Goal: Task Accomplishment & Management: Manage account settings

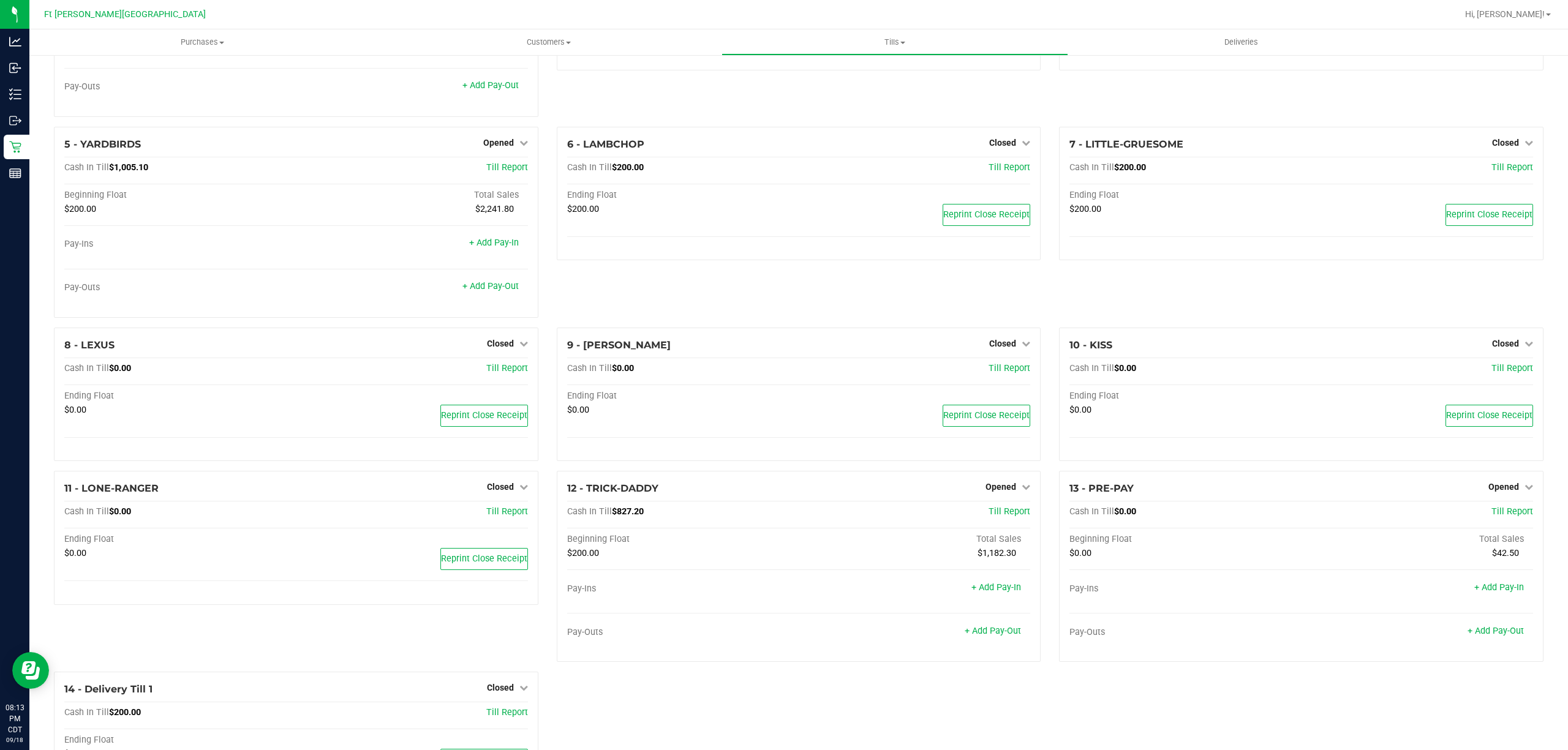
scroll to position [213, 0]
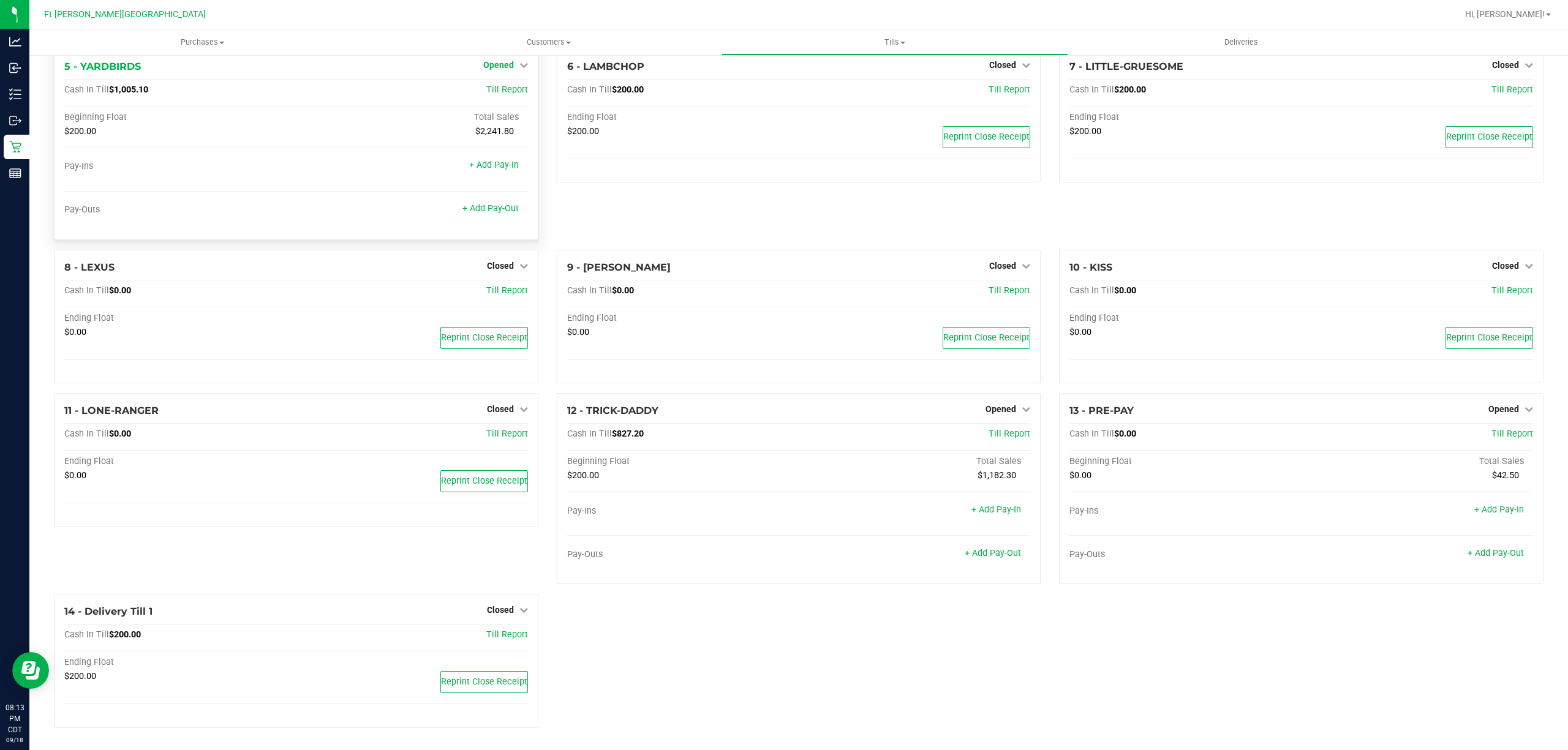
click at [493, 63] on span "Opened" at bounding box center [498, 65] width 31 height 10
click at [501, 77] on div "Close Till" at bounding box center [500, 91] width 92 height 33
click at [498, 88] on link "Close Till" at bounding box center [500, 90] width 33 height 10
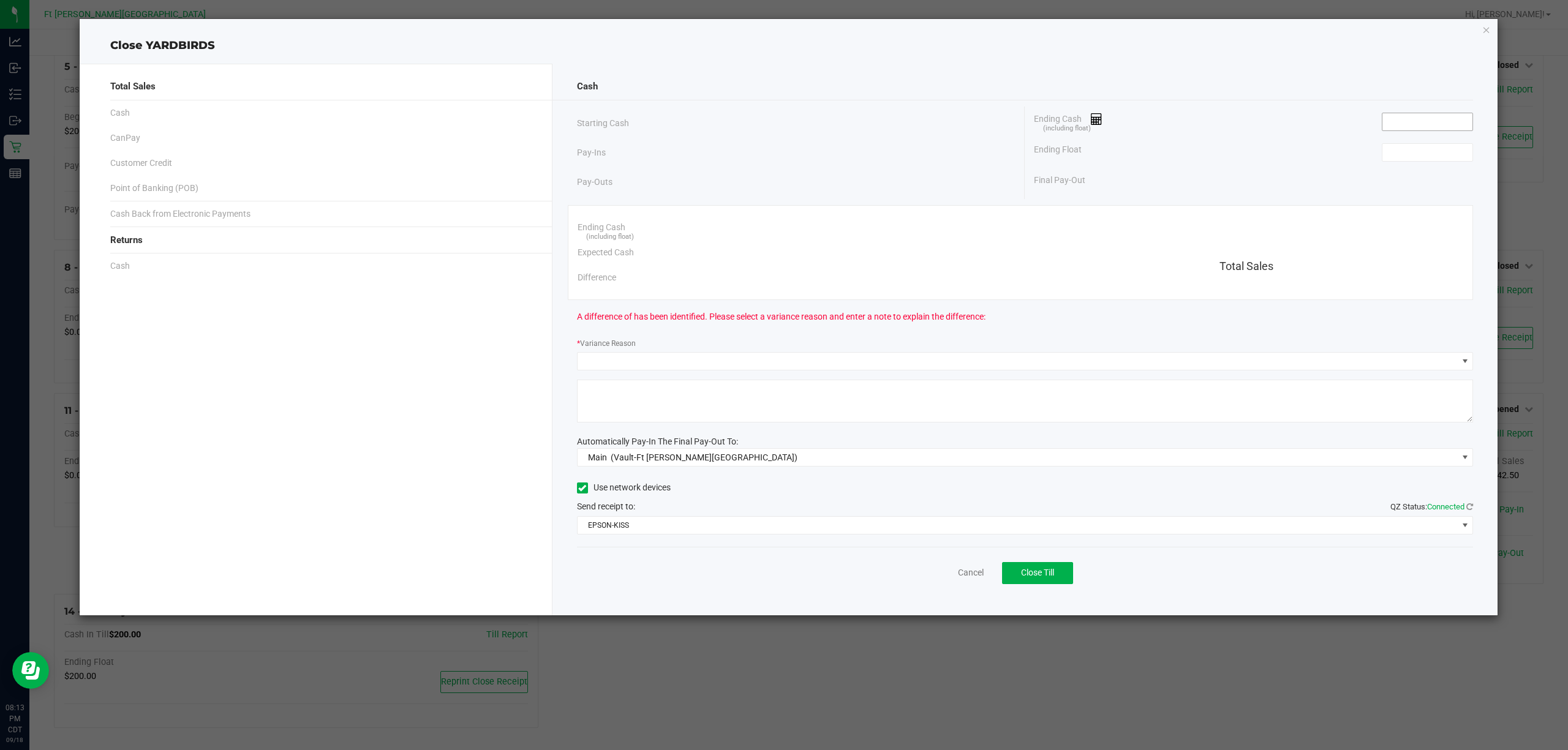
click at [1445, 123] on input at bounding box center [1427, 122] width 90 height 18
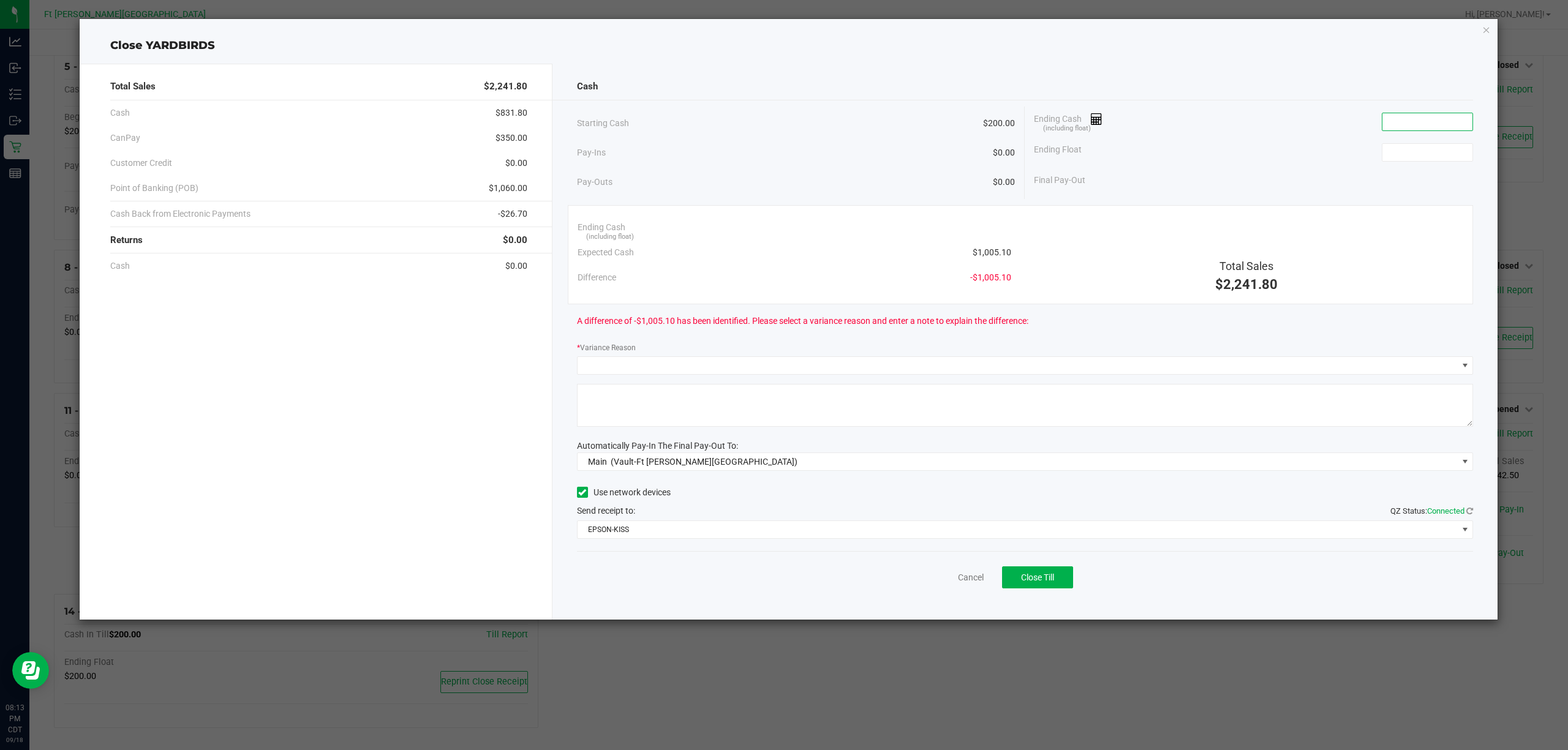
paste input "1004.8"
type input "$1,004.80"
click at [1439, 154] on input at bounding box center [1427, 152] width 90 height 18
type input "$200.00"
click at [1257, 107] on div "Ending Cash (including float) $1,004.80" at bounding box center [1253, 122] width 439 height 31
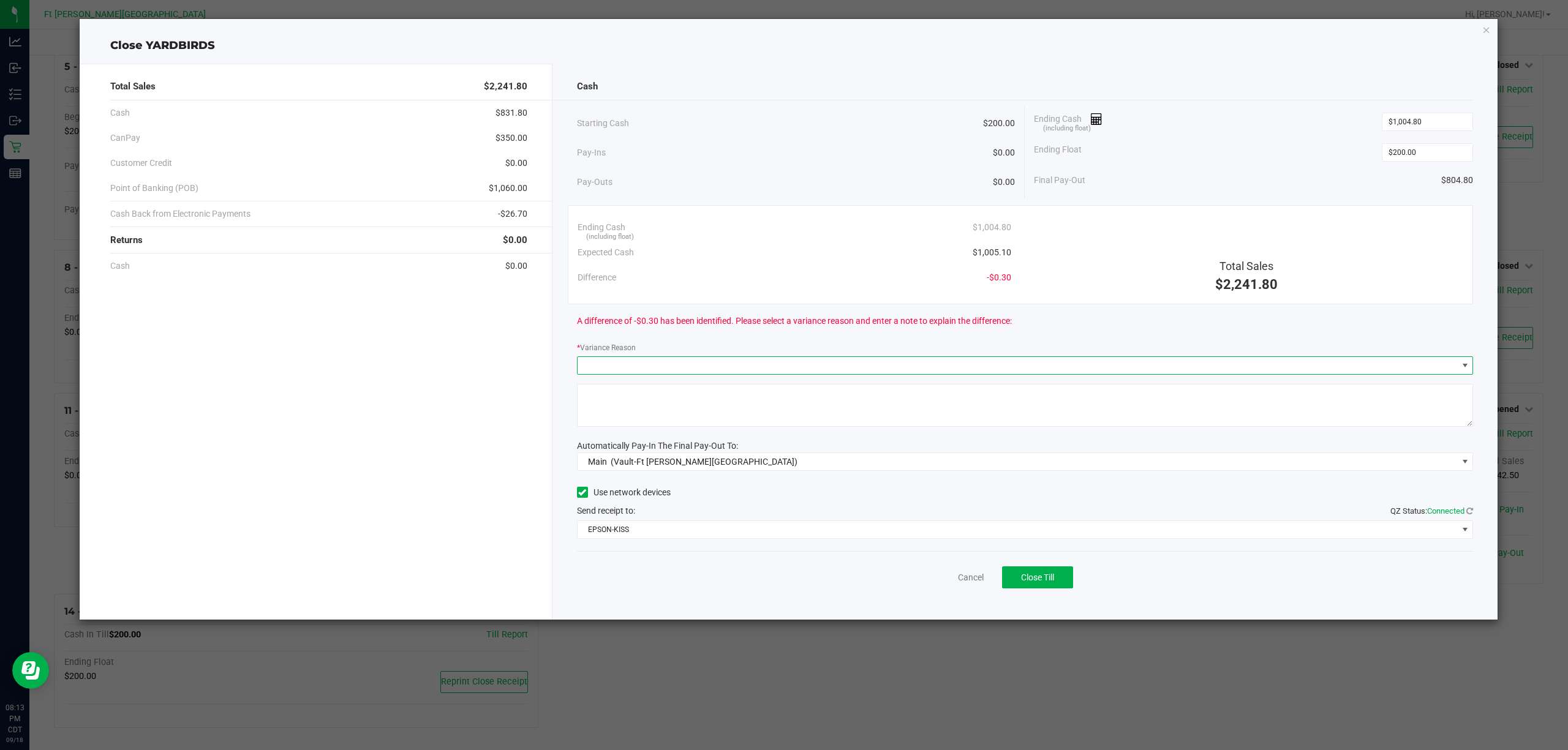
click at [738, 360] on span at bounding box center [1017, 365] width 880 height 18
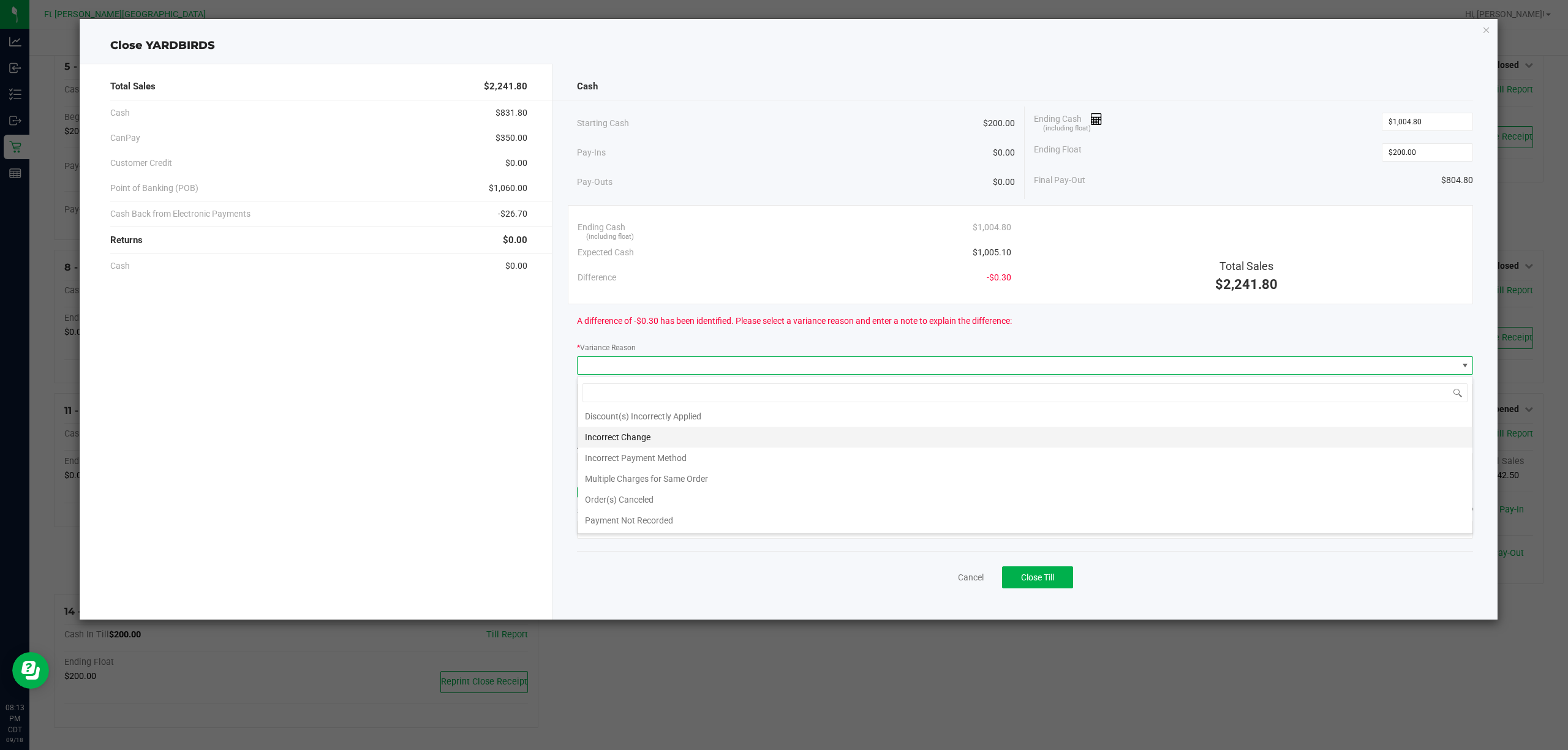
click at [662, 434] on li "Incorrect Change" at bounding box center [1025, 436] width 895 height 21
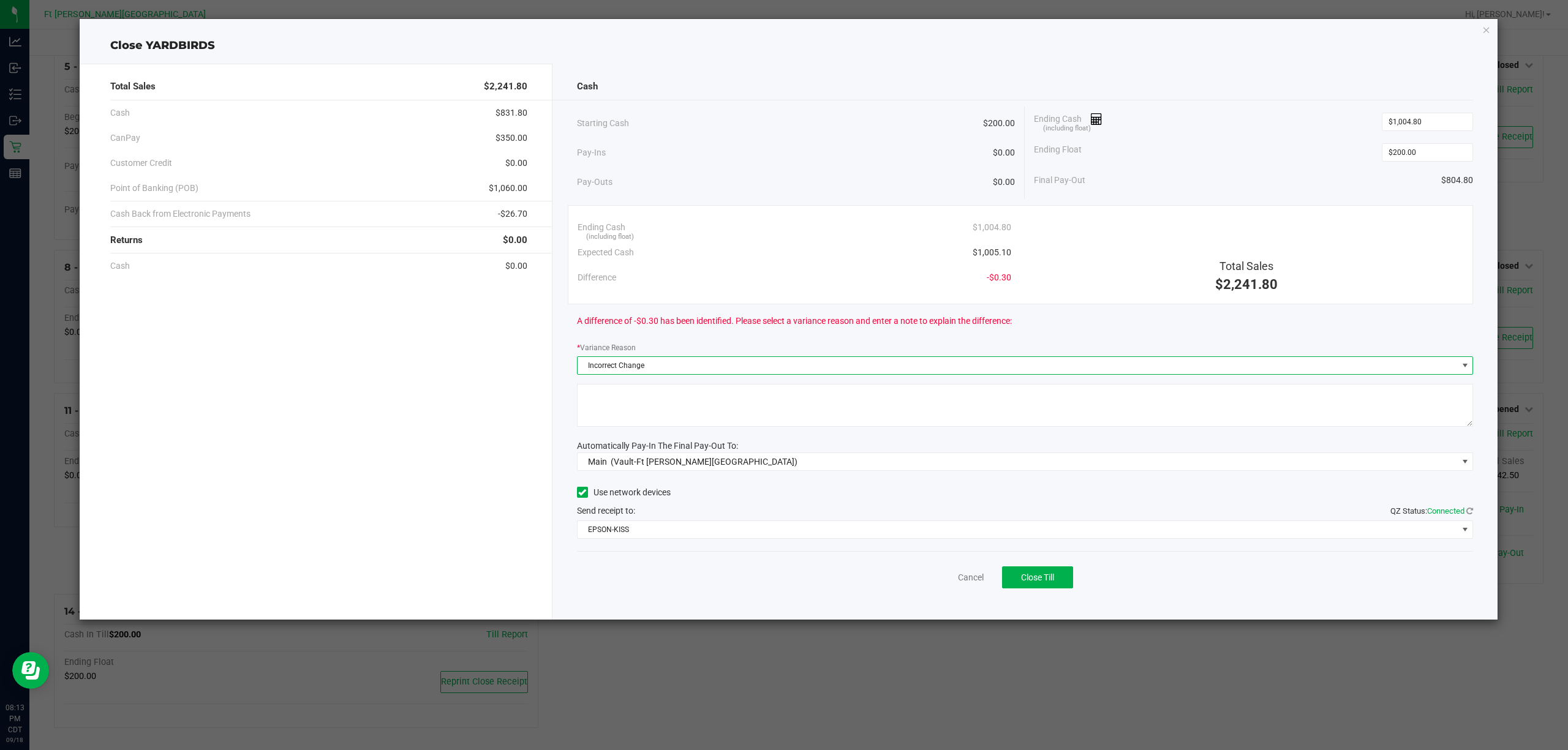
click at [687, 417] on textarea at bounding box center [1025, 405] width 896 height 43
drag, startPoint x: 688, startPoint y: 417, endPoint x: 648, endPoint y: 407, distance: 41.2
click at [648, 407] on textarea at bounding box center [1025, 405] width 896 height 43
type textarea "wrong change"
click at [1179, 576] on div "Cancel Close Till" at bounding box center [1025, 574] width 896 height 48
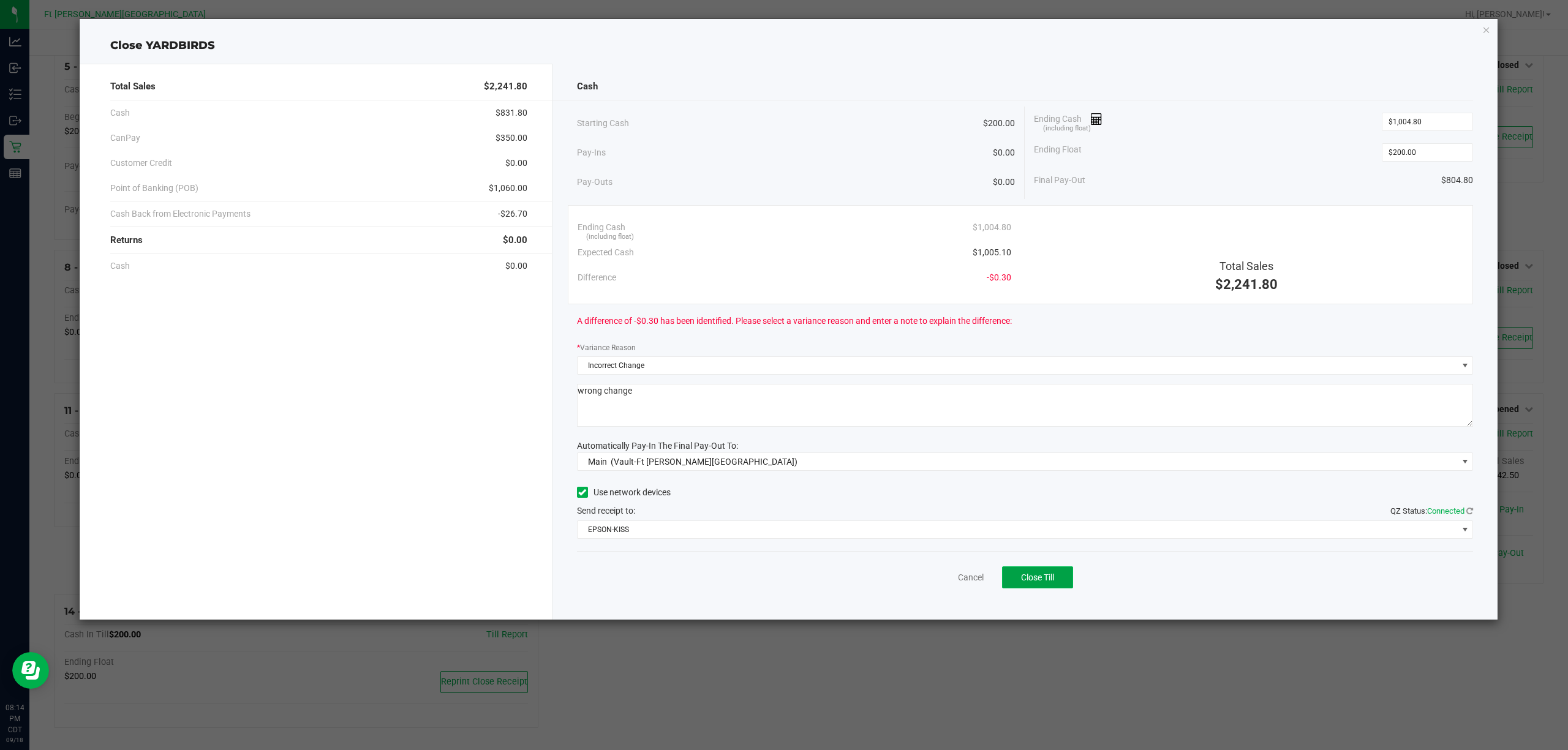
click at [1054, 576] on span "Close Till" at bounding box center [1037, 577] width 33 height 10
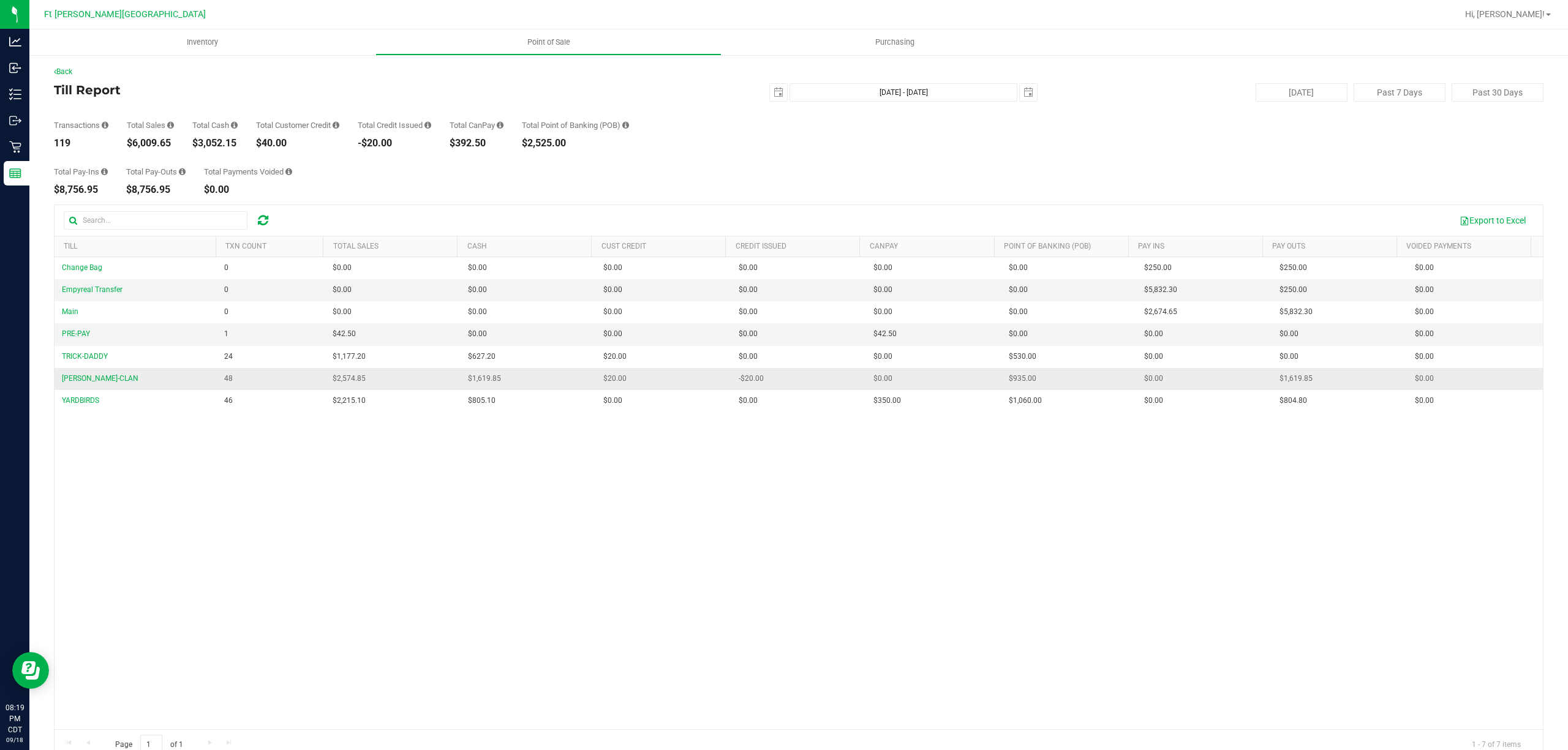
click at [429, 375] on td "$2,574.85" at bounding box center [393, 379] width 135 height 22
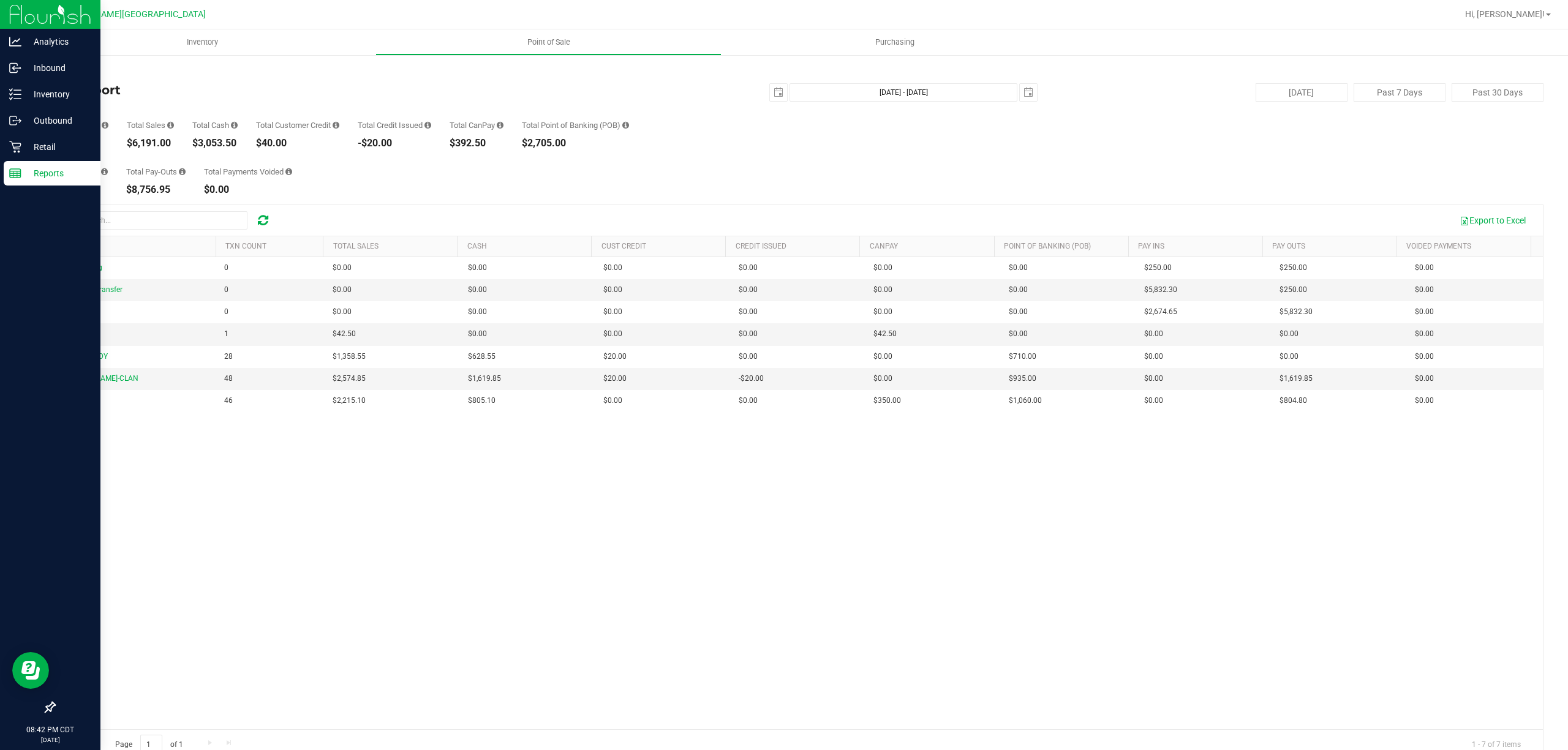
click at [48, 166] on p "Reports" at bounding box center [58, 174] width 73 height 15
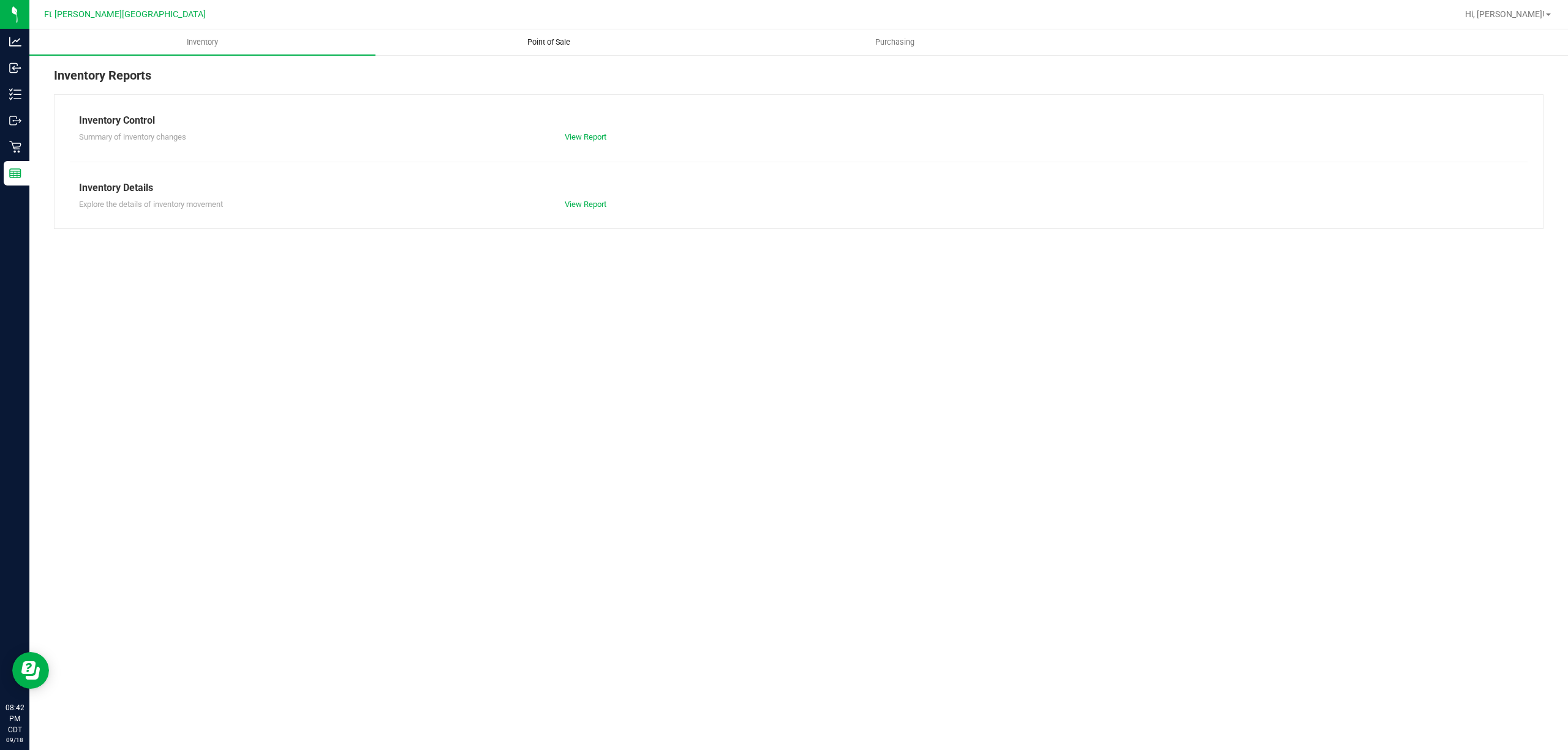
click at [559, 40] on span "Point of Sale" at bounding box center [548, 42] width 76 height 11
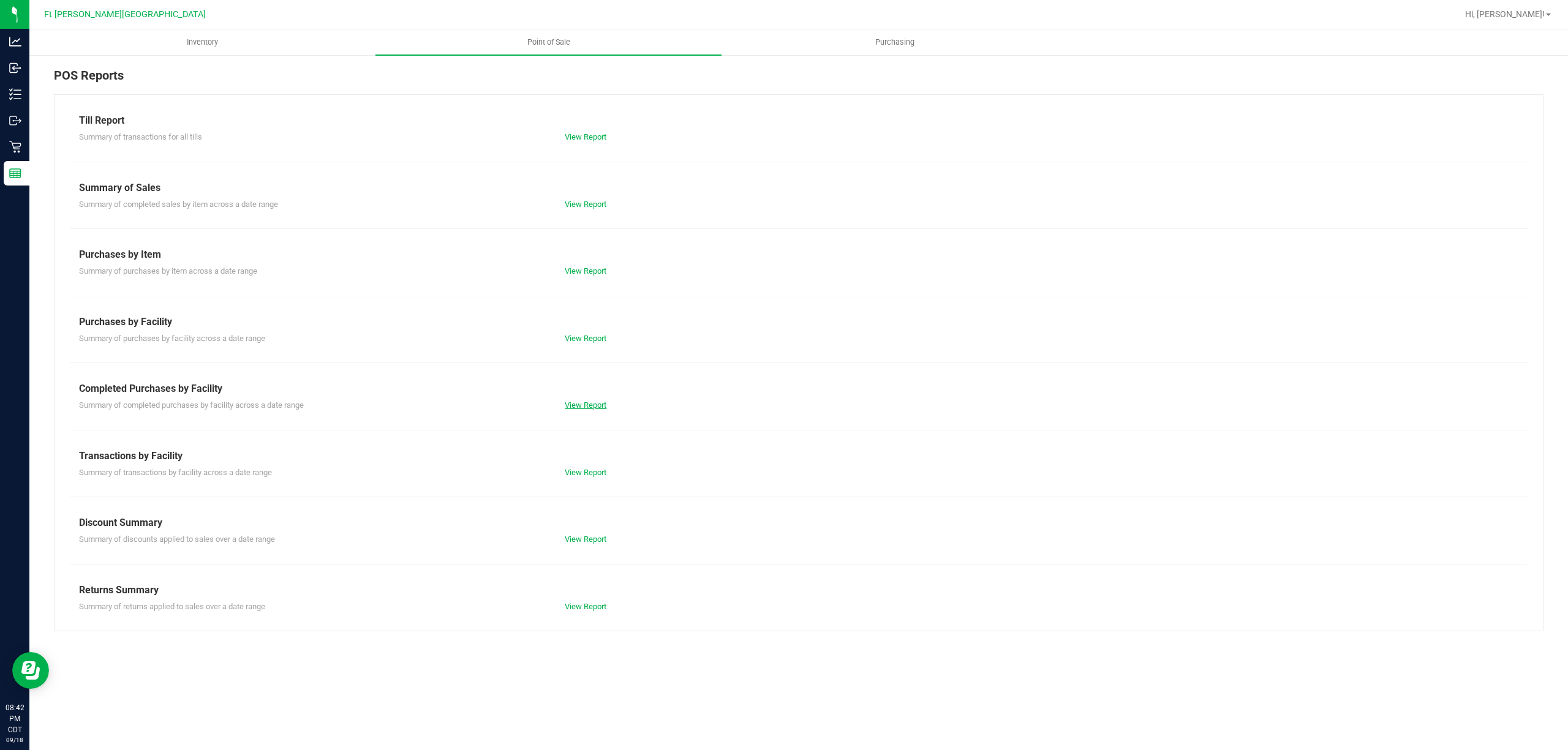
click at [593, 409] on link "View Report" at bounding box center [586, 405] width 42 height 9
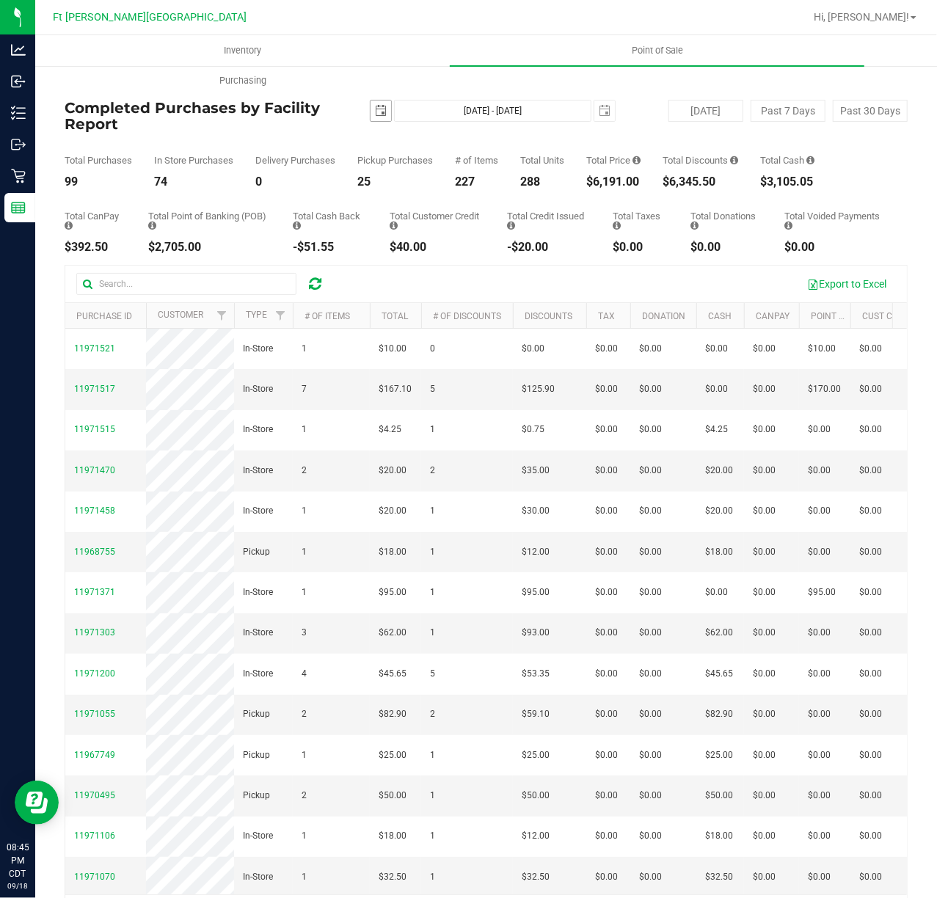
click at [373, 103] on span "select" at bounding box center [381, 111] width 21 height 21
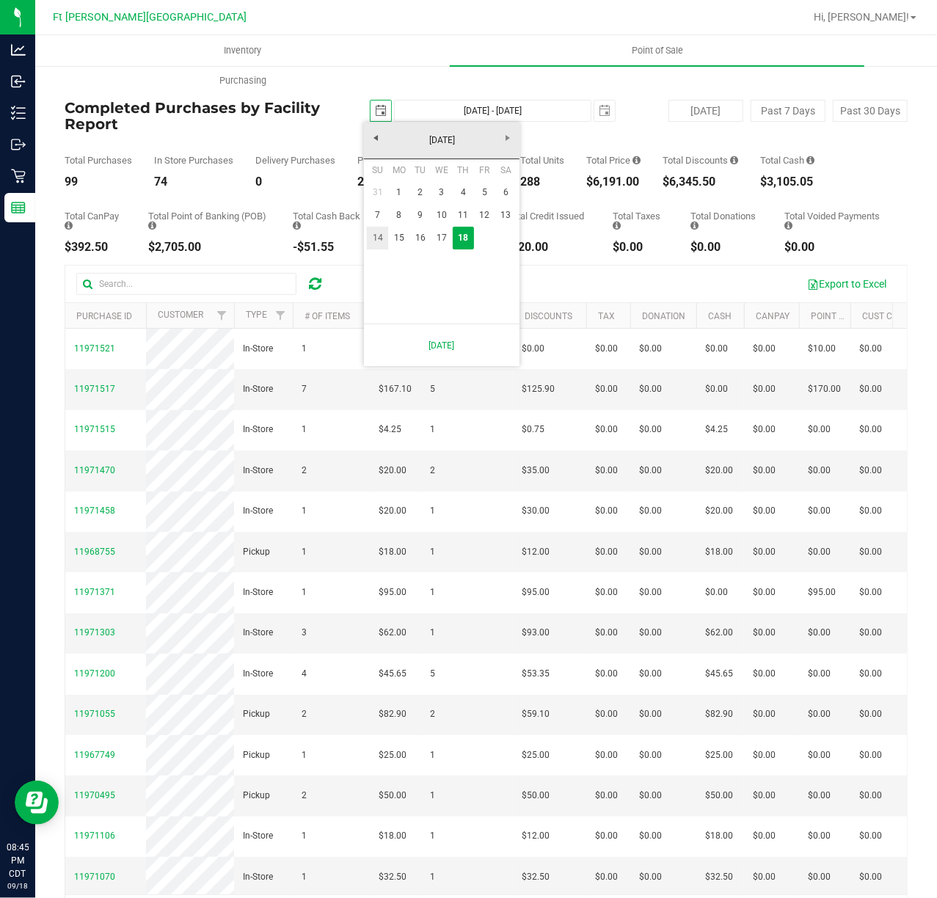
drag, startPoint x: 368, startPoint y: 233, endPoint x: 465, endPoint y: 218, distance: 98.1
click at [368, 232] on link "14" at bounding box center [377, 238] width 21 height 23
type input "2025-09-14"
type input "Sep 14, 2025 - Sep 18, 2025"
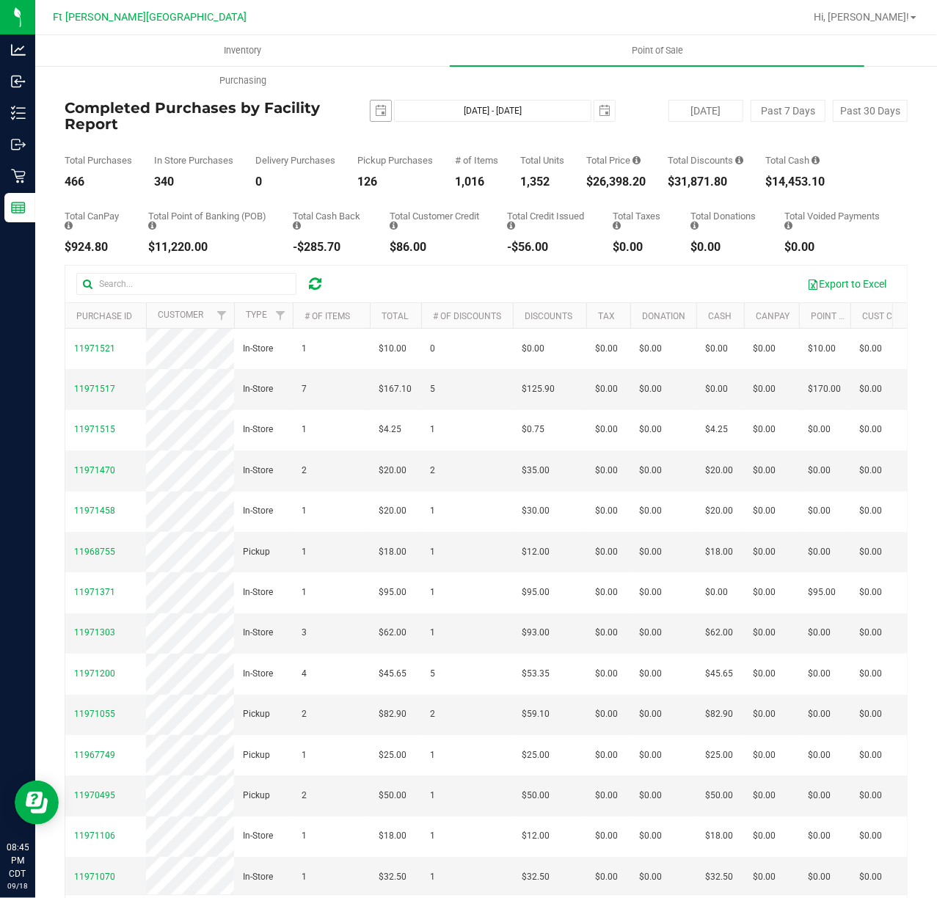
click at [383, 112] on span "select" at bounding box center [381, 111] width 21 height 21
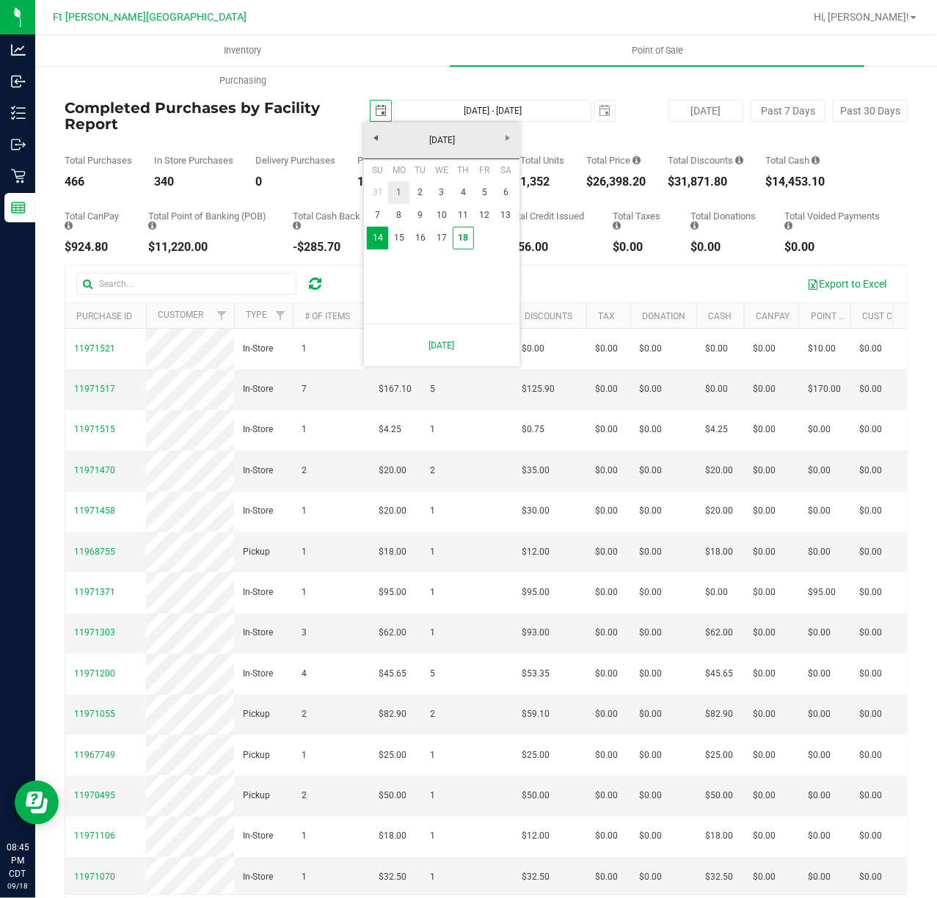
click at [409, 186] on link "1" at bounding box center [398, 192] width 21 height 23
type input "2025-09-01"
type input "Sep 1, 2025 - Sep 18, 2025"
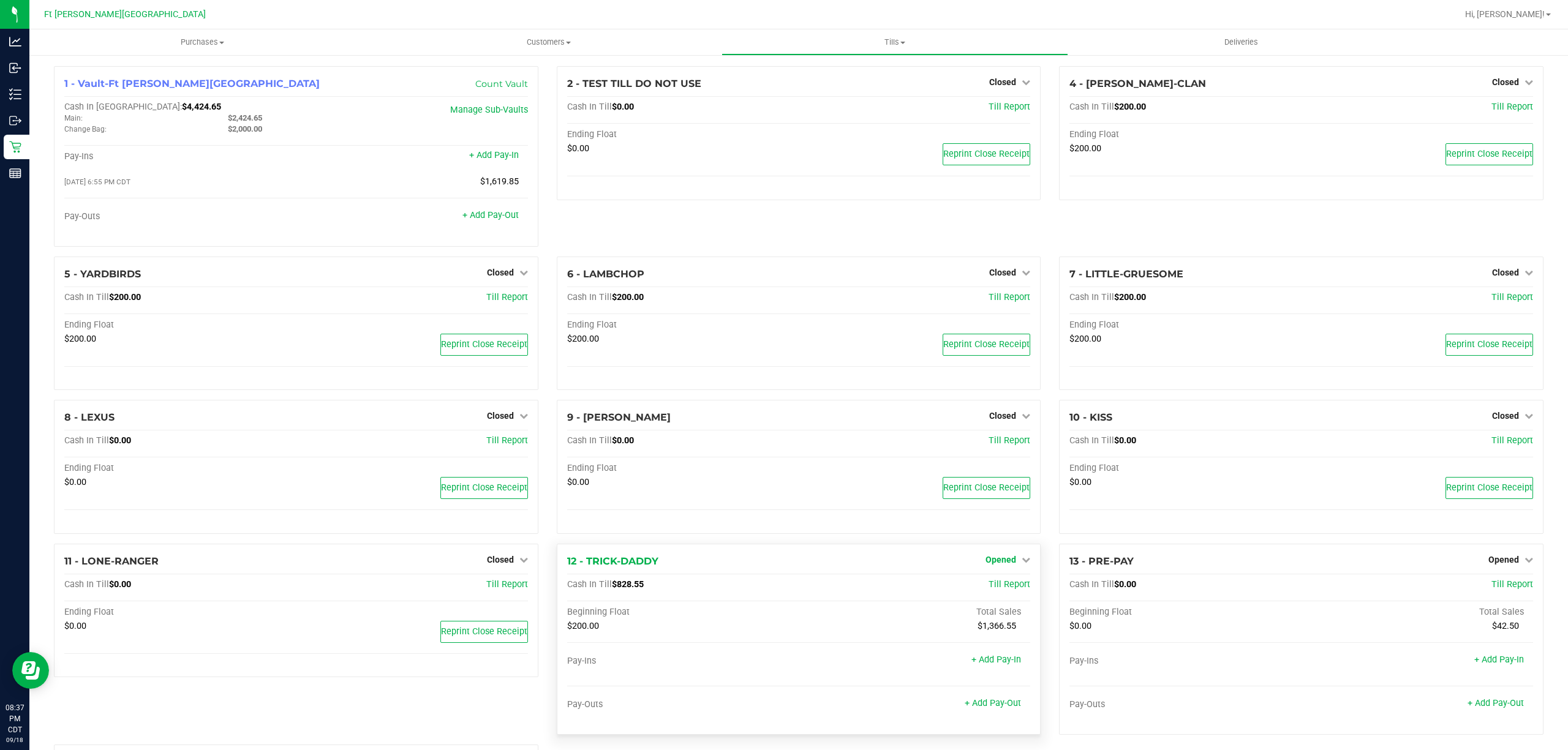
click at [1021, 564] on icon at bounding box center [1026, 560] width 8 height 8
click at [1011, 592] on div "Close Till" at bounding box center [1002, 585] width 91 height 15
click at [993, 589] on link "Close Till" at bounding box center [1002, 585] width 33 height 10
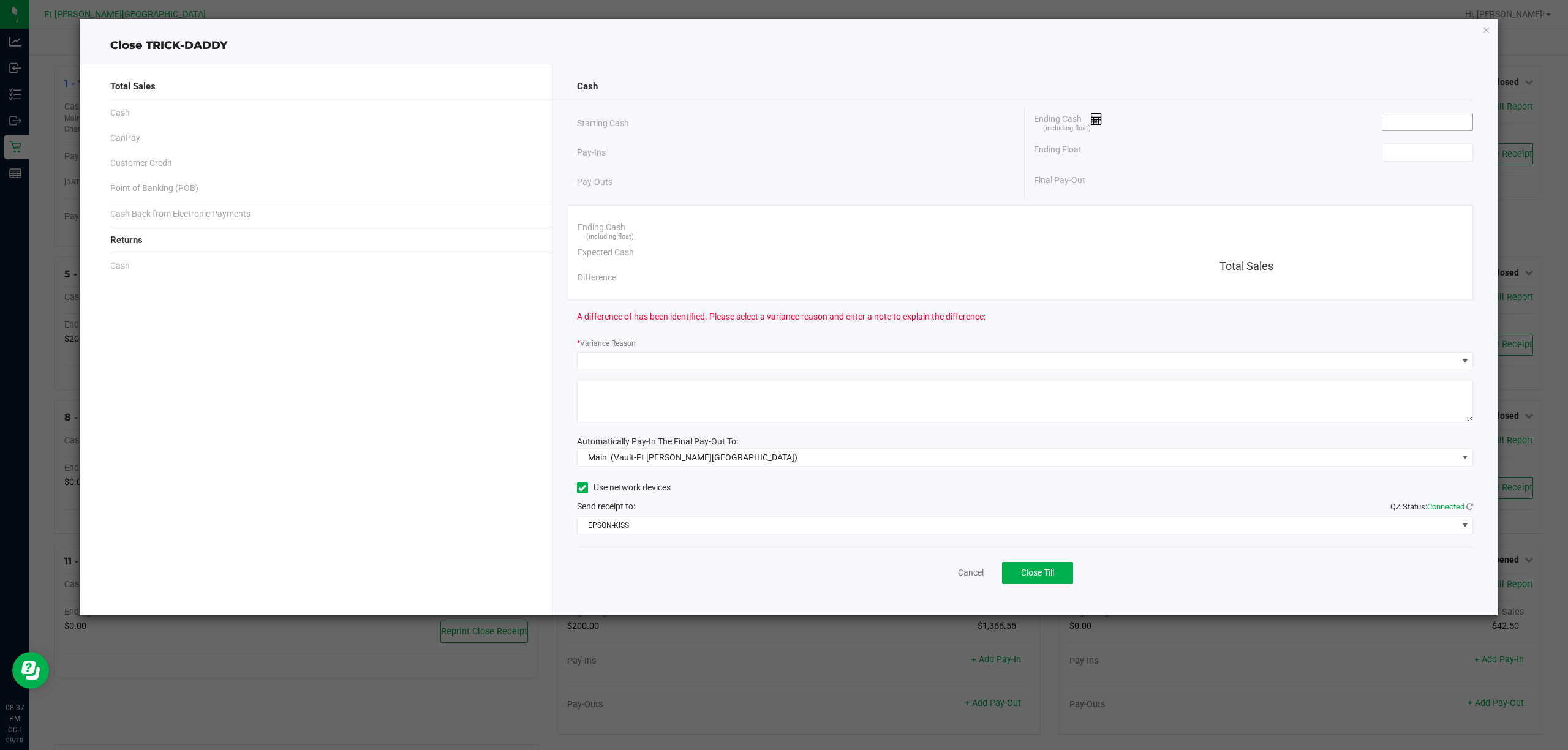
click at [1421, 125] on input at bounding box center [1427, 122] width 90 height 18
paste input "828.3"
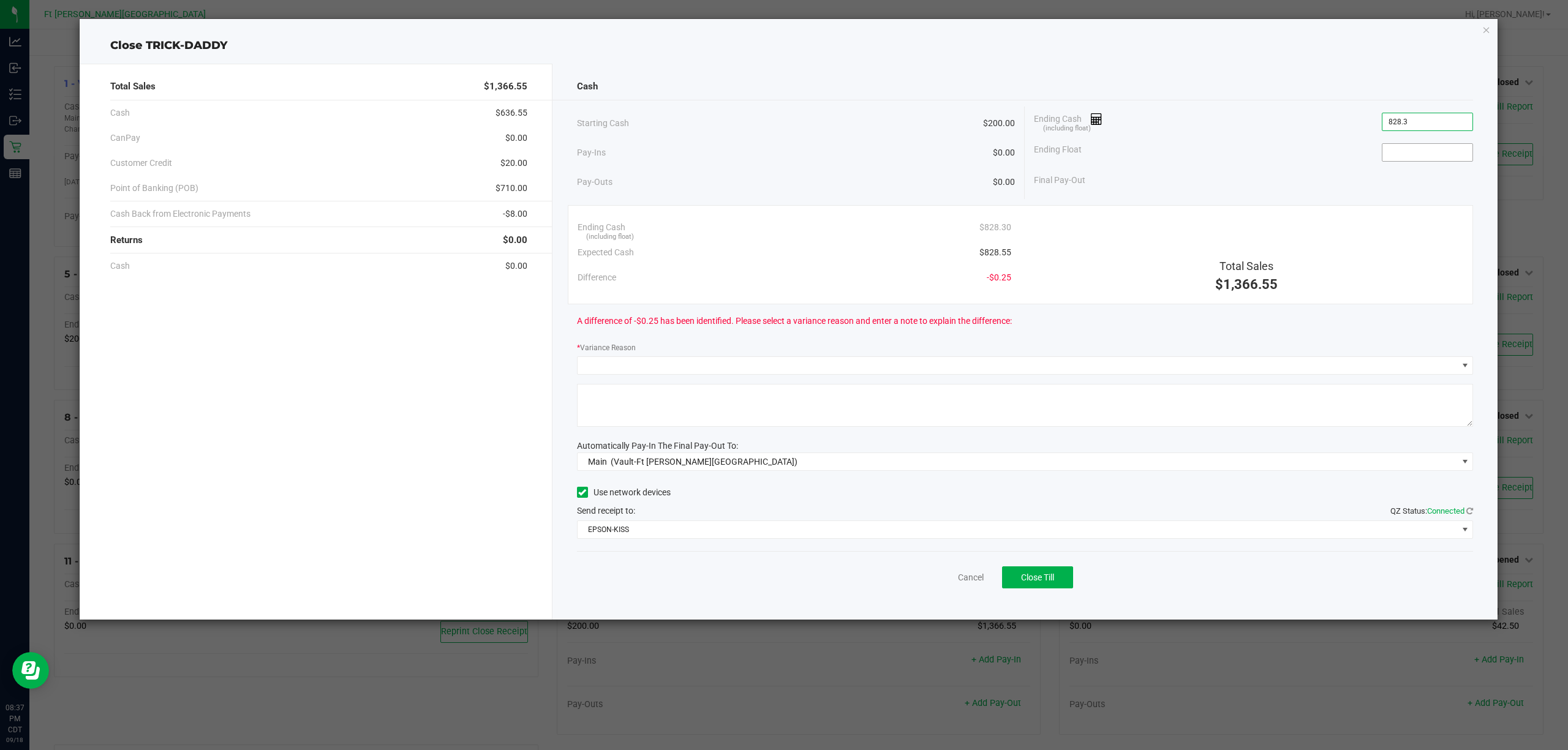
click at [1433, 153] on input at bounding box center [1427, 152] width 90 height 18
type input "$828.30"
click at [1145, 366] on span at bounding box center [1017, 365] width 880 height 18
type input "$200.00"
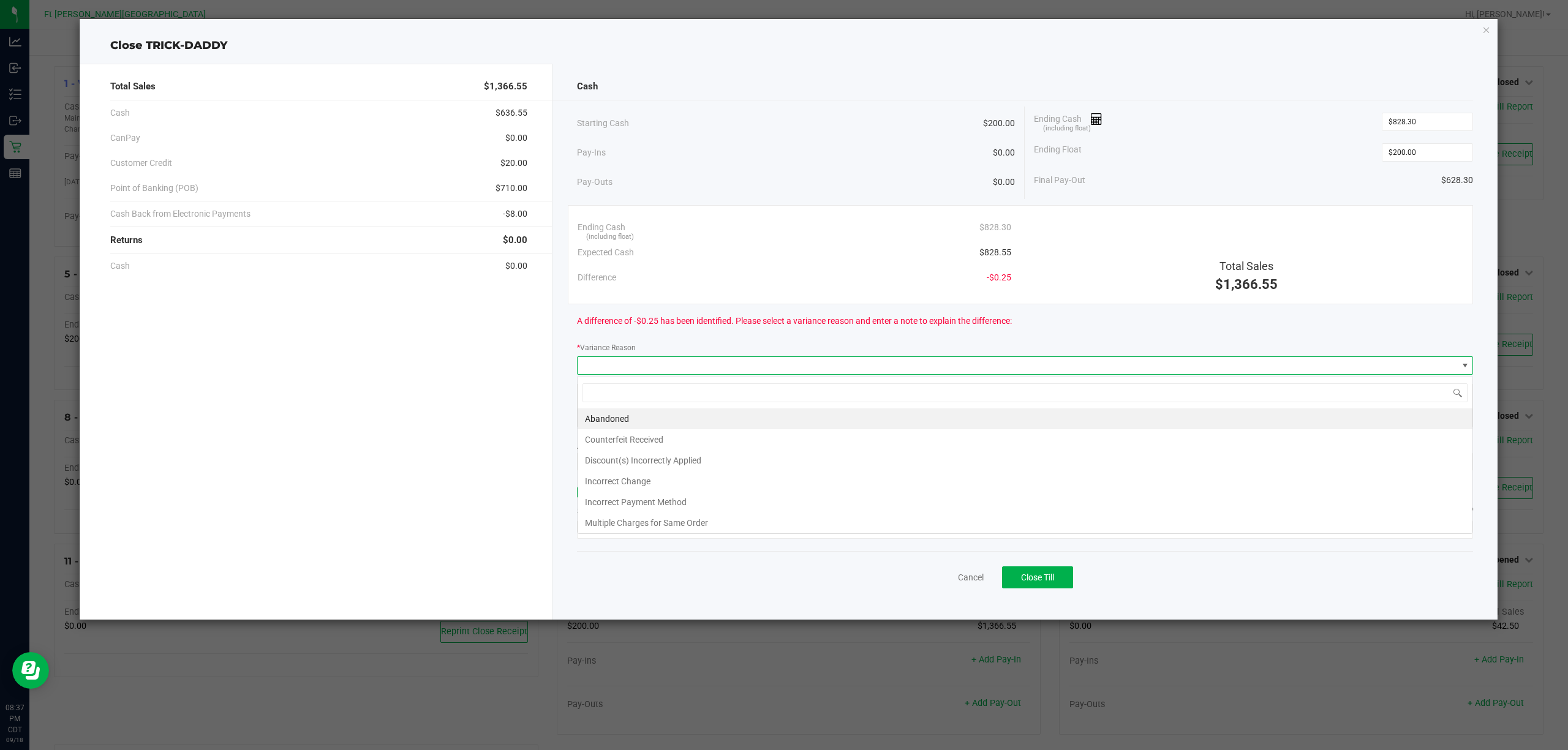
scroll to position [18, 896]
click at [687, 491] on li "Incorrect Change" at bounding box center [1025, 481] width 895 height 21
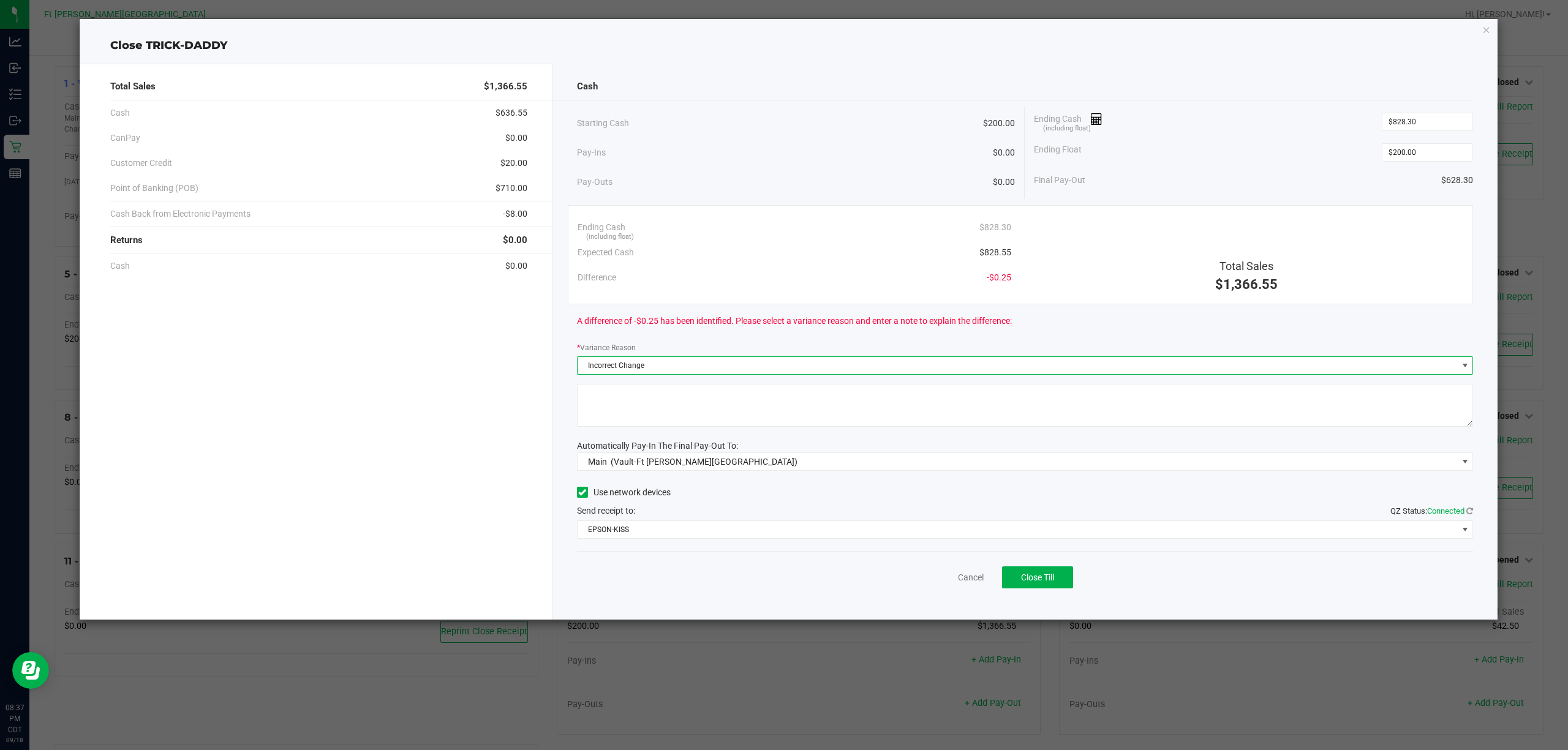
click at [668, 392] on textarea at bounding box center [1025, 405] width 896 height 43
type textarea "wrong change"
click at [1064, 586] on button "Close Till" at bounding box center [1037, 577] width 71 height 22
click at [940, 583] on link "Dismiss" at bounding box center [943, 577] width 29 height 13
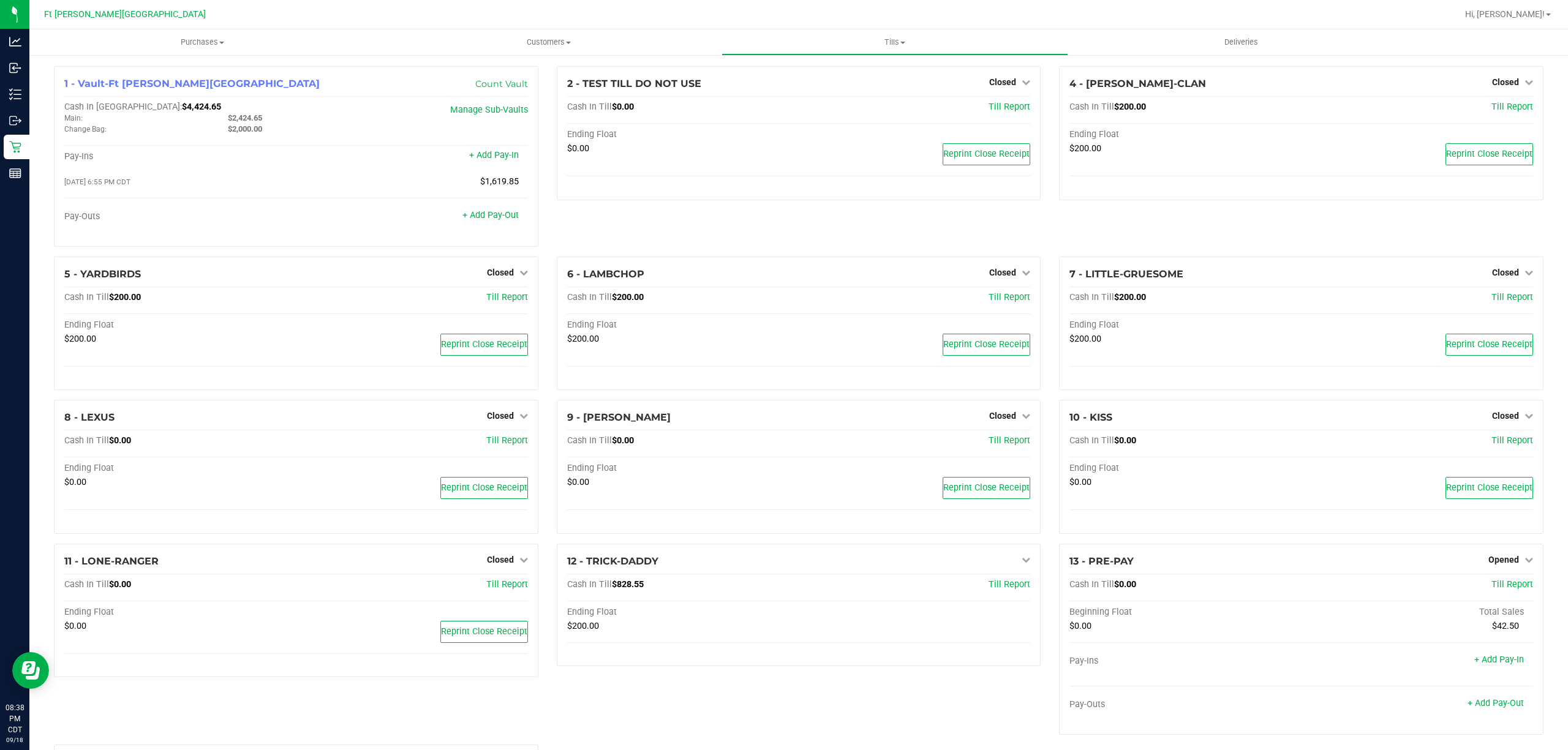
click at [1490, 563] on span "Opened" at bounding box center [1503, 560] width 31 height 10
click at [1495, 590] on link "Close Till" at bounding box center [1505, 585] width 33 height 10
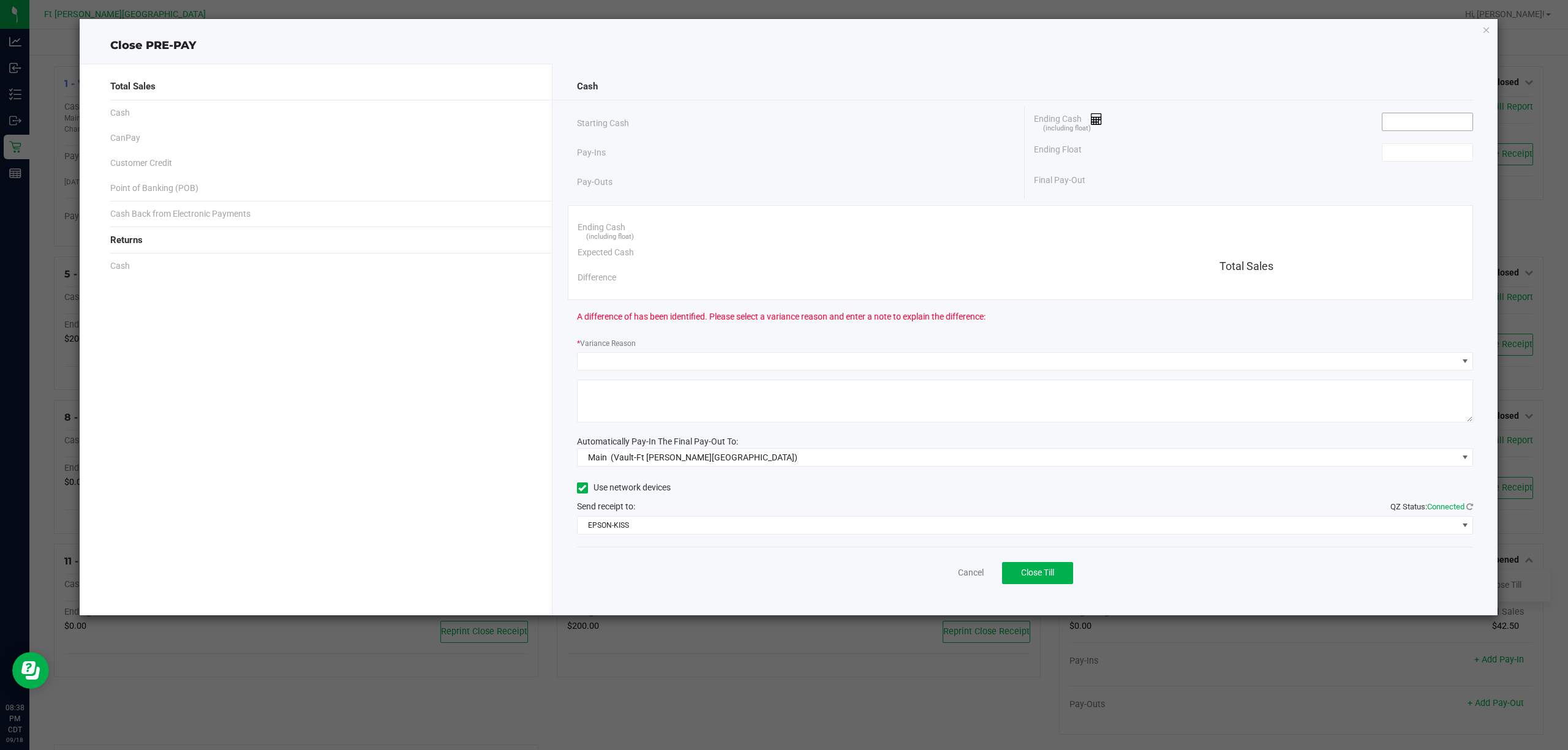
click at [1420, 126] on input at bounding box center [1427, 122] width 90 height 18
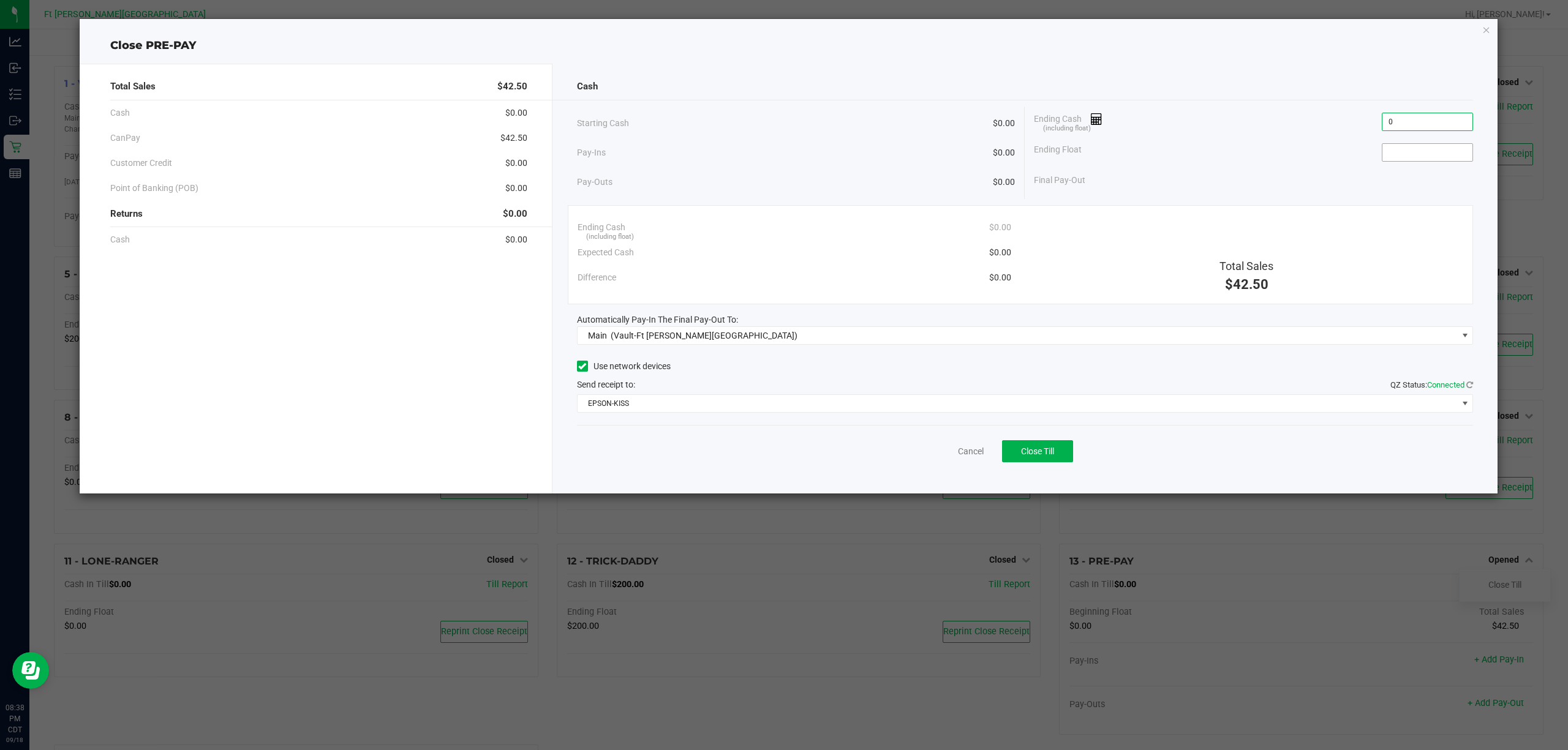
click at [1409, 158] on input at bounding box center [1427, 152] width 90 height 18
type input "$0.00"
click at [1036, 447] on span "Close Till" at bounding box center [1037, 451] width 33 height 10
type input "$0.00"
click at [945, 458] on link "Dismiss" at bounding box center [943, 451] width 29 height 13
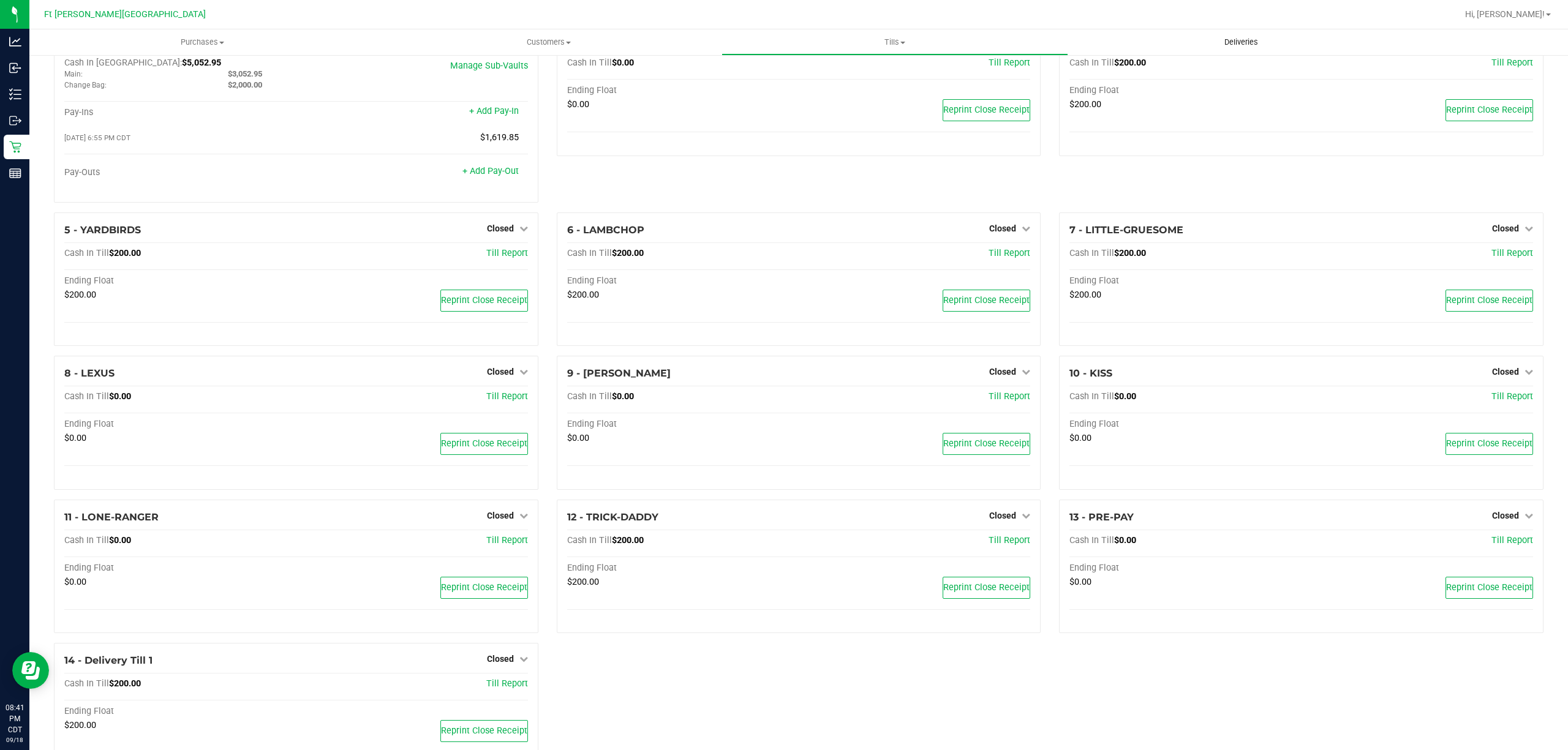
scroll to position [0, 0]
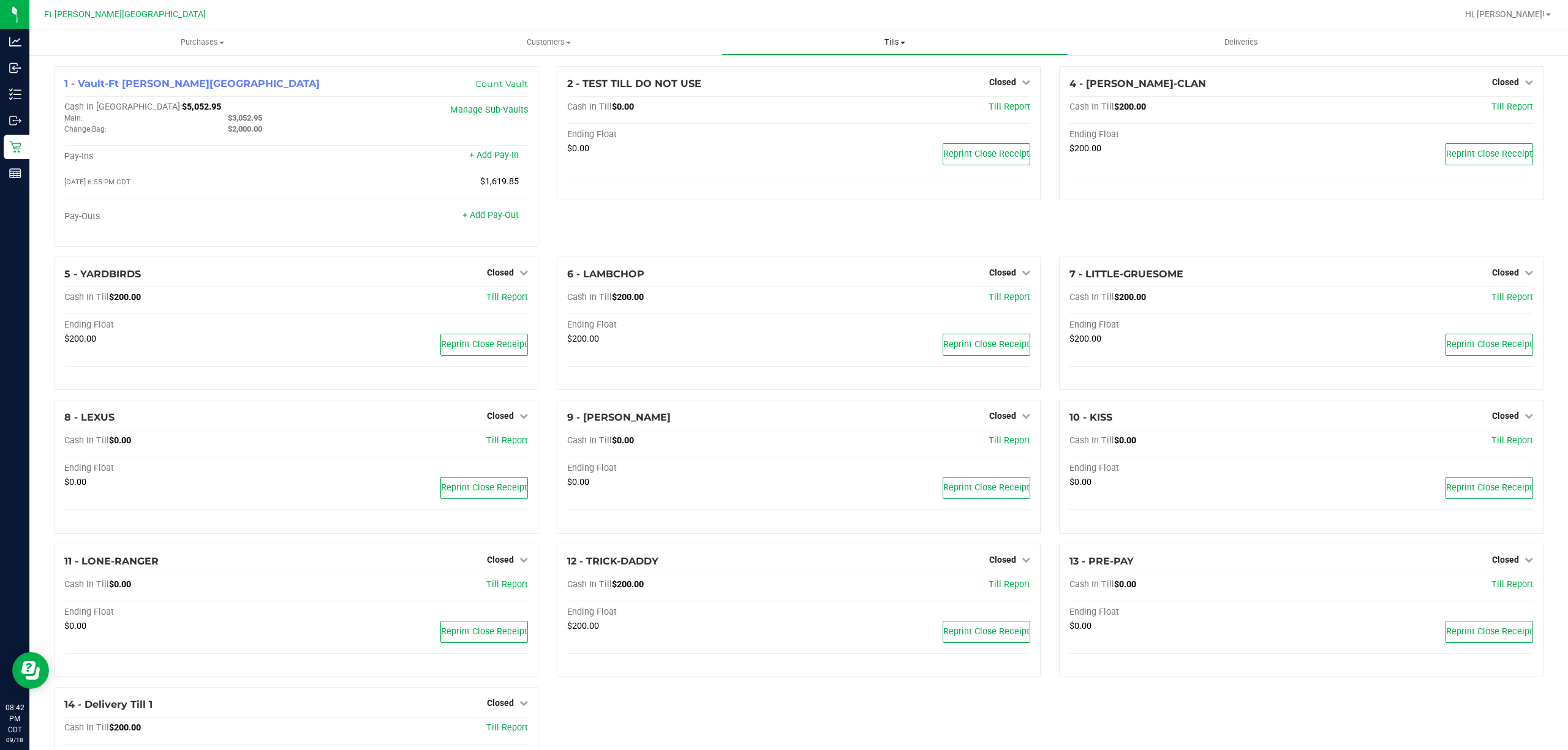
drag, startPoint x: 888, startPoint y: 39, endPoint x: 875, endPoint y: 93, distance: 55.5
click at [888, 40] on span "Tills" at bounding box center [894, 42] width 345 height 11
click at [866, 87] on li "Reconcile e-payments" at bounding box center [894, 89] width 346 height 15
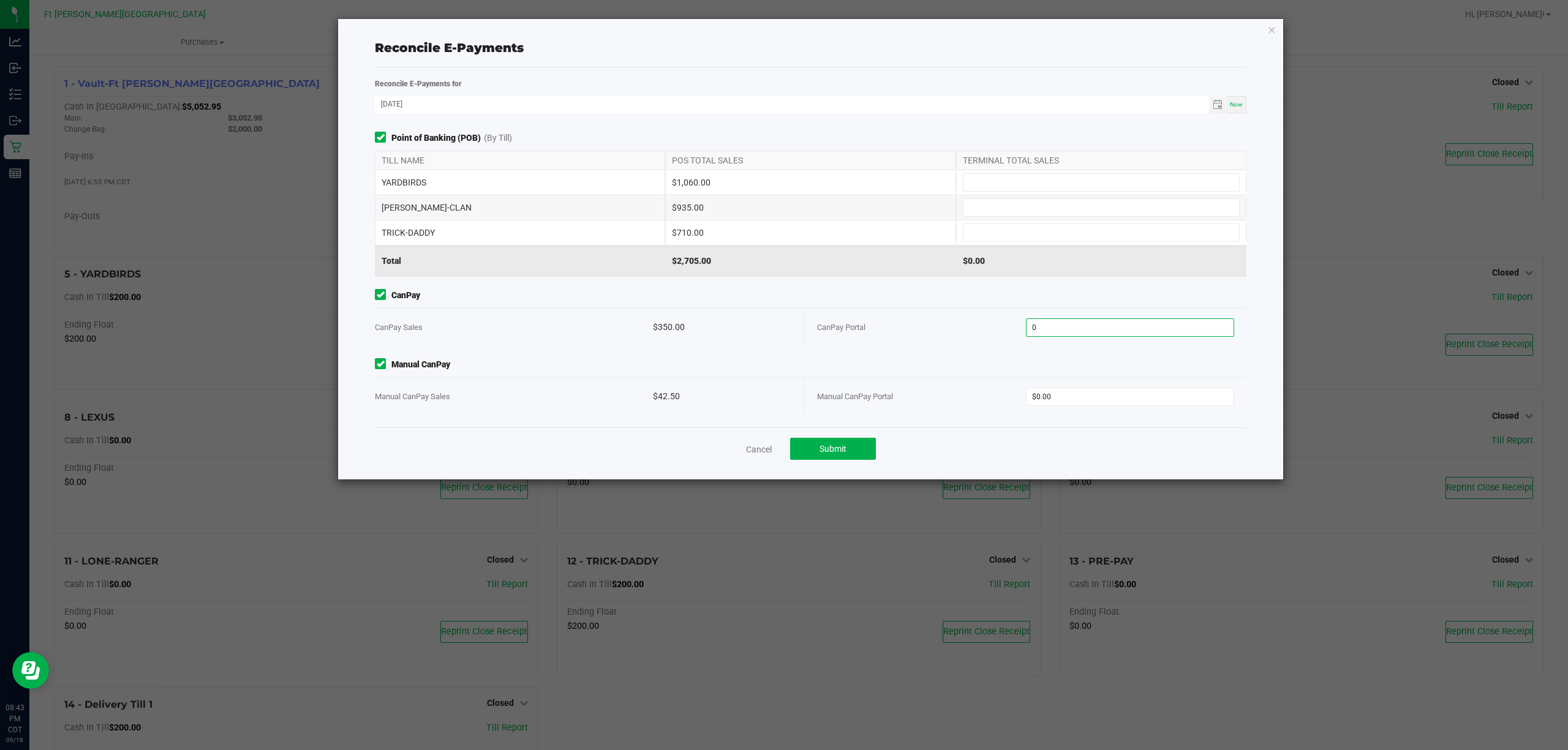
click at [1202, 334] on input "0" at bounding box center [1130, 327] width 208 height 18
type input "$350.00"
type input "$42.50"
click at [1071, 176] on input at bounding box center [1101, 182] width 275 height 18
type input "$1,060.00"
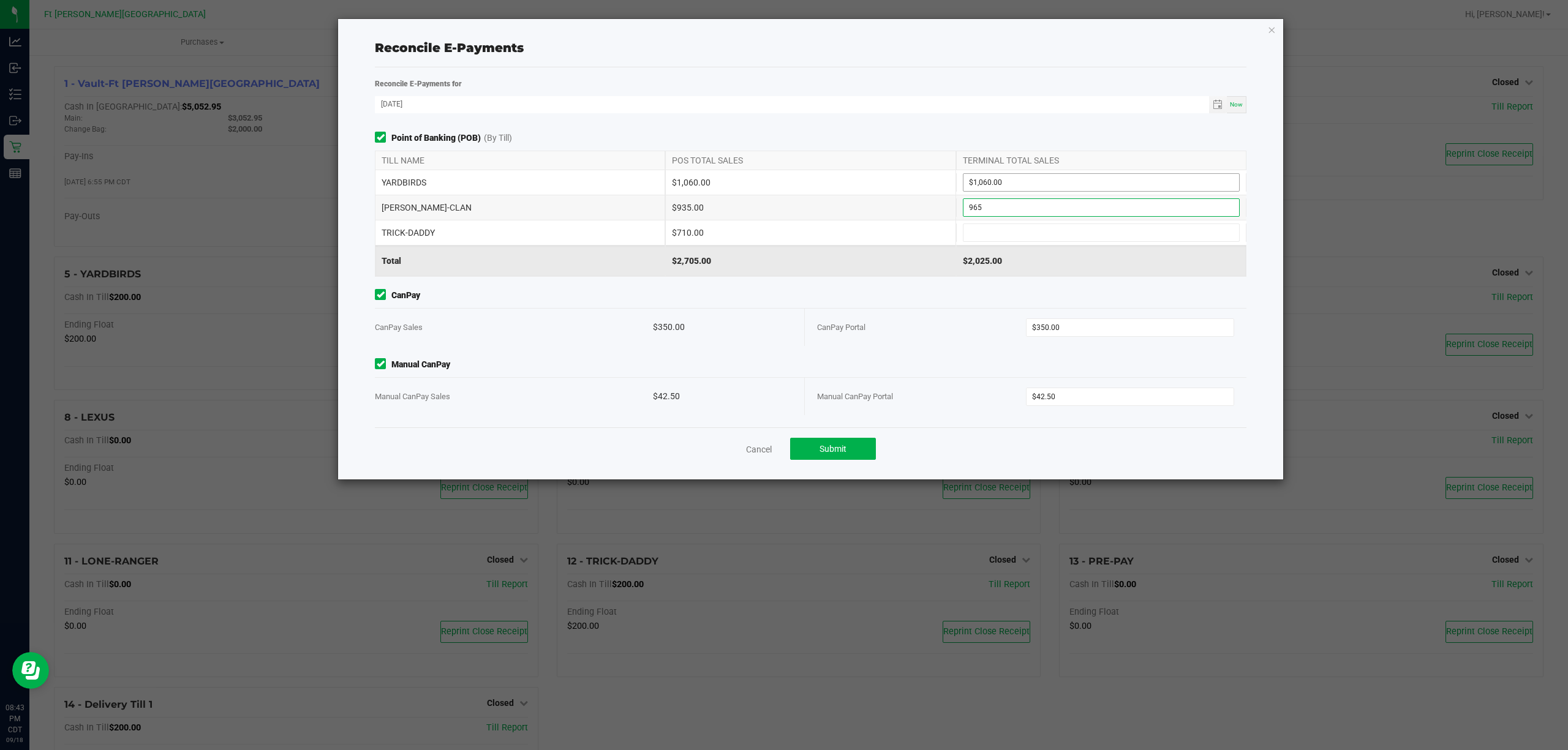
type input "$965.00"
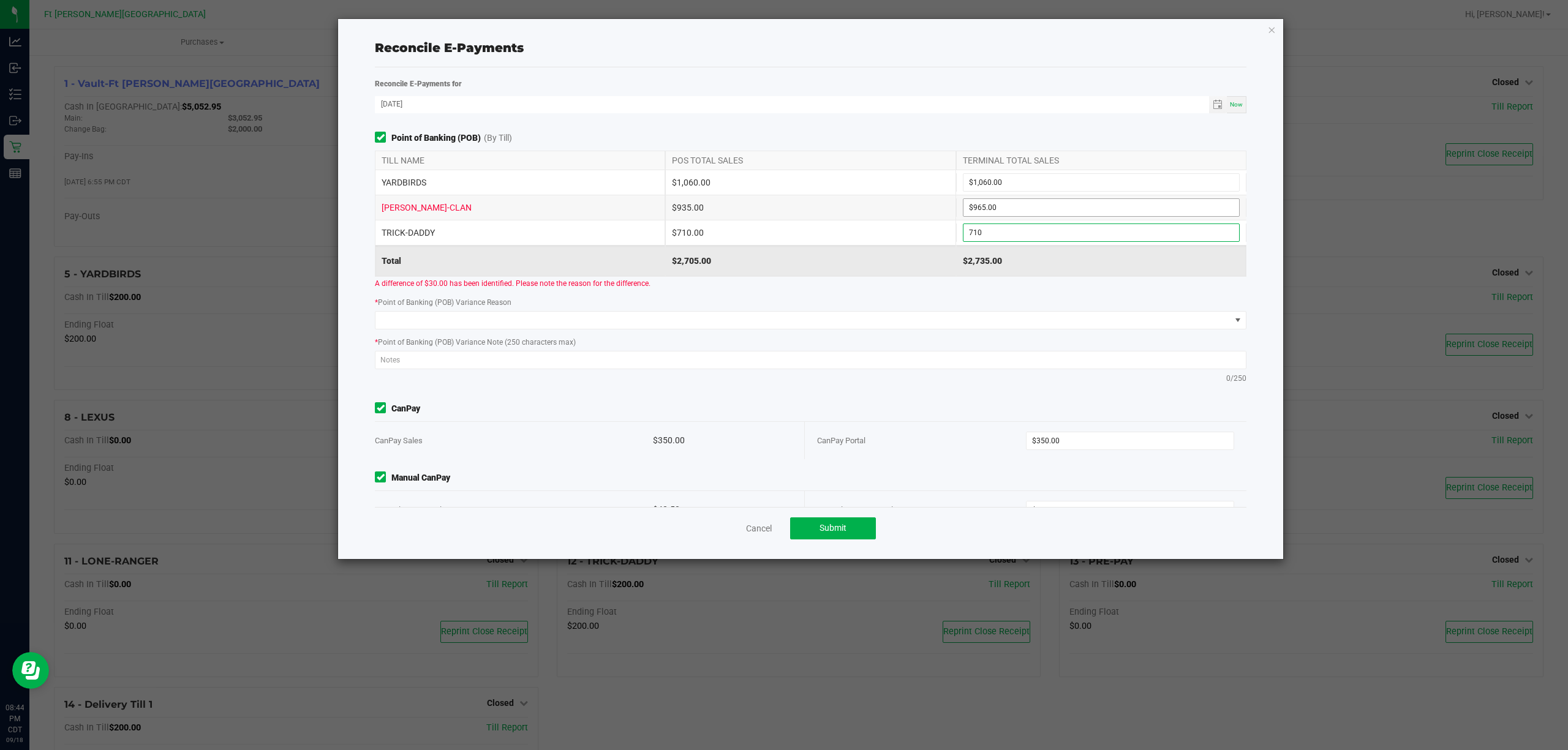
type input "710"
type input "965"
type input "$710.00"
click at [1030, 202] on input "965" at bounding box center [1101, 207] width 275 height 18
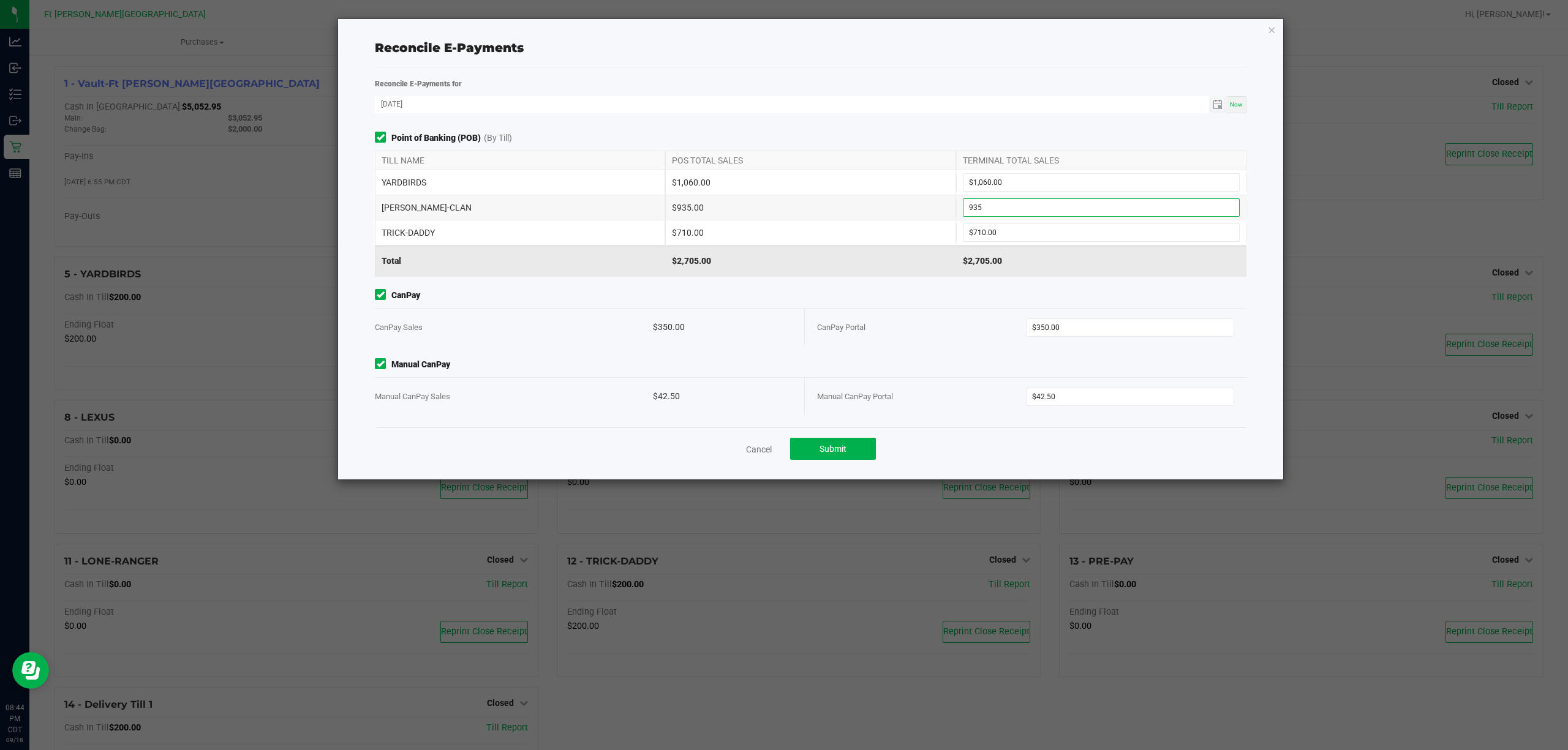
type input "$935.00"
click at [1053, 79] on div "Reconcile E-Payments for" at bounding box center [810, 83] width 890 height 13
click at [848, 456] on button "Submit" at bounding box center [833, 449] width 86 height 22
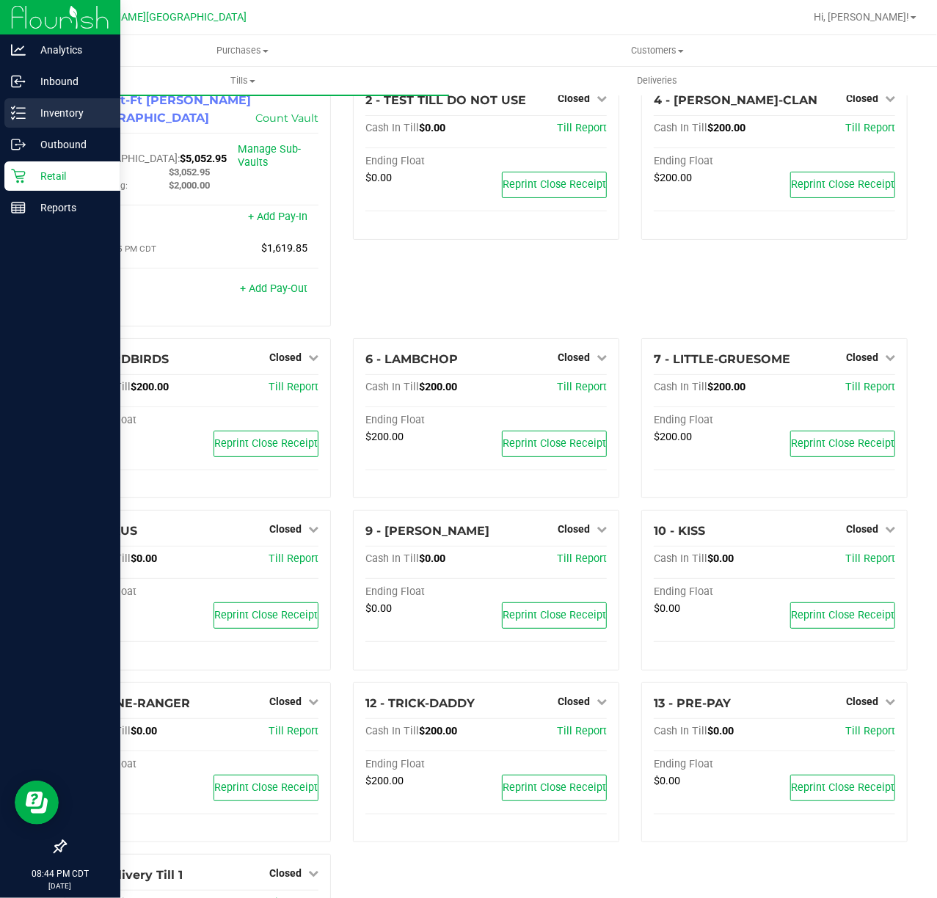
click at [26, 106] on p "Inventory" at bounding box center [70, 113] width 88 height 18
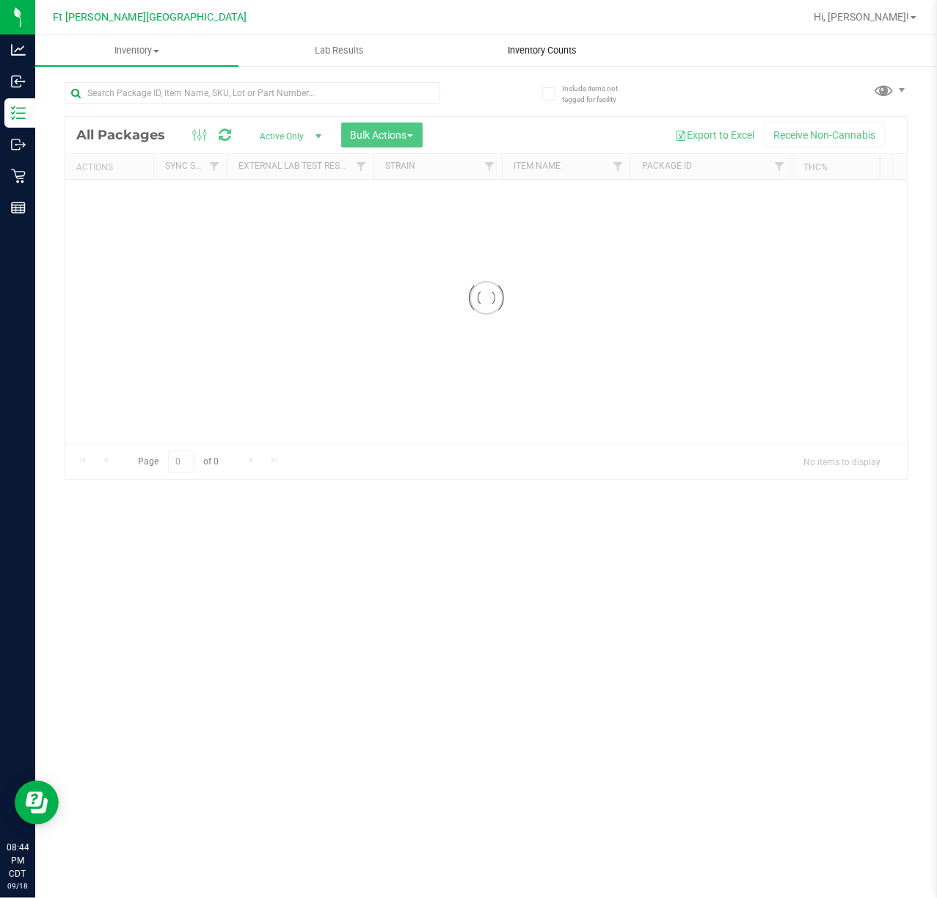
click at [520, 50] on span "Inventory Counts" at bounding box center [542, 50] width 109 height 13
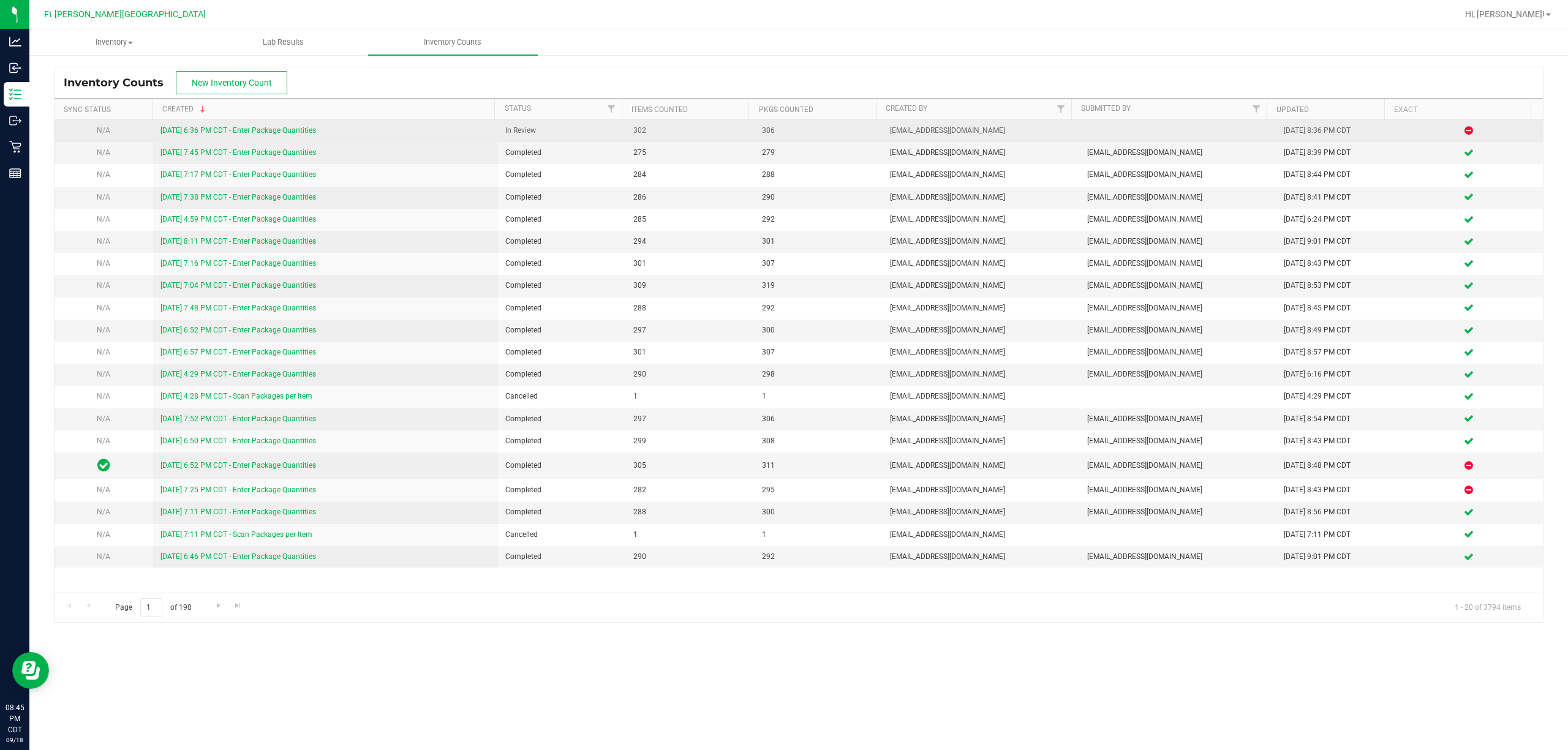
click at [206, 133] on link "9/18/25 6:36 PM CDT - Enter Package Quantities" at bounding box center [238, 130] width 155 height 8
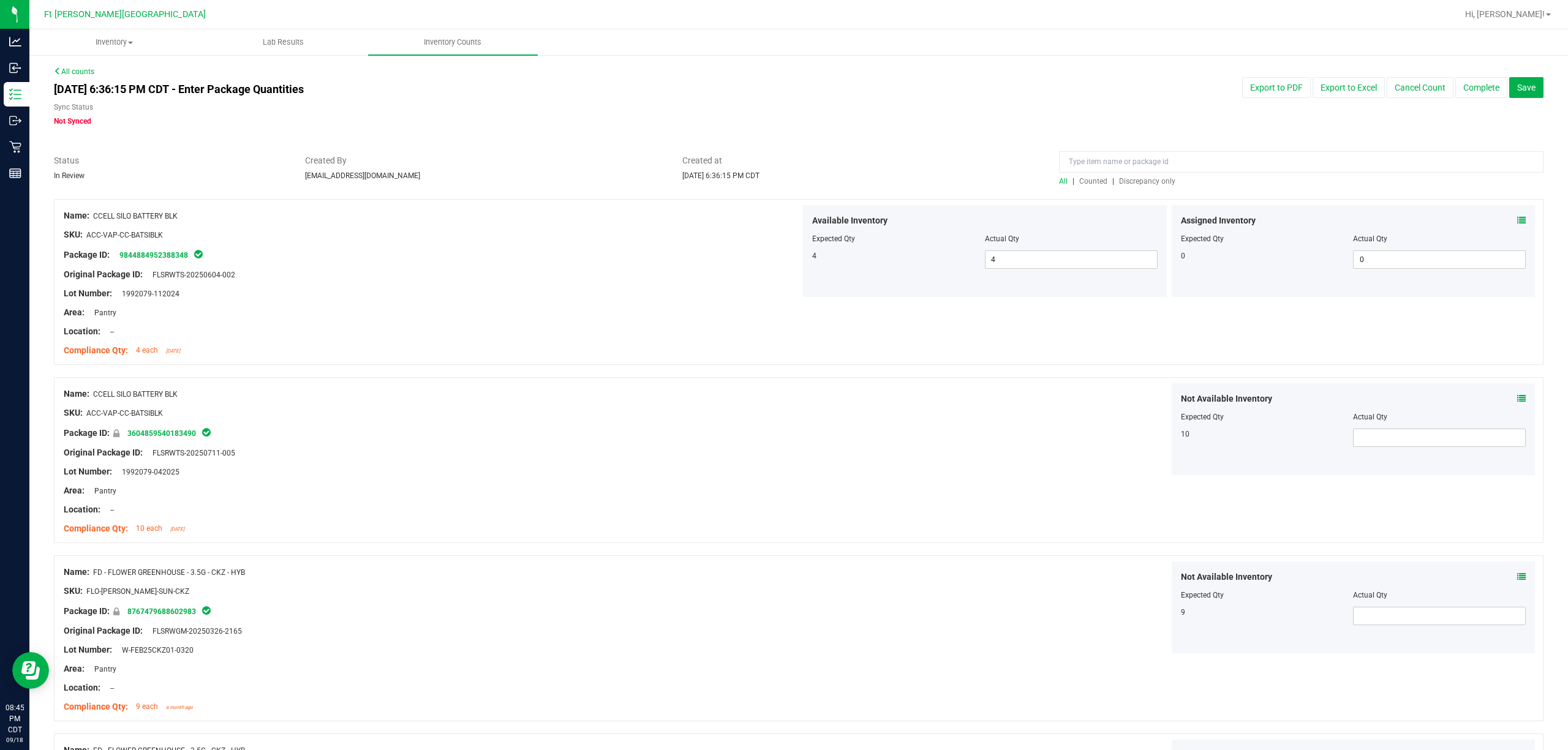
click at [1144, 176] on div "All | Counted | Discrepancy only" at bounding box center [1301, 181] width 484 height 11
click at [1142, 181] on span "Discrepancy only" at bounding box center [1147, 181] width 57 height 8
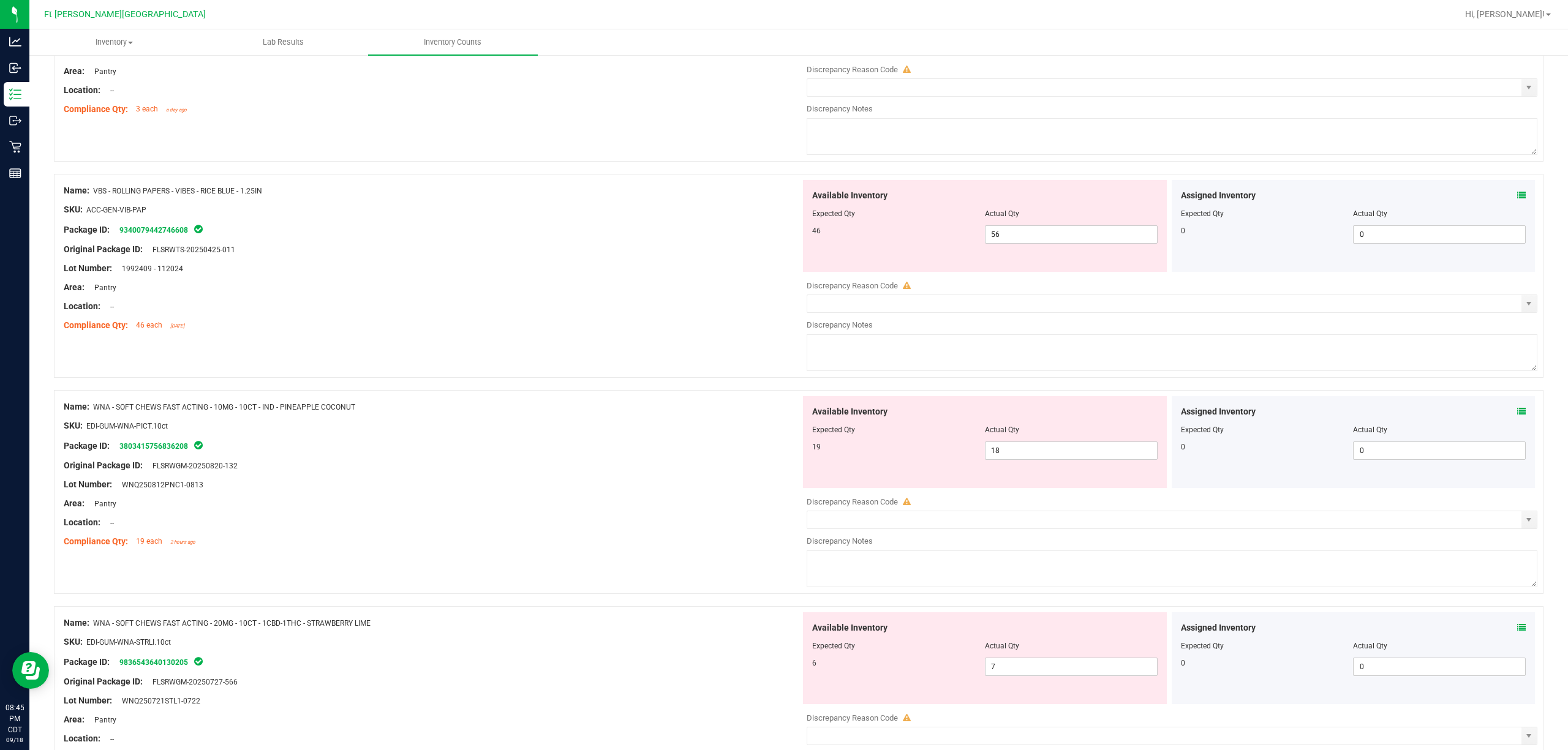
scroll to position [1658, 0]
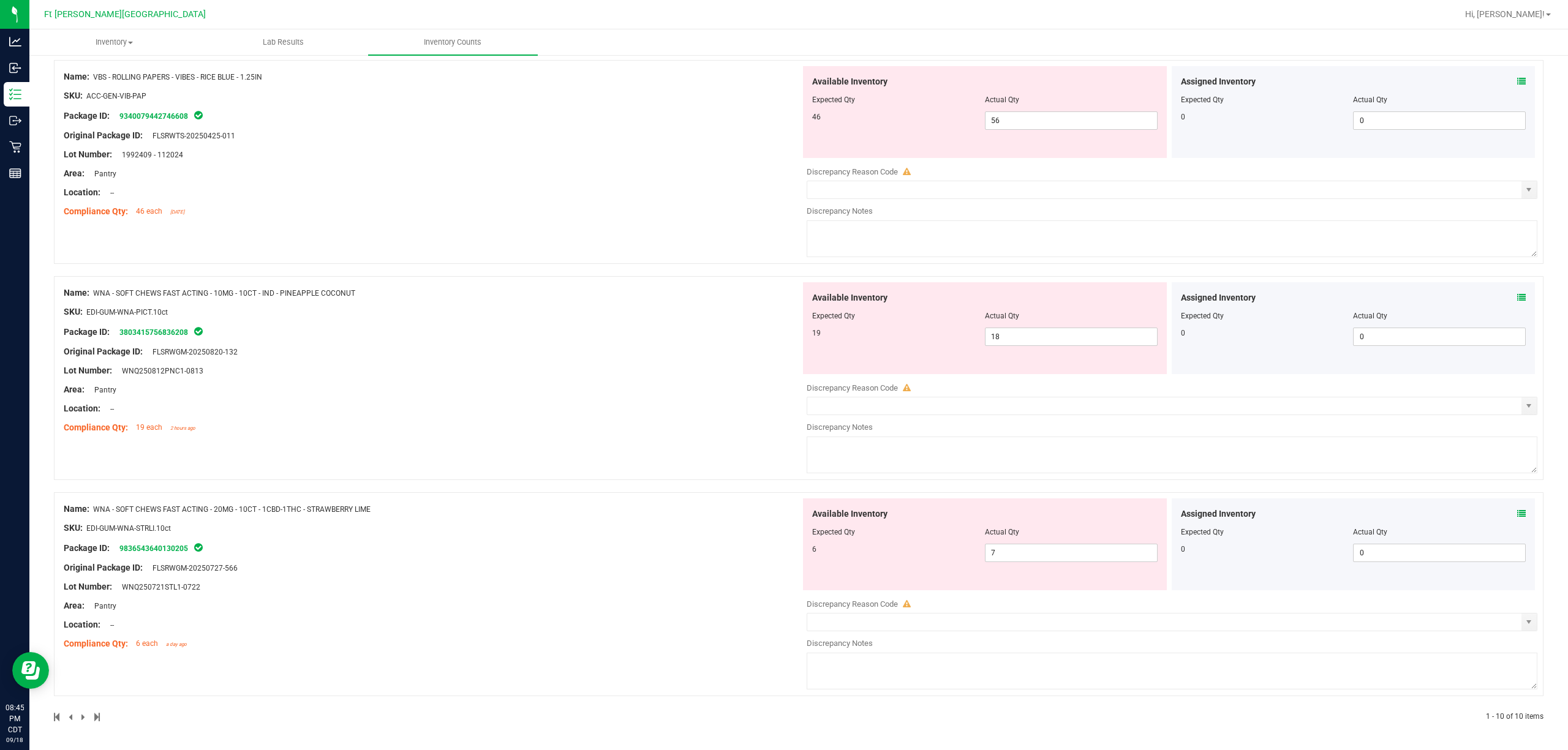
click at [1517, 511] on icon at bounding box center [1521, 514] width 8 height 8
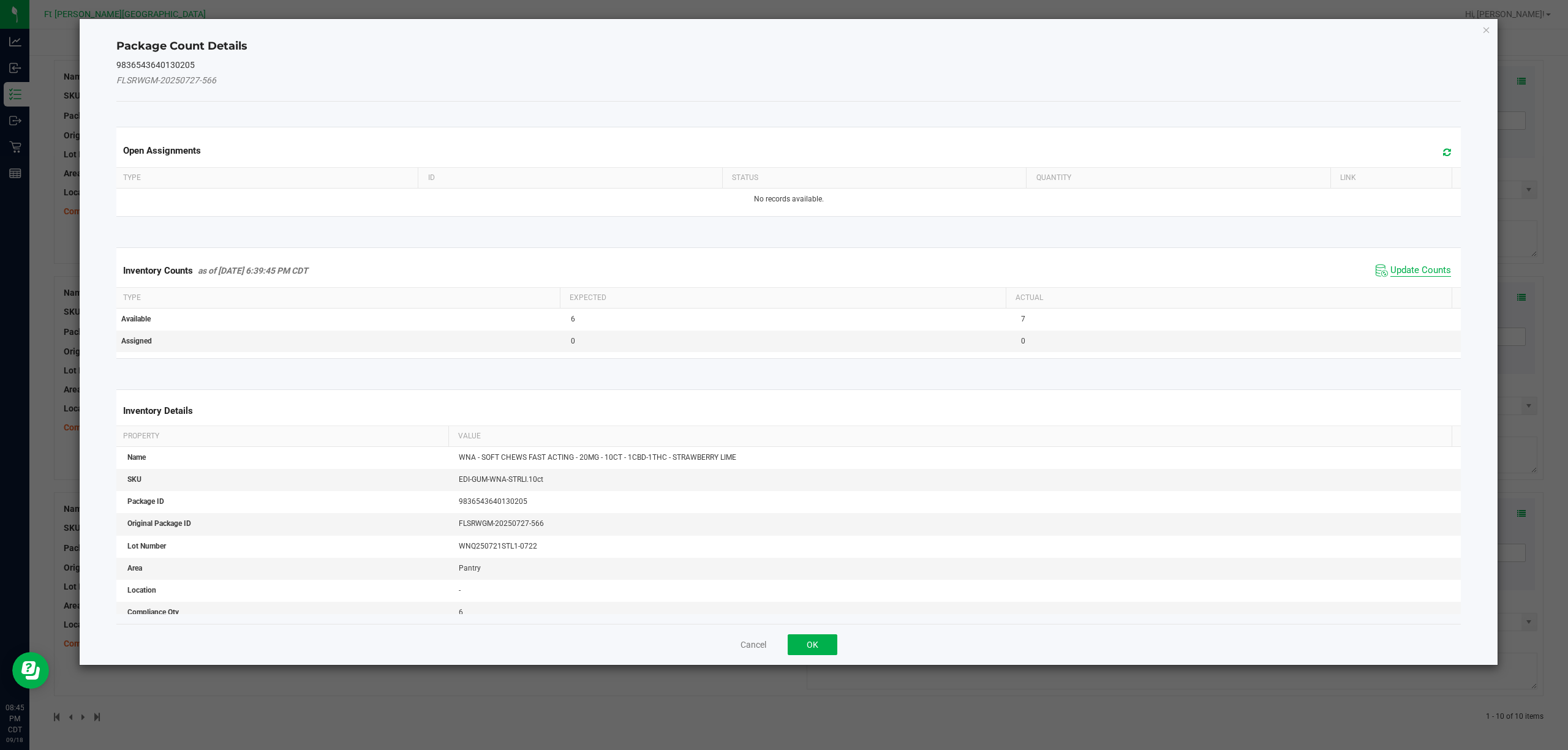
click at [1409, 274] on span "Update Counts" at bounding box center [1420, 270] width 61 height 13
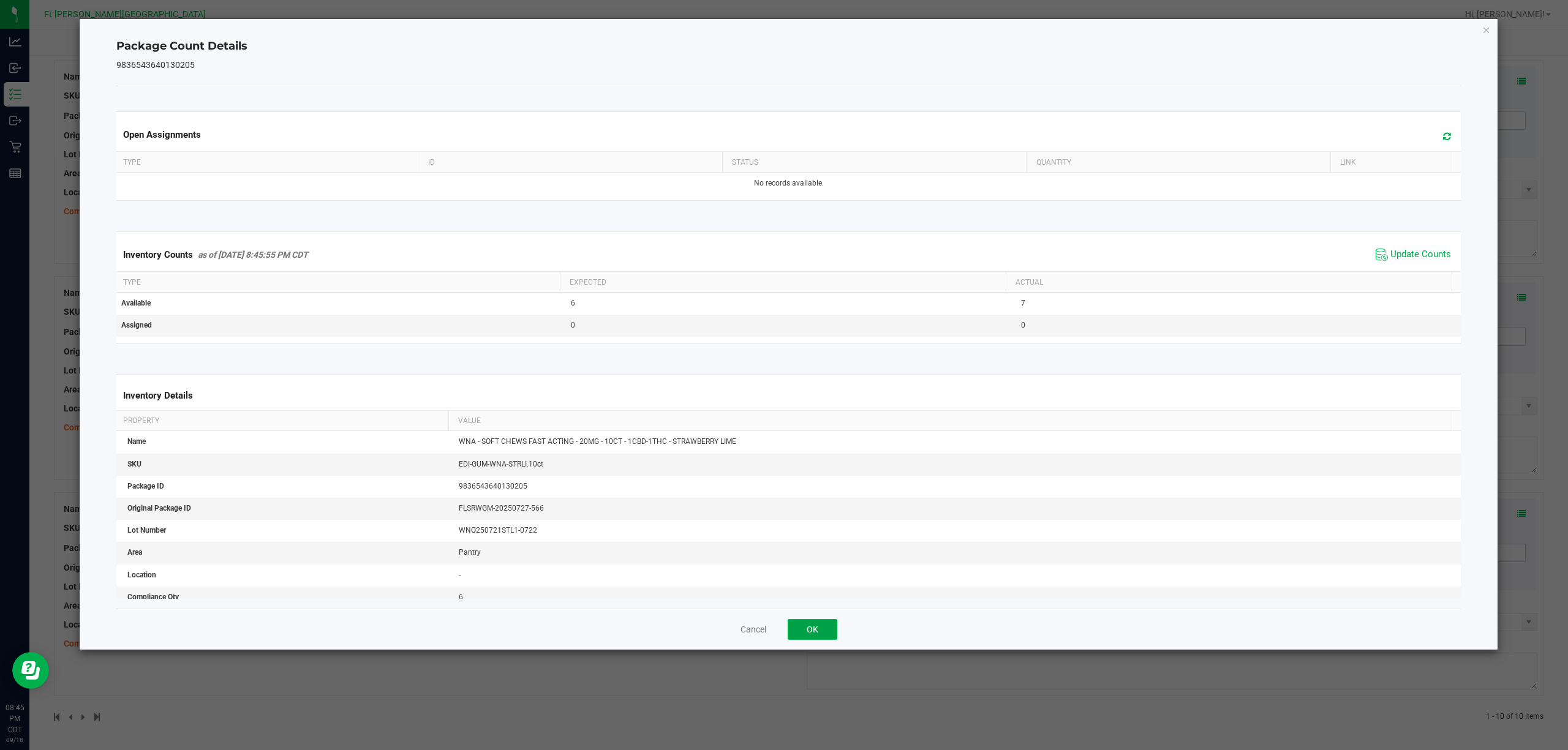
drag, startPoint x: 815, startPoint y: 625, endPoint x: 826, endPoint y: 618, distance: 13.0
click at [816, 625] on button "OK" at bounding box center [812, 629] width 49 height 21
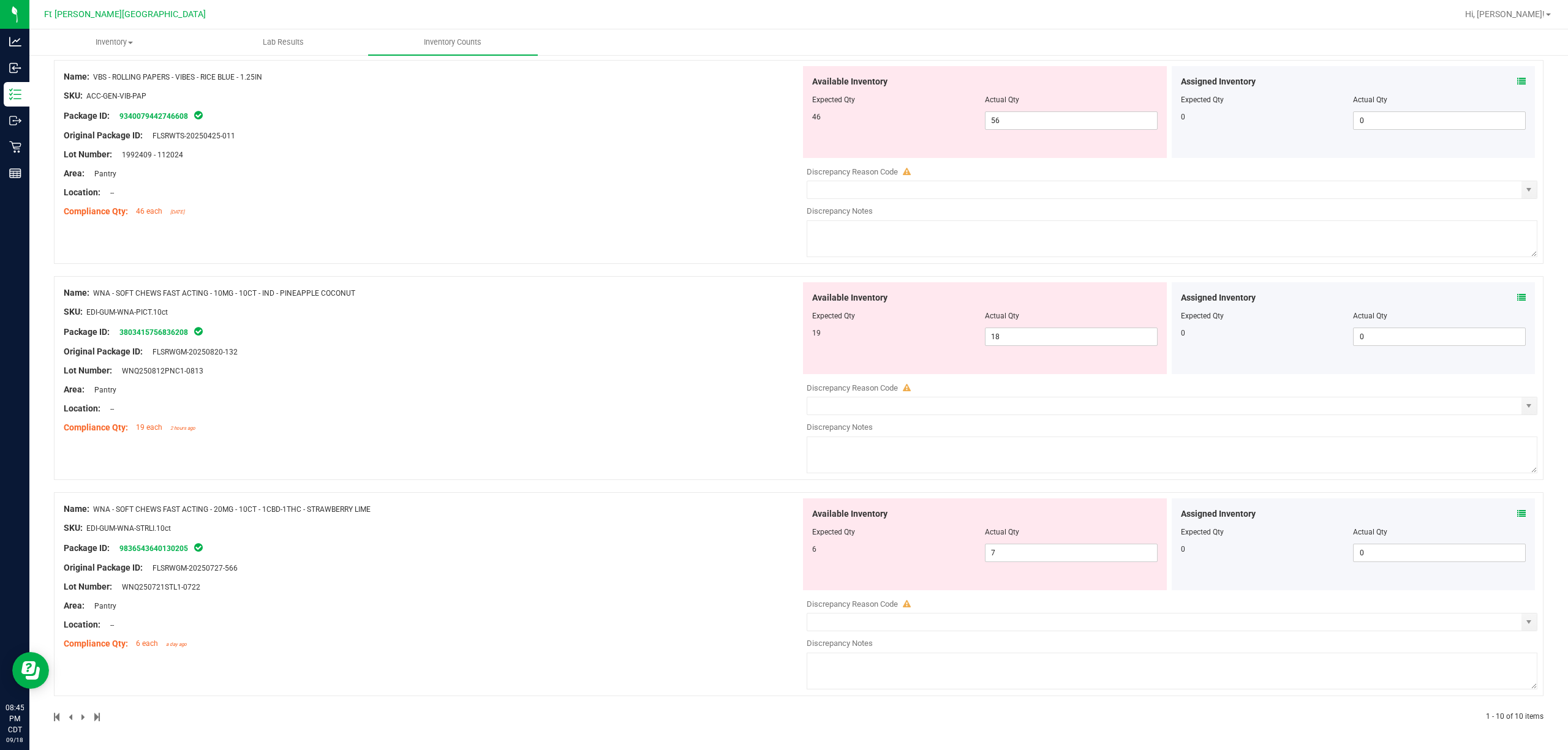
click at [1517, 299] on icon at bounding box center [1521, 298] width 8 height 8
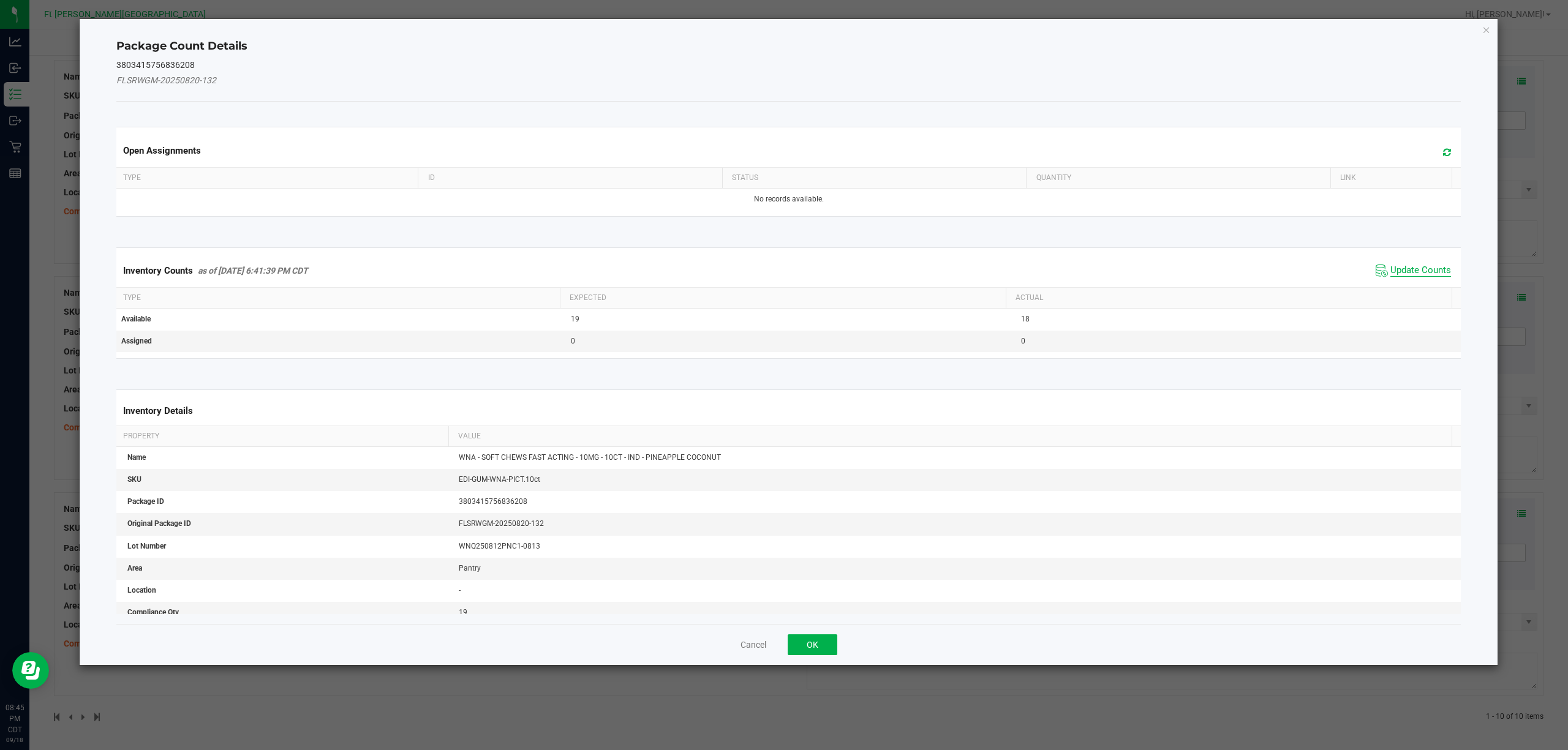
click at [1402, 269] on span "Update Counts" at bounding box center [1420, 270] width 61 height 13
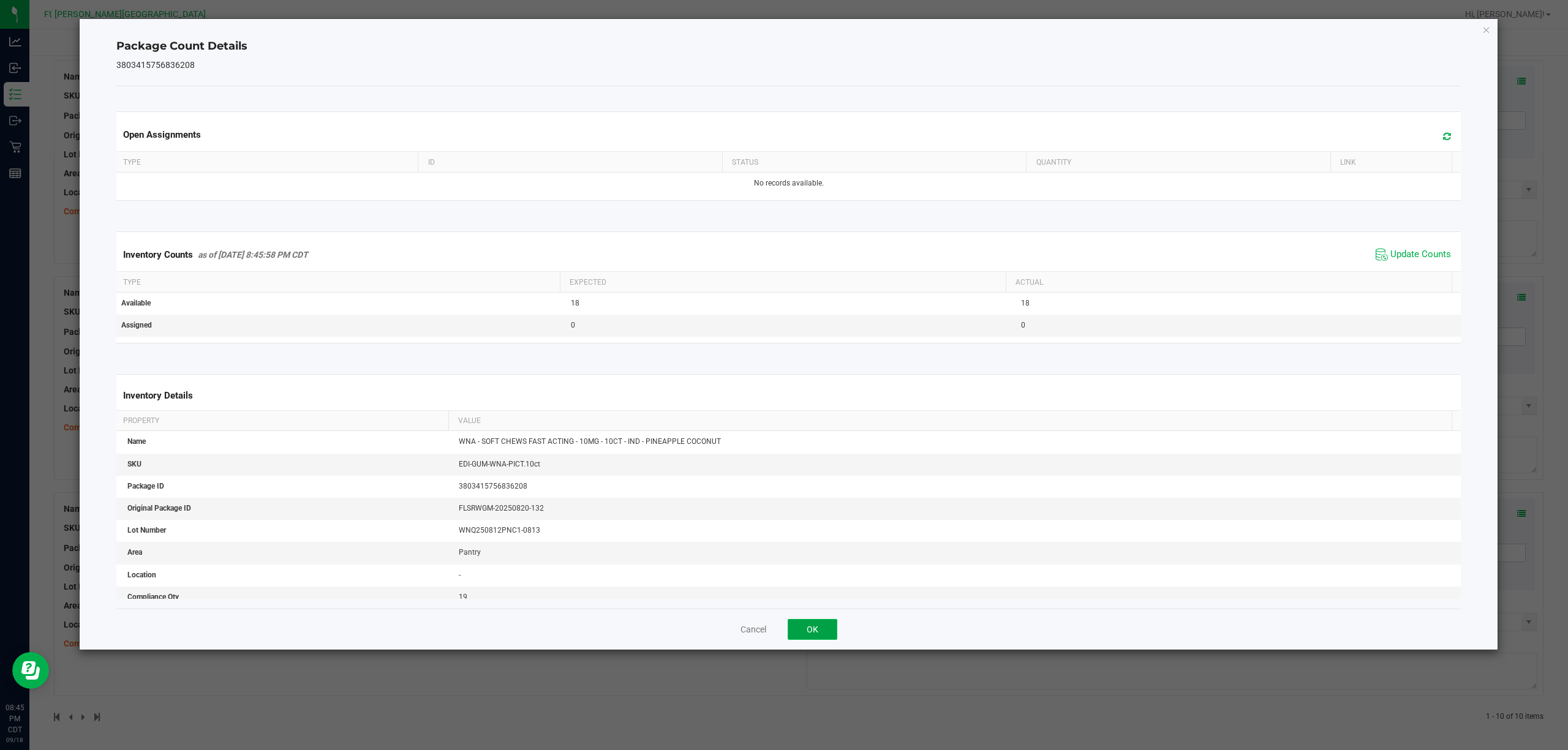
click at [811, 622] on button "OK" at bounding box center [812, 629] width 49 height 21
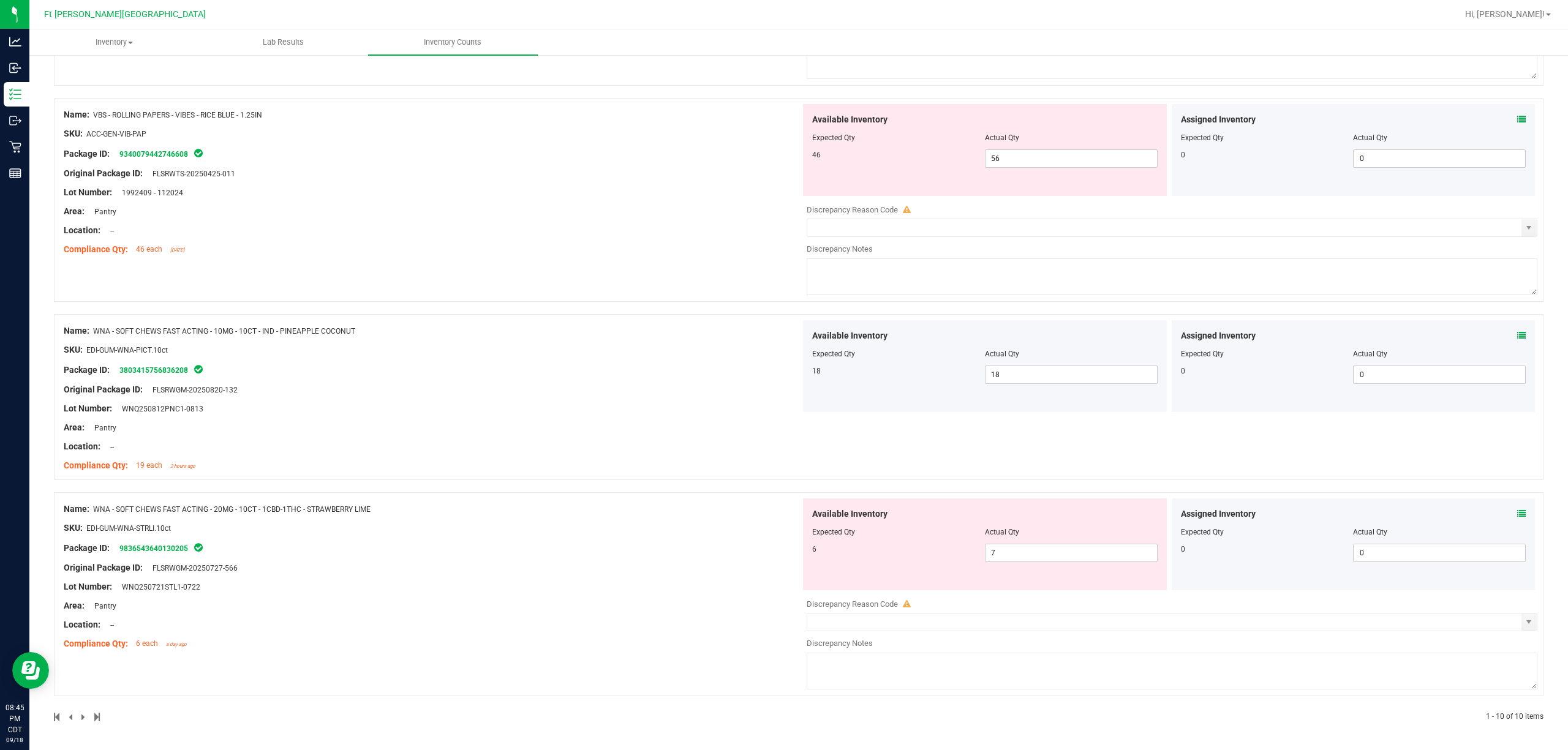
scroll to position [1456, 0]
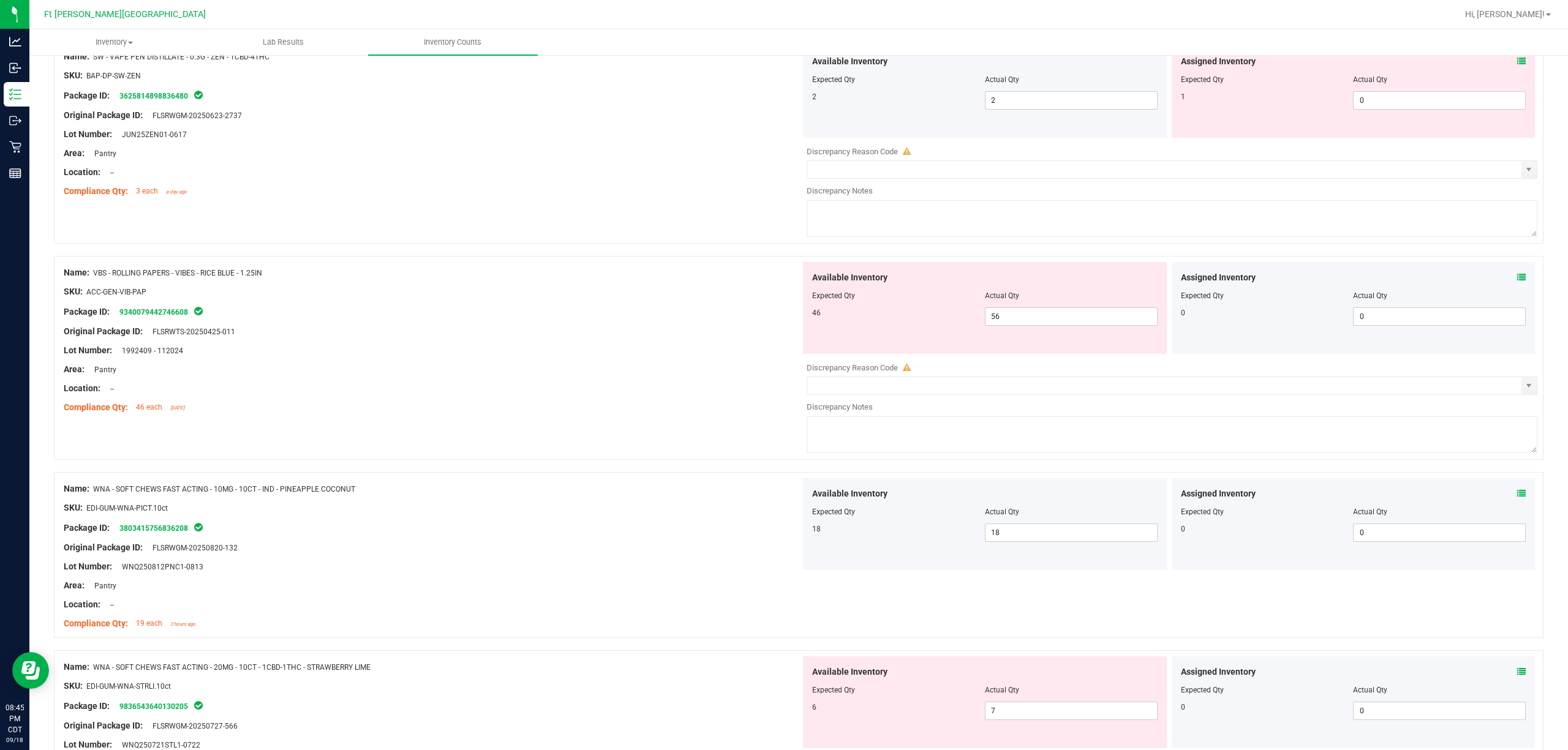
click at [1517, 282] on icon at bounding box center [1521, 277] width 8 height 8
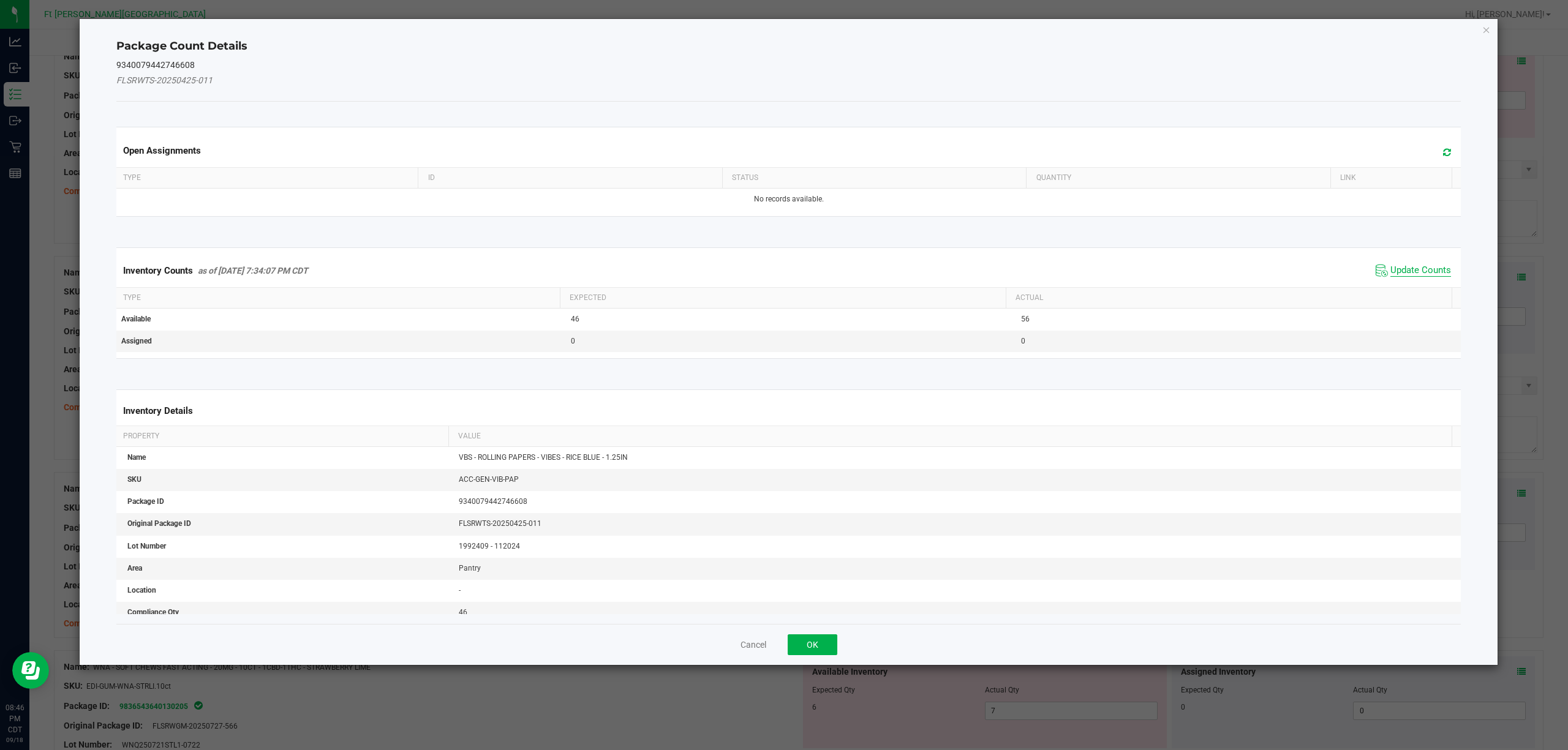
click at [1399, 273] on span "Update Counts" at bounding box center [1420, 270] width 61 height 13
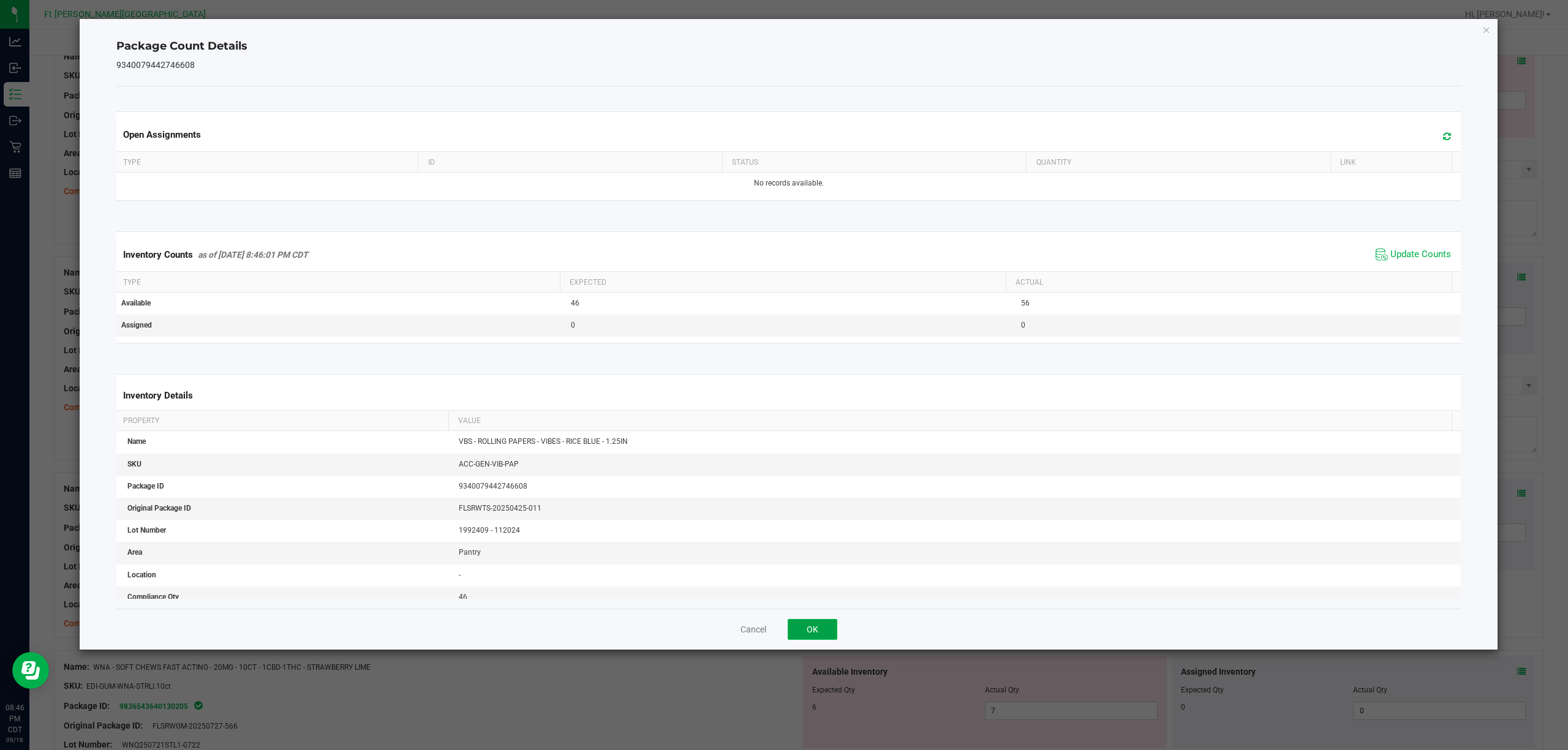
click at [801, 631] on button "OK" at bounding box center [812, 629] width 49 height 21
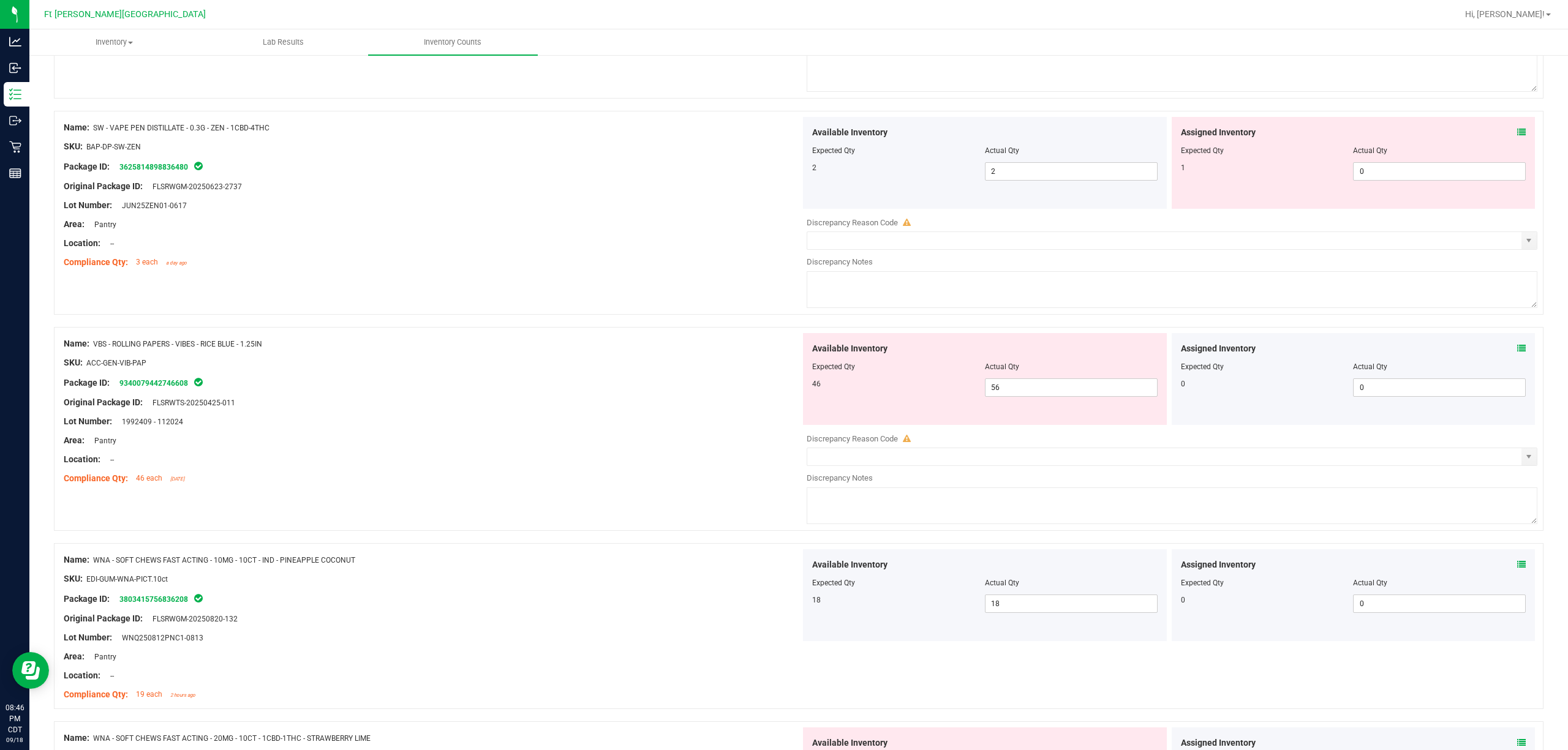
scroll to position [1293, 0]
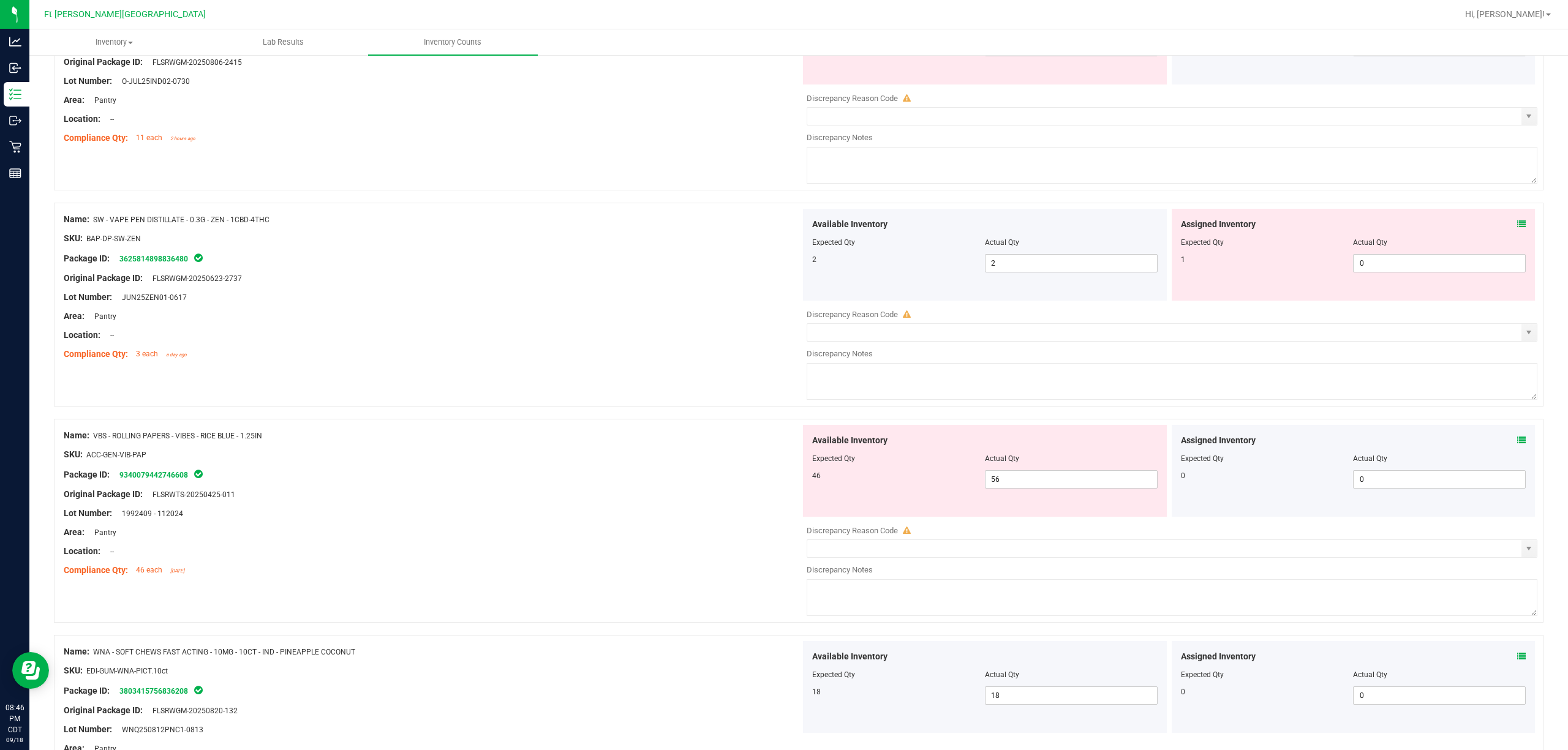
click at [1517, 224] on icon at bounding box center [1521, 224] width 8 height 8
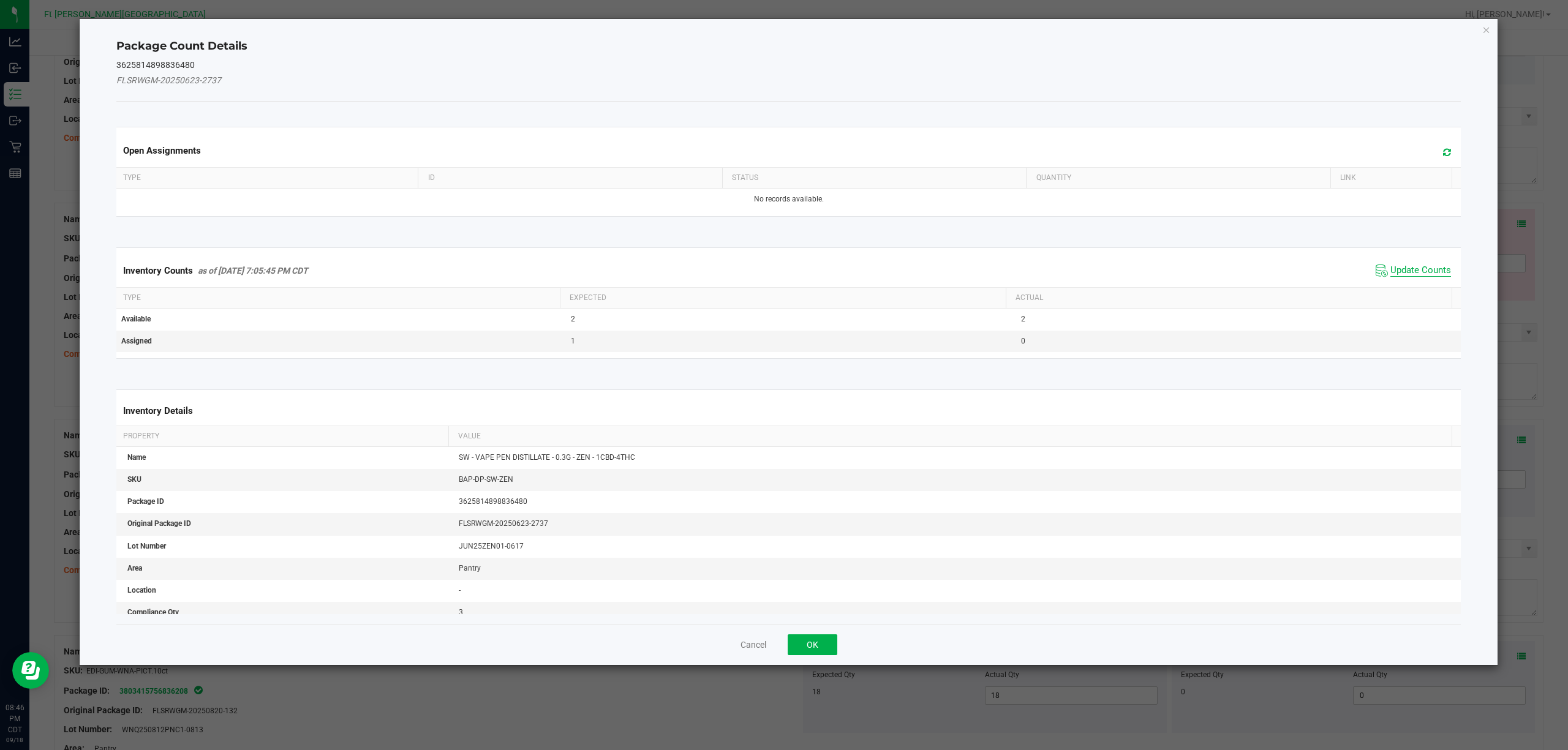
click at [1401, 272] on span "Update Counts" at bounding box center [1420, 270] width 61 height 13
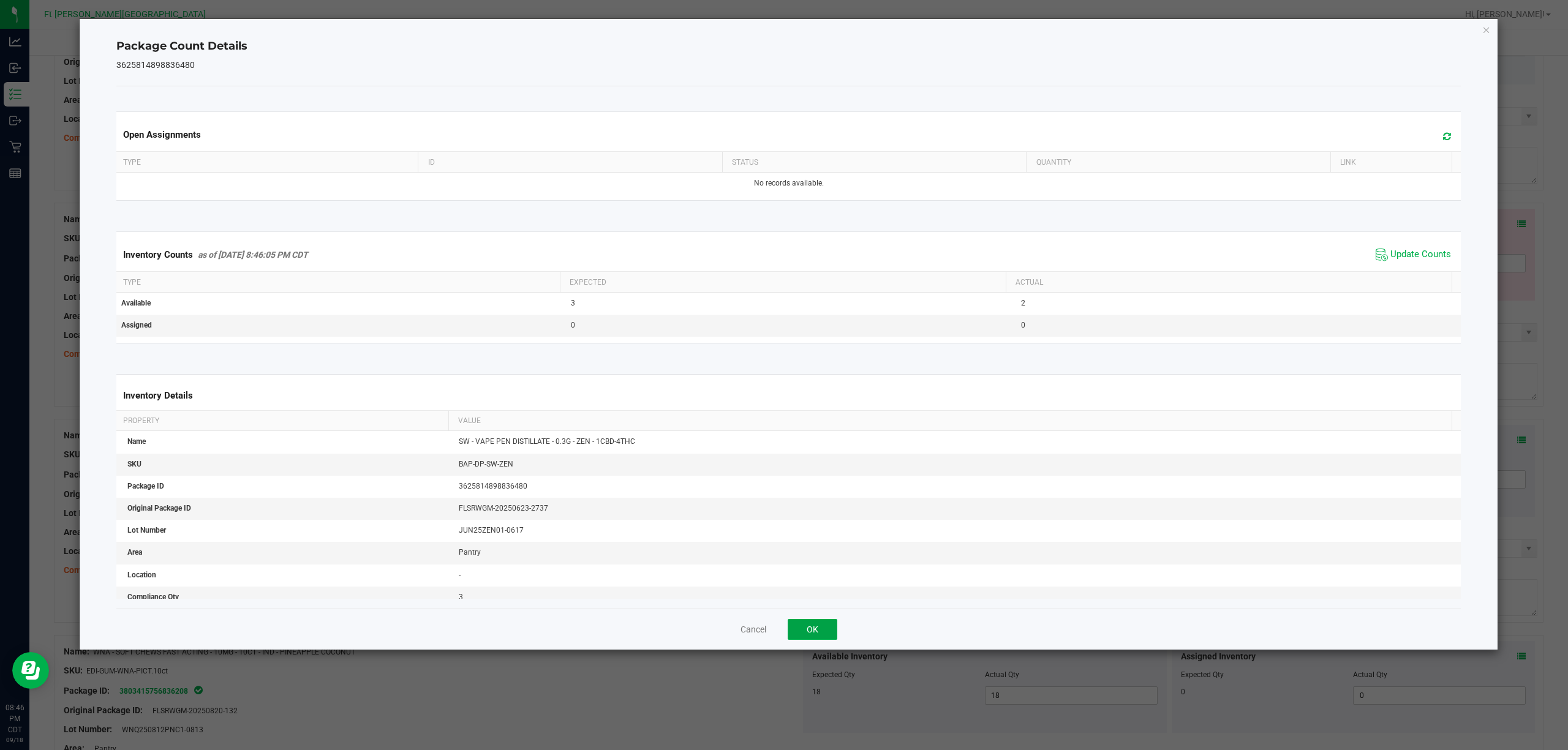
click at [806, 622] on button "OK" at bounding box center [812, 629] width 49 height 21
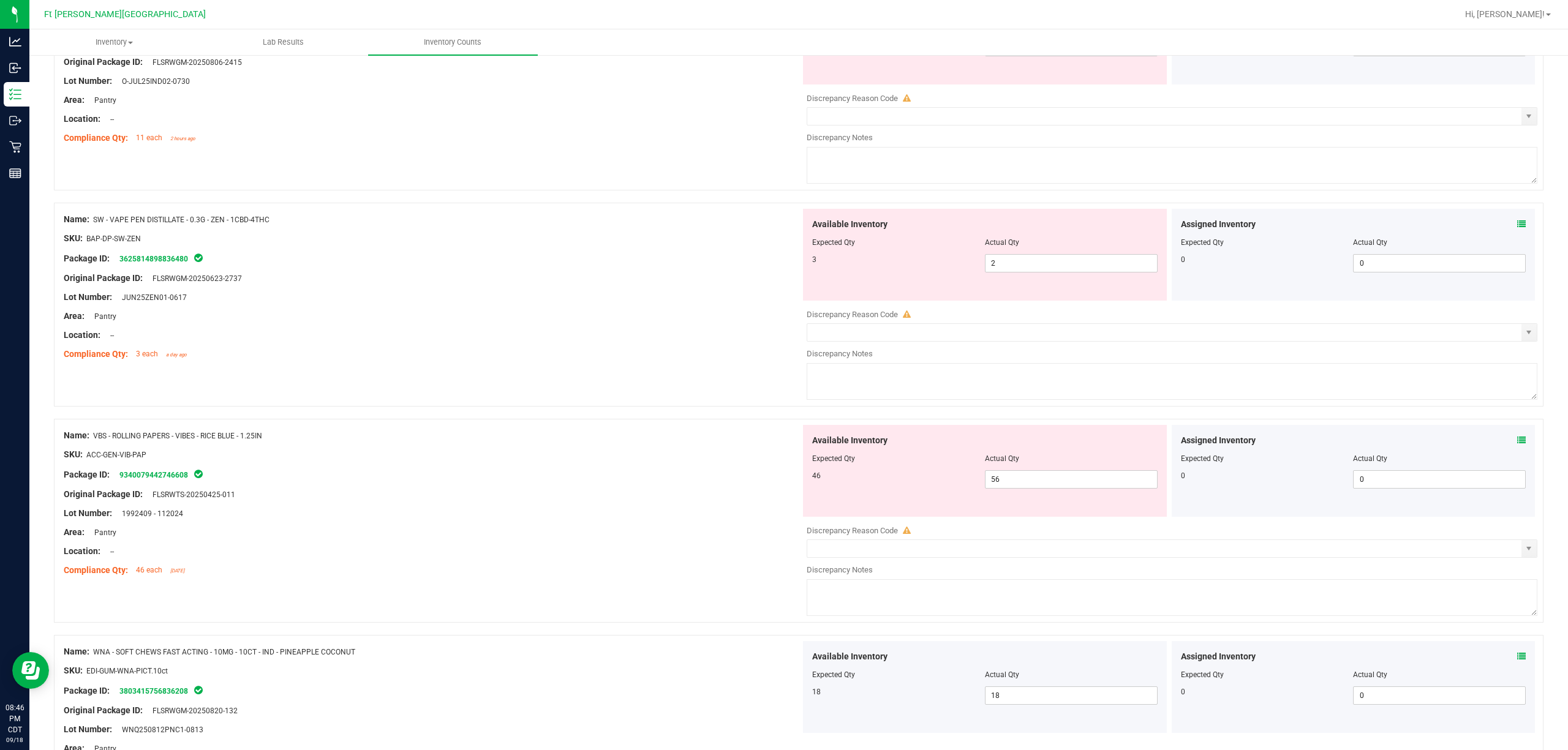
scroll to position [1048, 0]
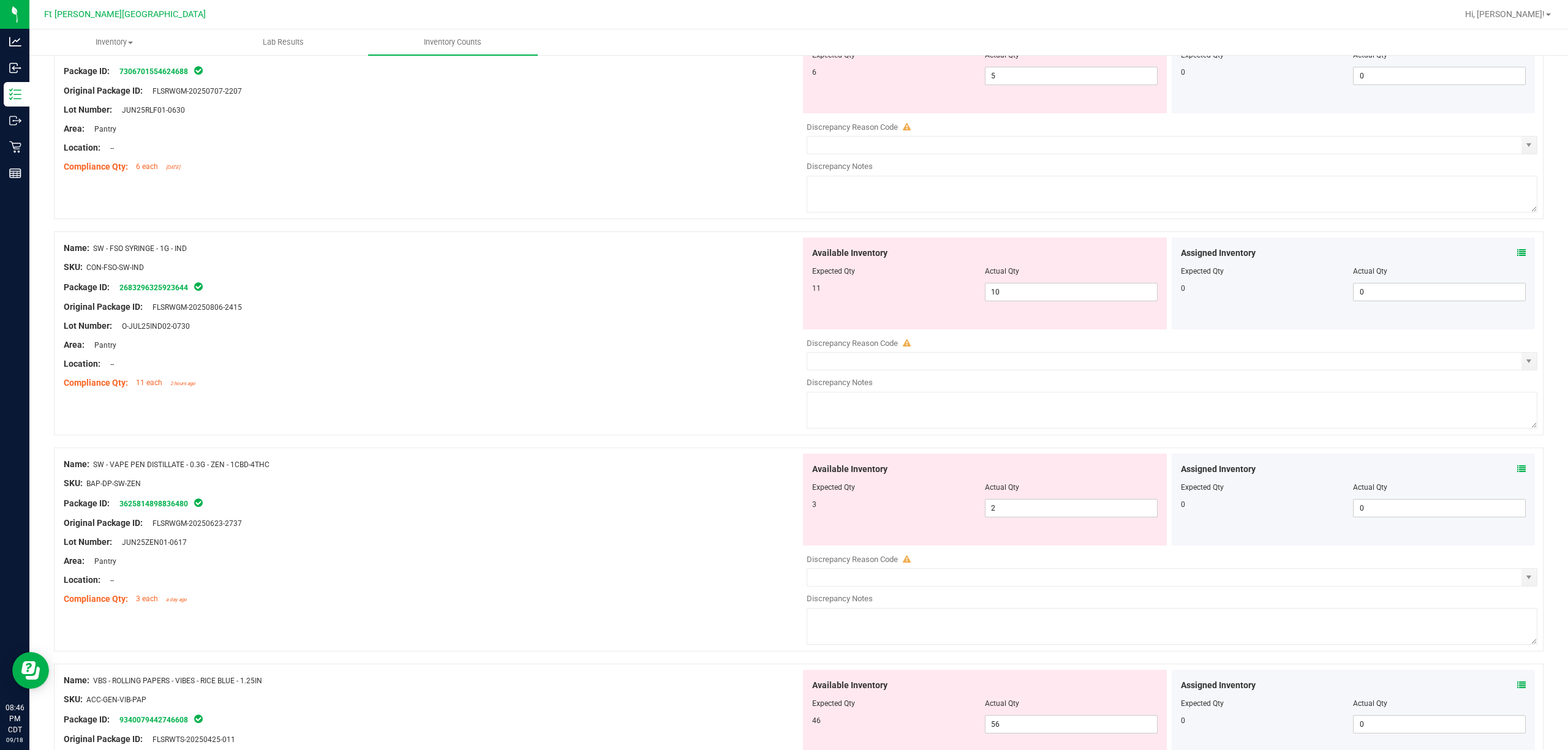
click at [1514, 252] on div "Assigned Inventory Expected Qty Actual Qty 0 0 0" at bounding box center [1354, 284] width 364 height 92
click at [1517, 254] on icon at bounding box center [1521, 253] width 8 height 8
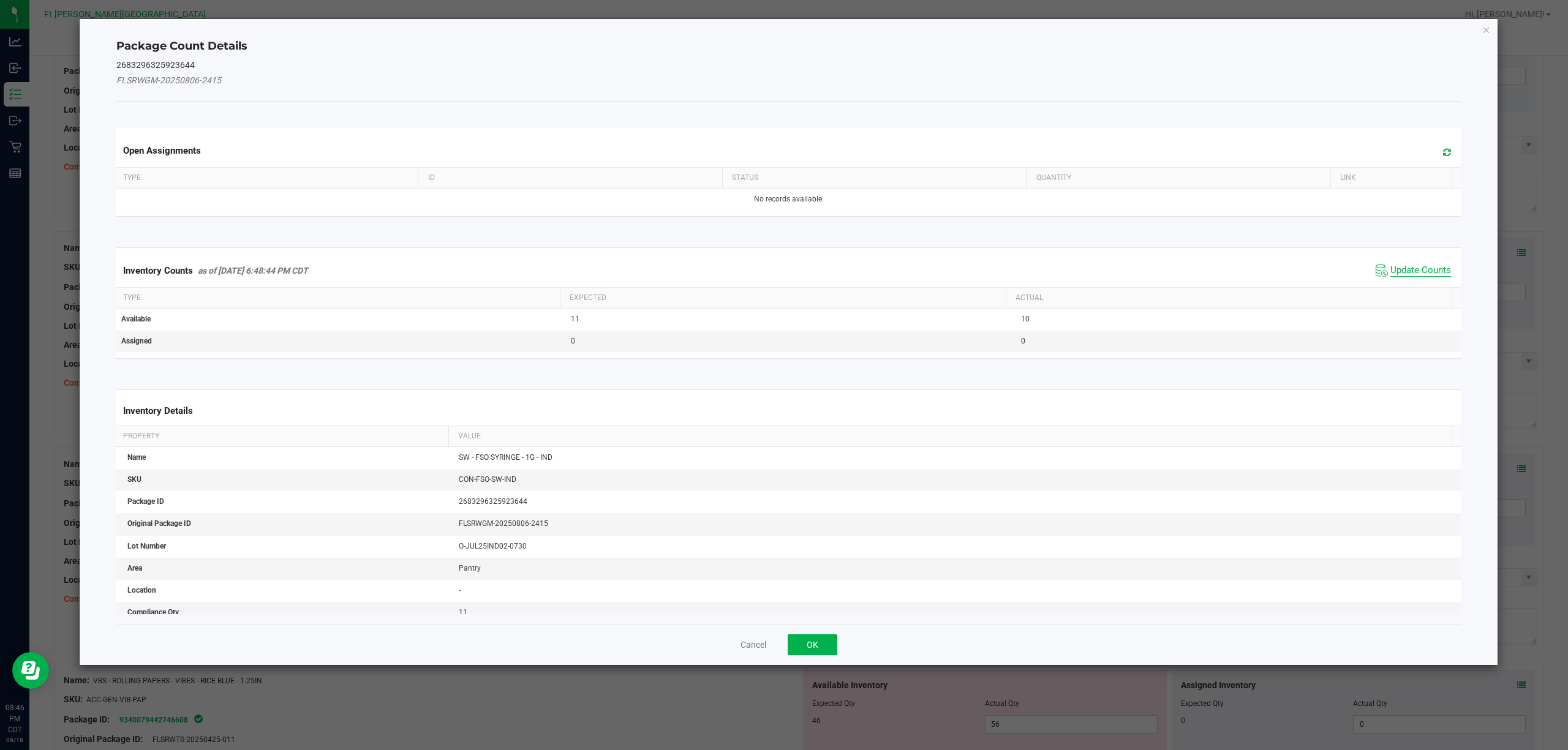
click at [1390, 267] on span "Update Counts" at bounding box center [1420, 270] width 61 height 13
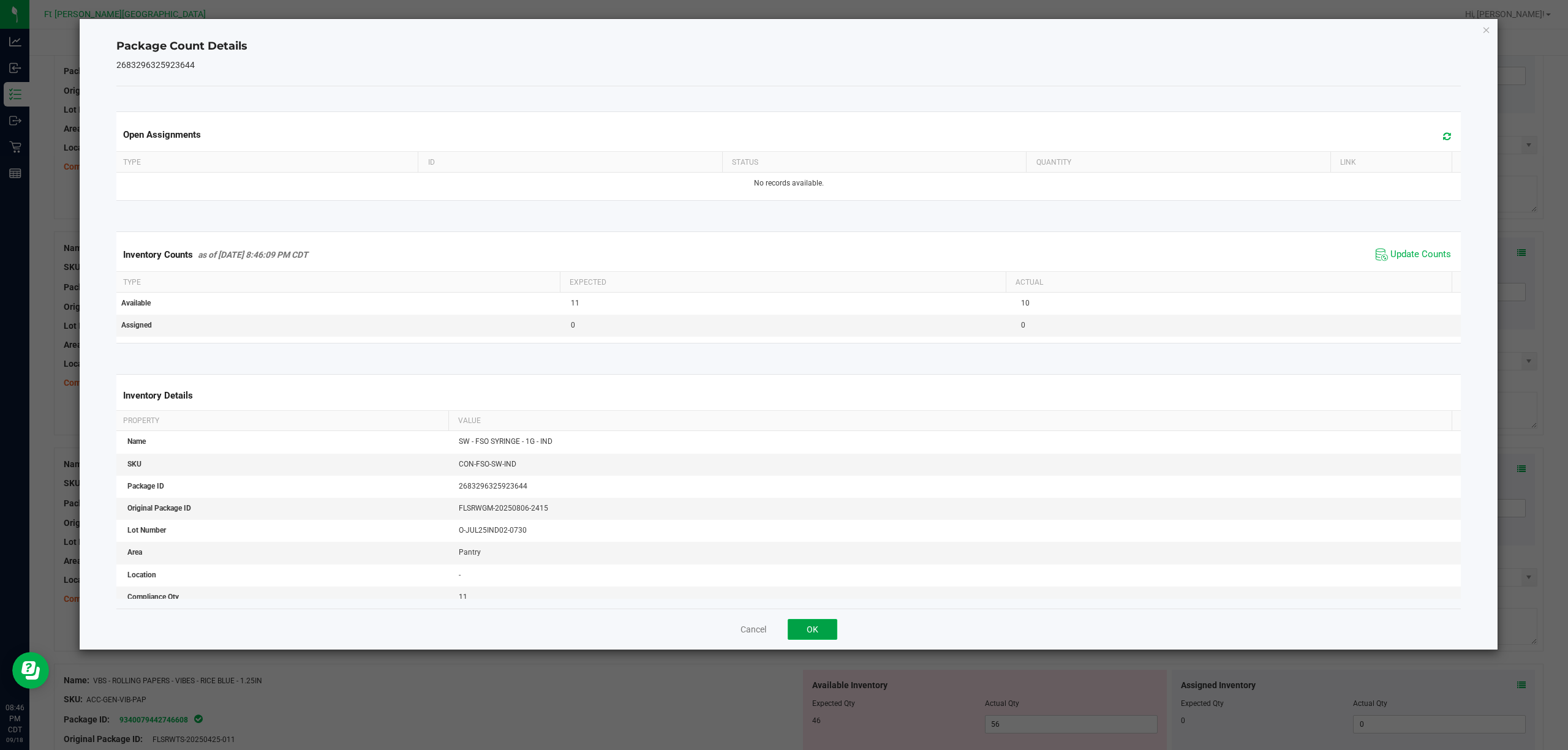
click at [797, 625] on button "OK" at bounding box center [812, 629] width 49 height 21
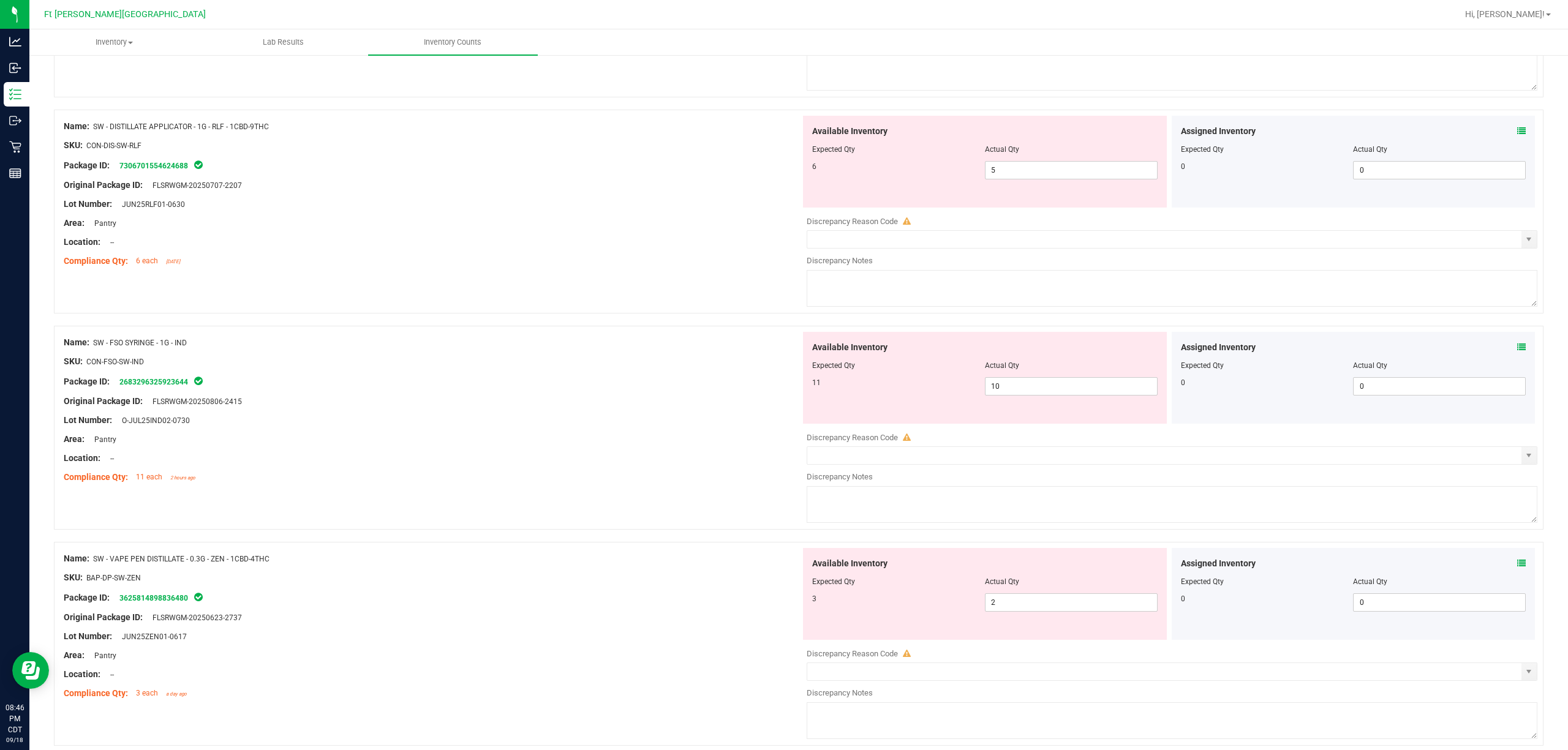
scroll to position [803, 0]
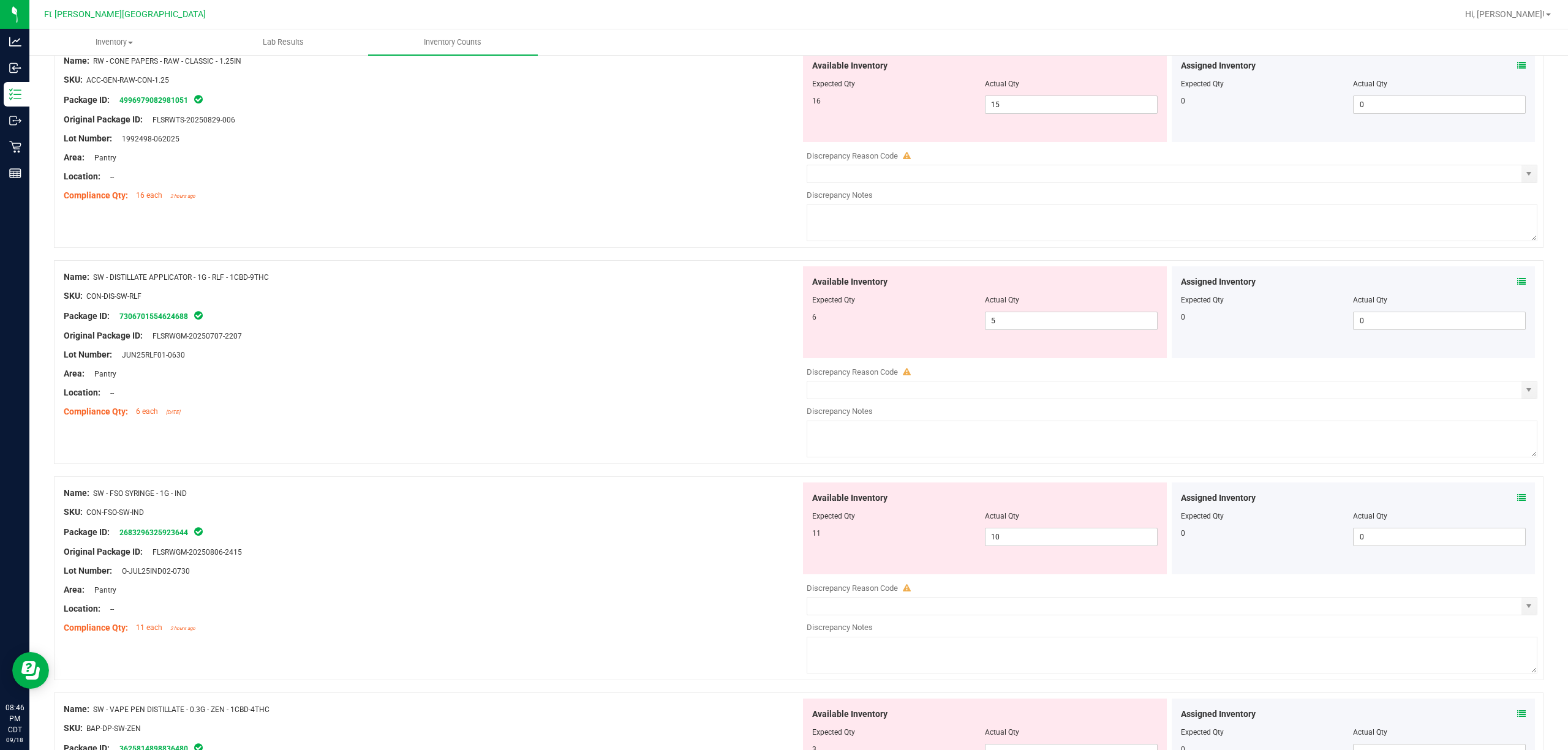
click at [1517, 280] on icon at bounding box center [1521, 281] width 8 height 8
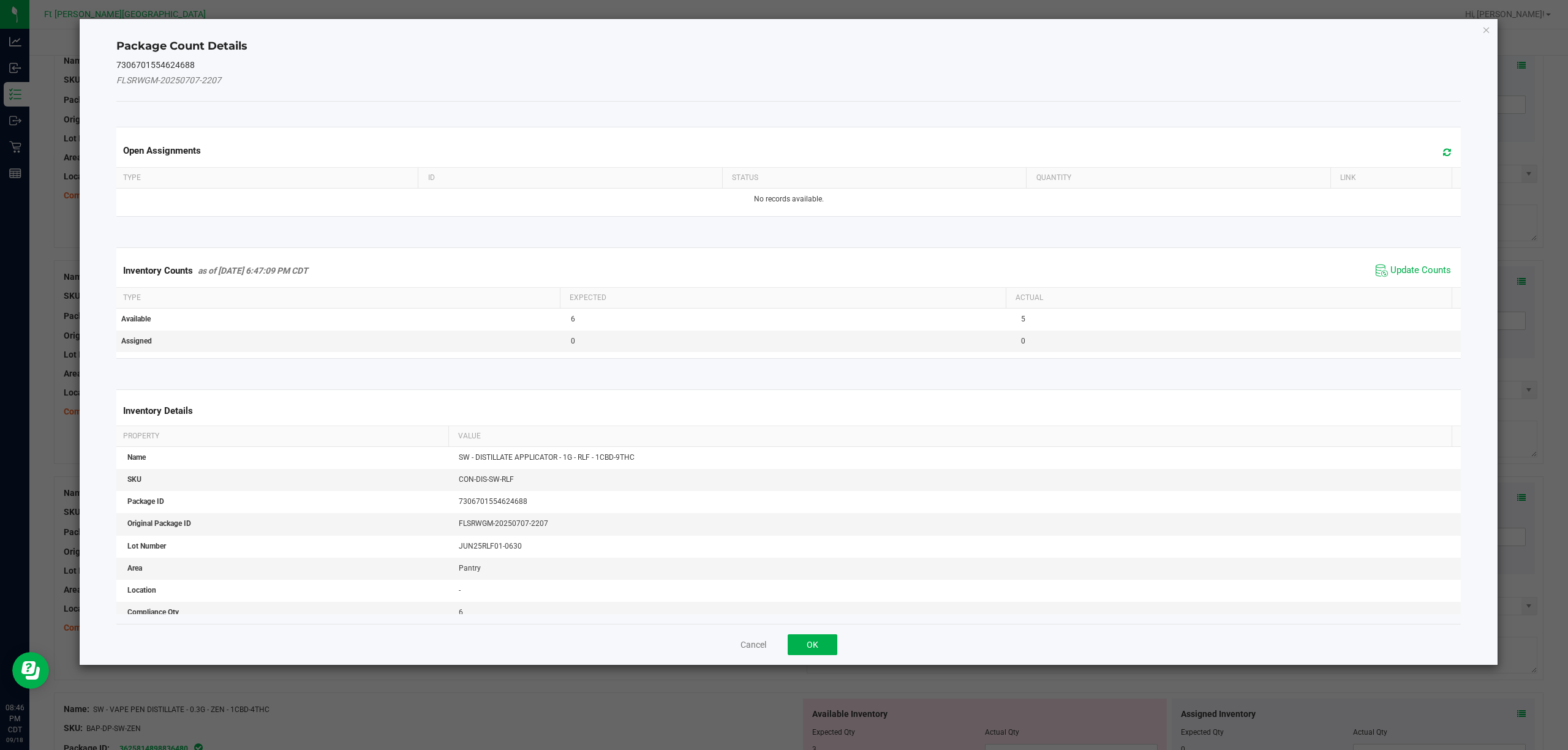
click at [1377, 268] on span "Update Counts" at bounding box center [1414, 270] width 82 height 18
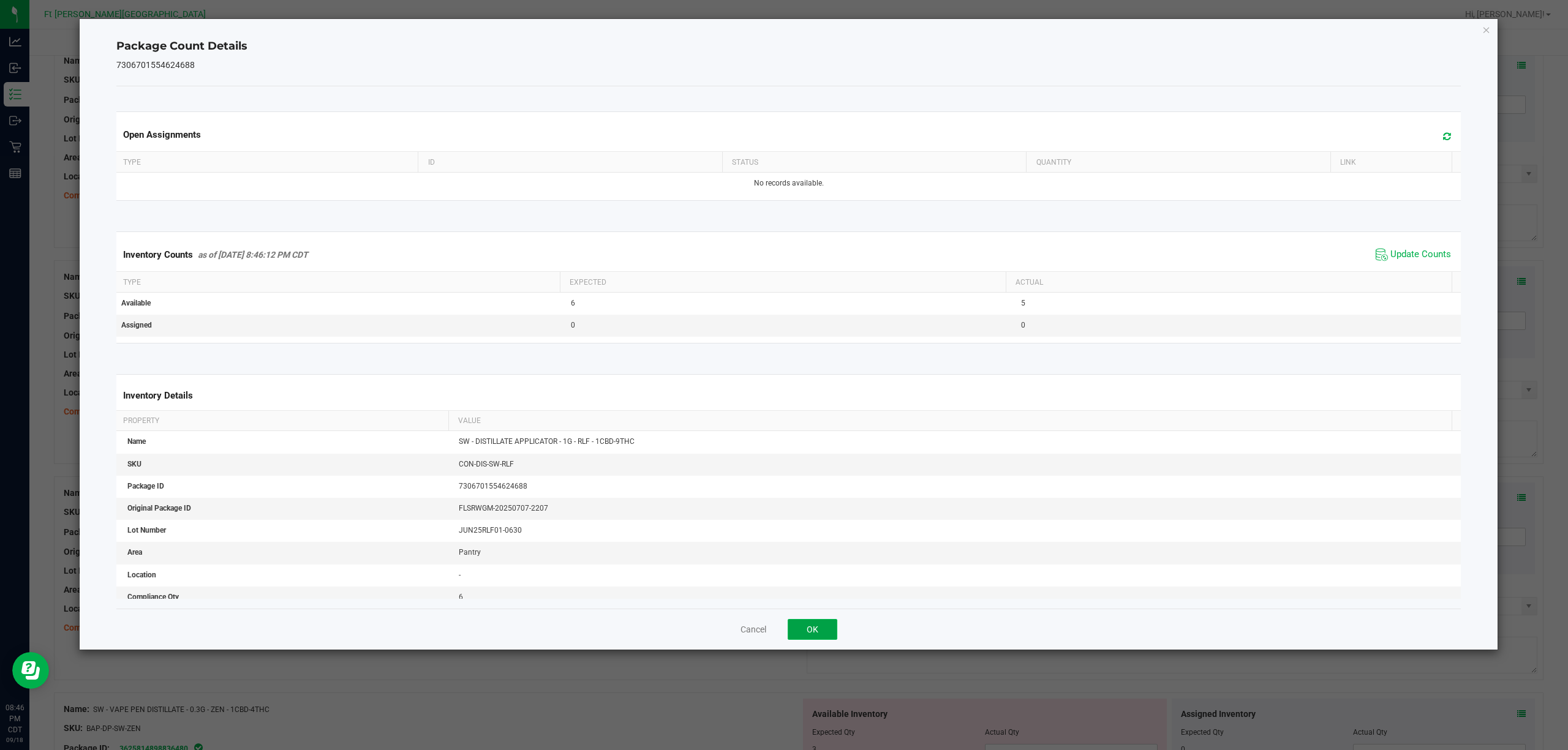
click at [809, 633] on button "OK" at bounding box center [812, 629] width 49 height 21
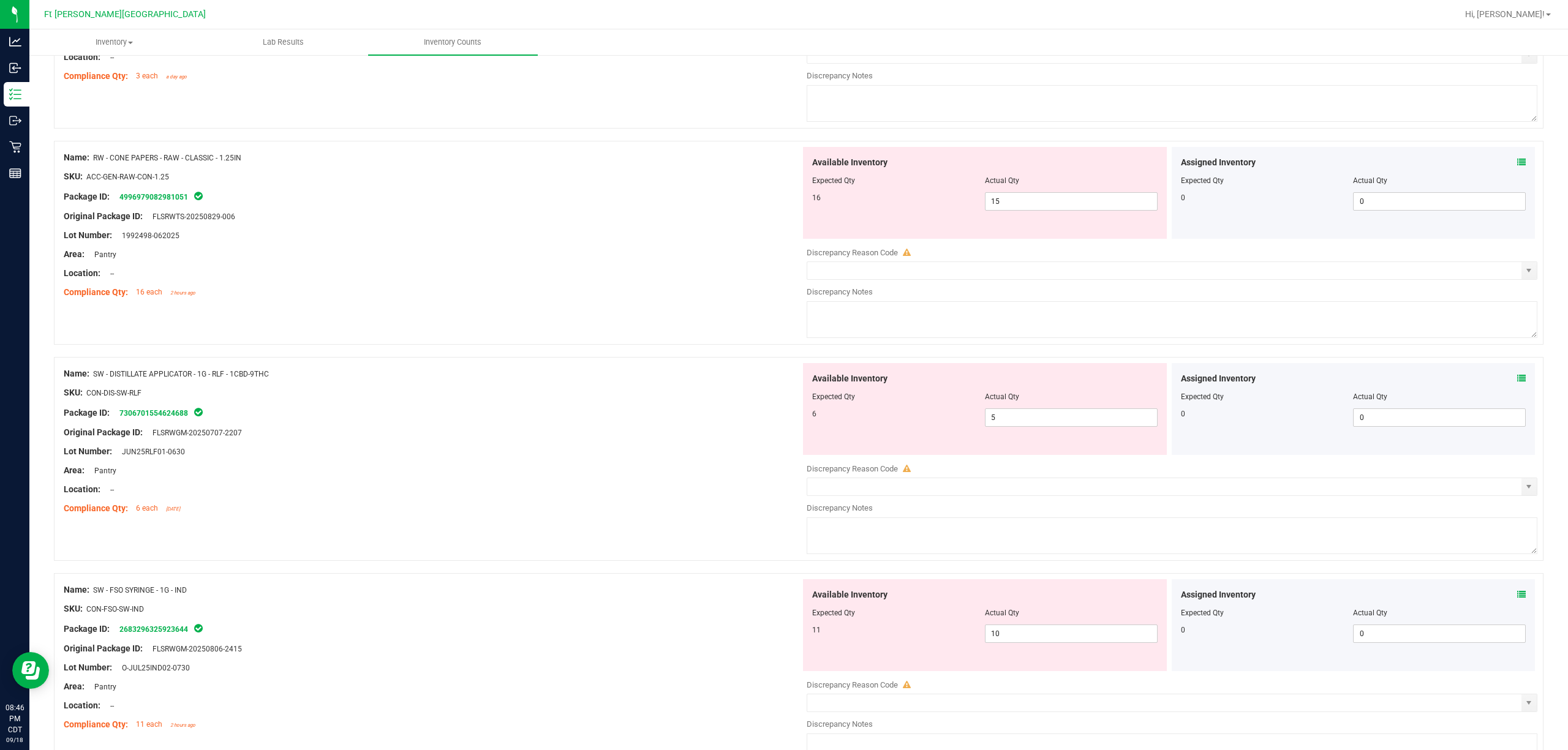
scroll to position [558, 0]
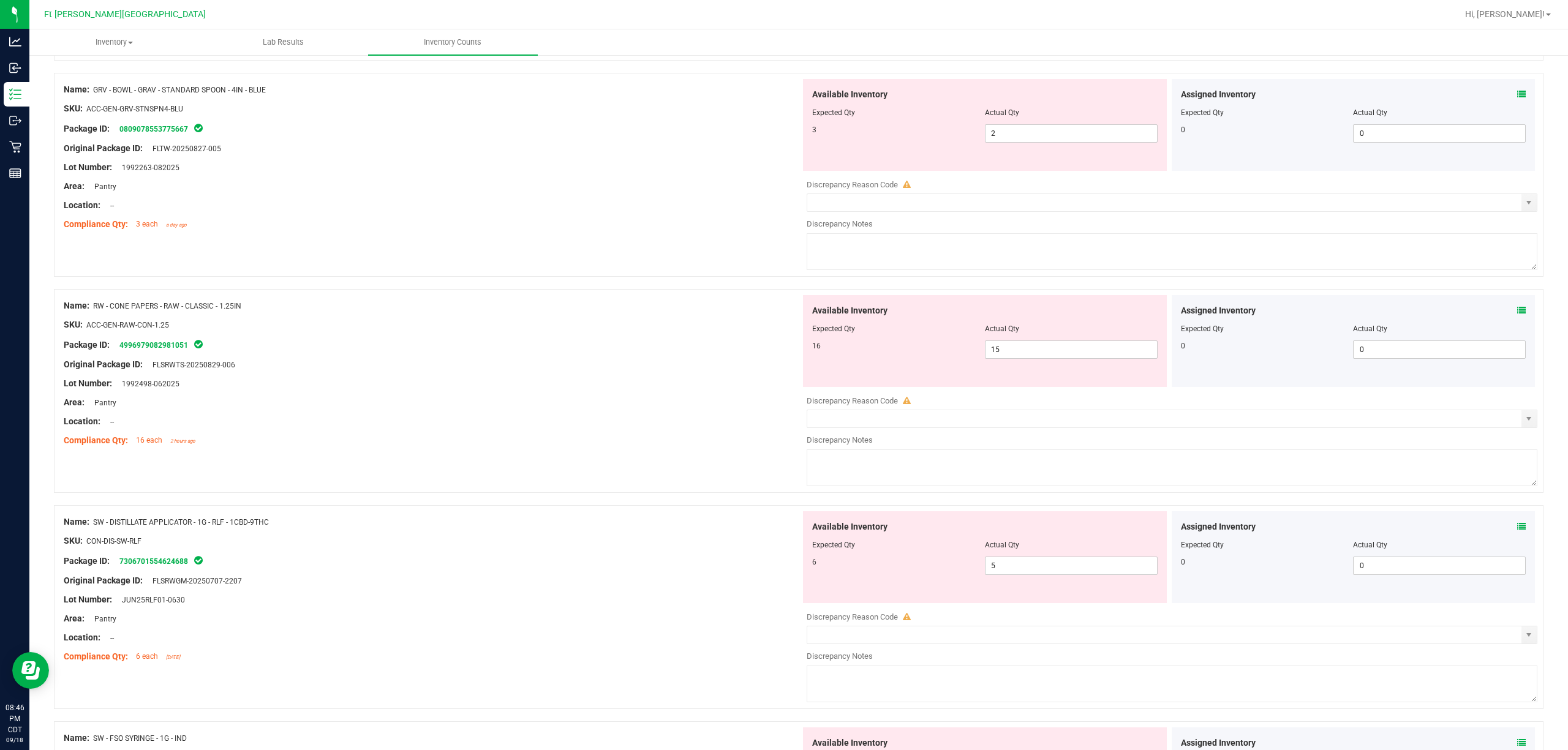
click at [1515, 310] on div "Assigned Inventory Expected Qty Actual Qty 0 0 0" at bounding box center [1354, 341] width 364 height 92
click at [1513, 312] on div "Assigned Inventory Expected Qty Actual Qty 0 0 0" at bounding box center [1354, 341] width 364 height 92
click at [1517, 311] on icon at bounding box center [1521, 310] width 8 height 8
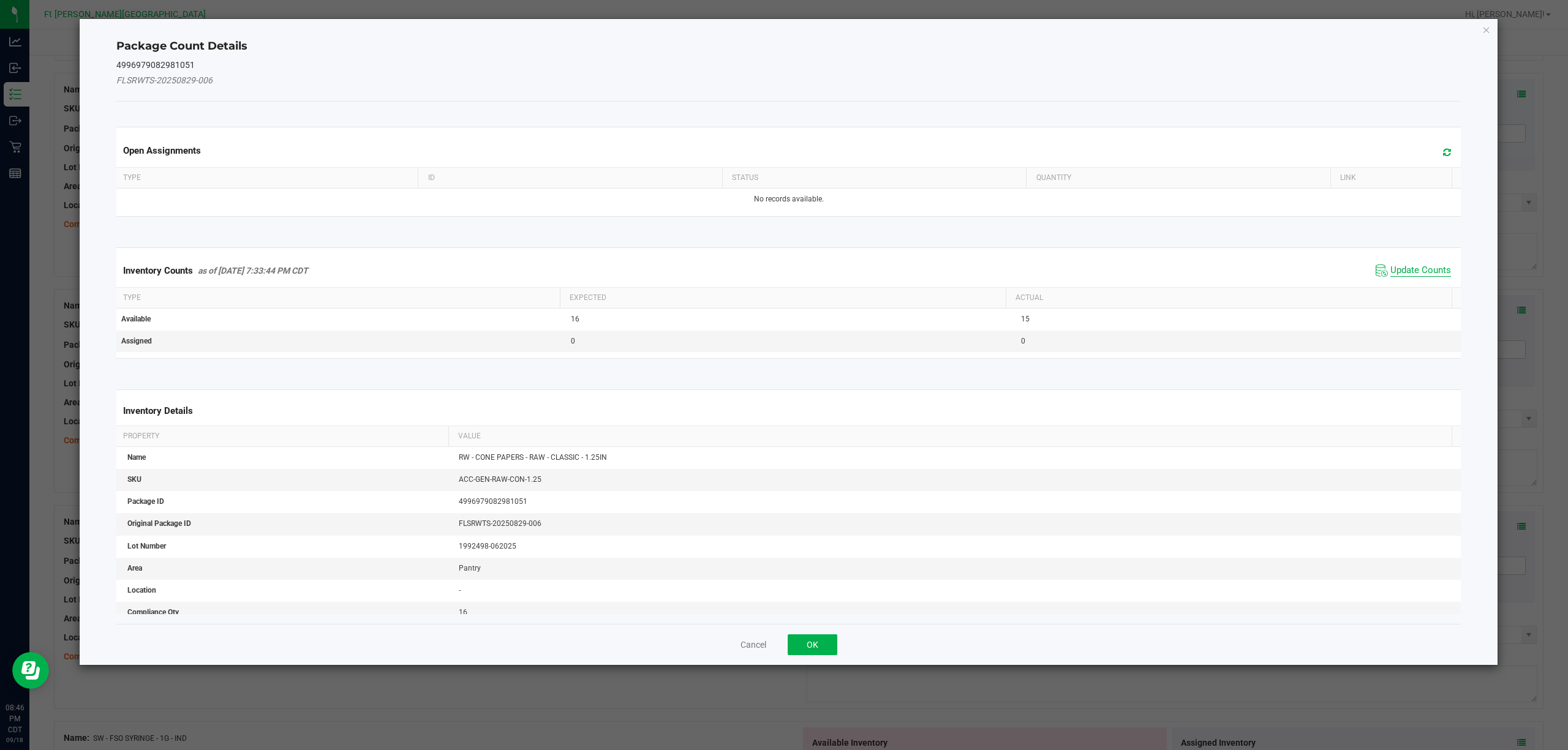
click at [1414, 270] on span "Update Counts" at bounding box center [1420, 270] width 61 height 13
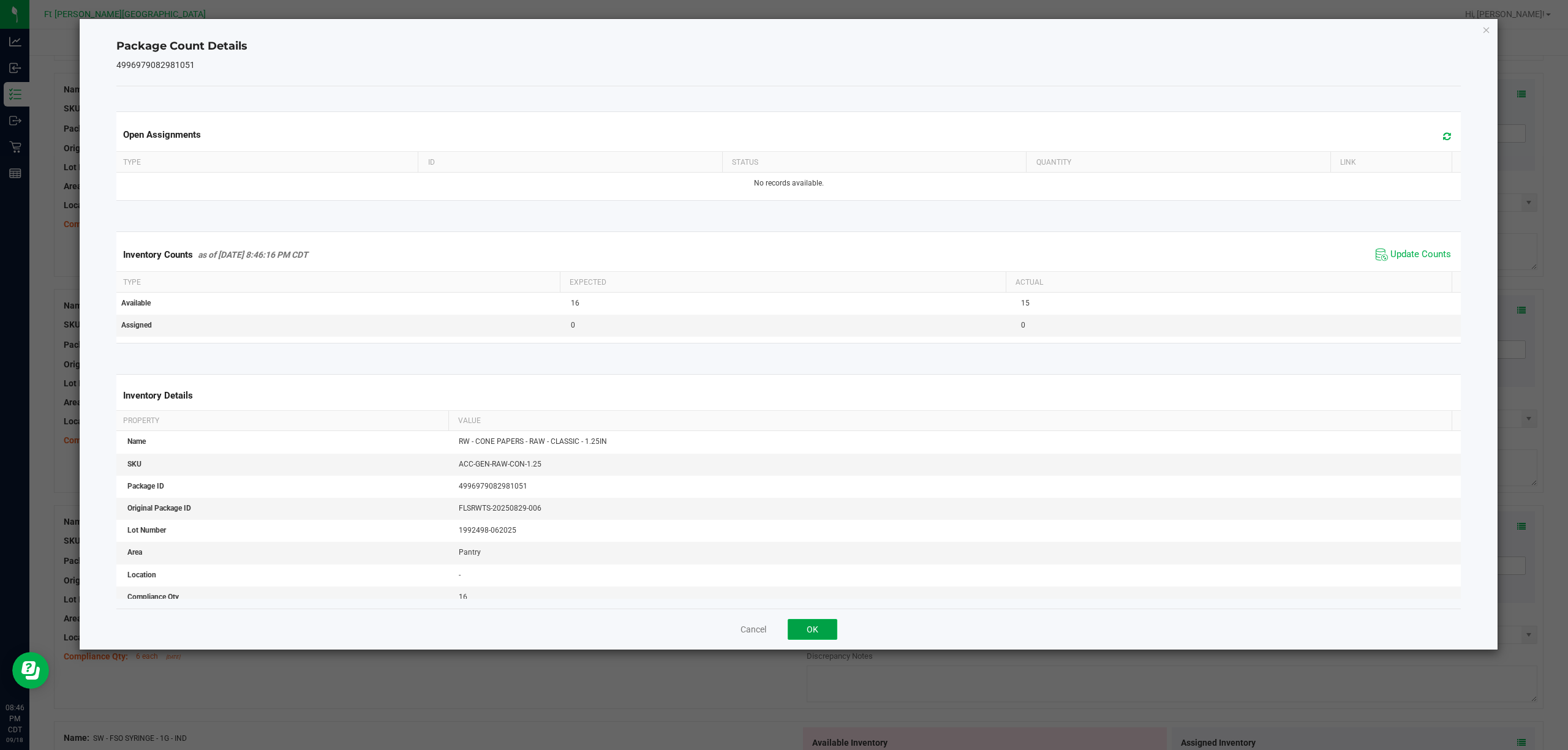
click at [797, 628] on button "OK" at bounding box center [812, 629] width 49 height 21
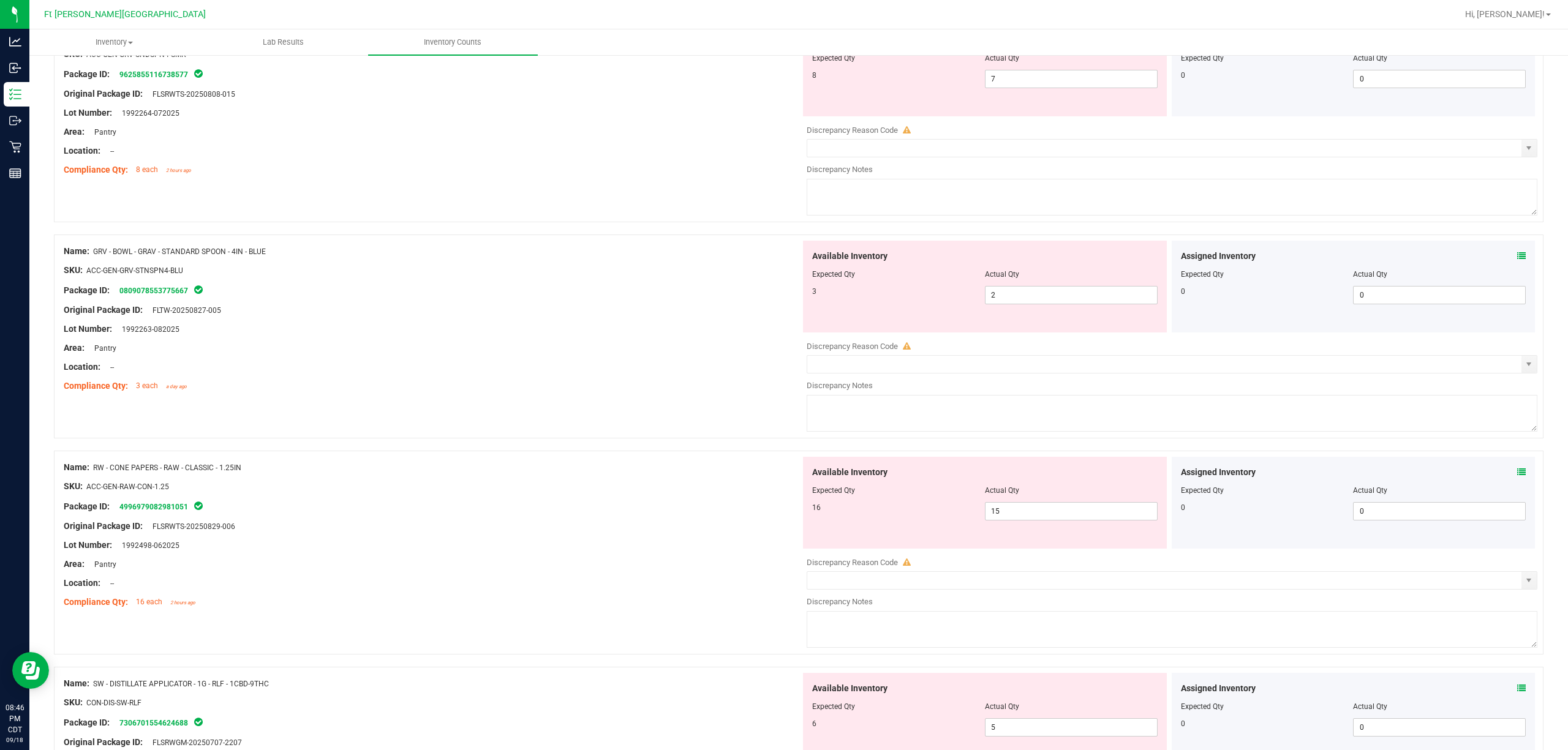
scroll to position [395, 0]
click at [1517, 254] on span at bounding box center [1521, 258] width 8 height 13
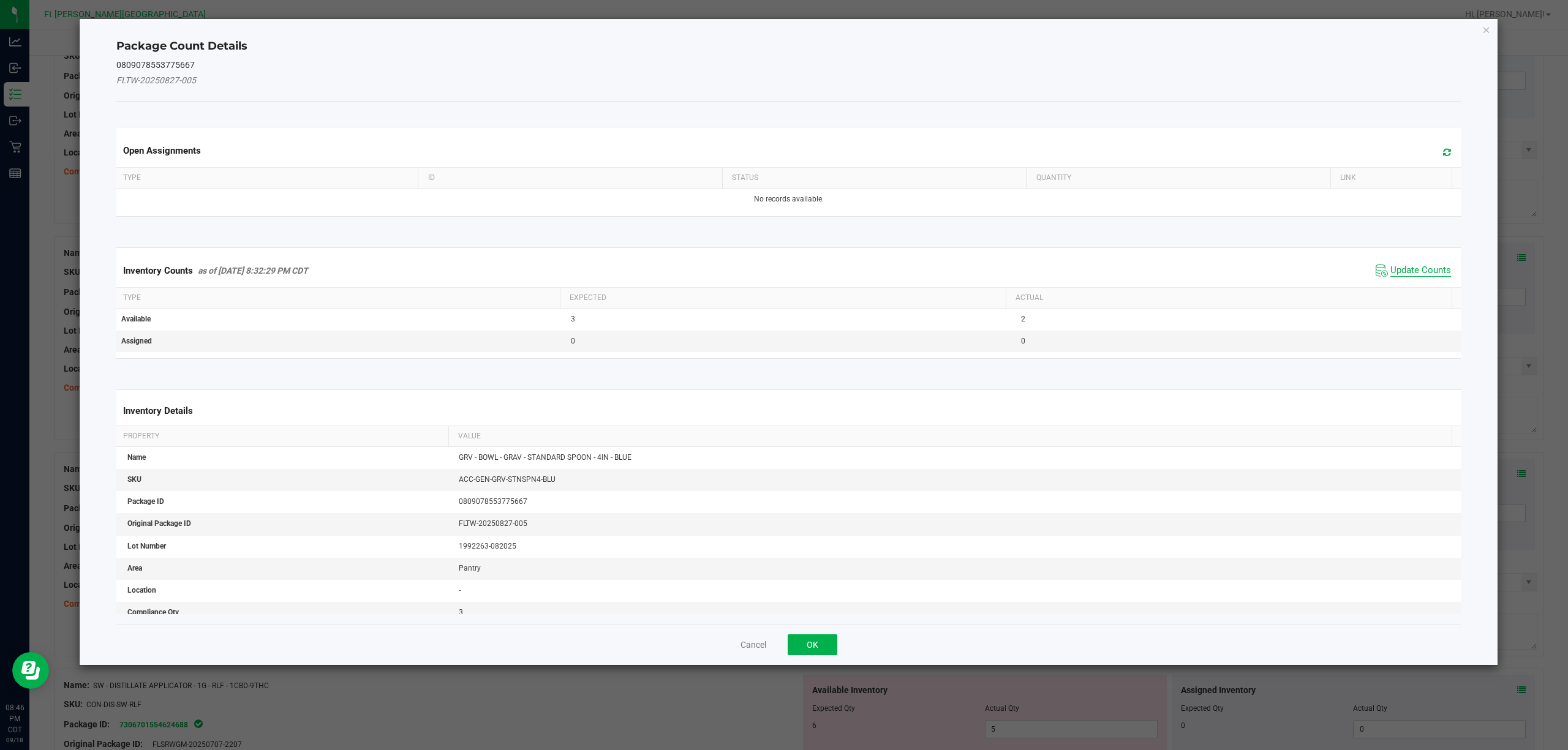
click at [1398, 275] on span "Update Counts" at bounding box center [1420, 270] width 61 height 13
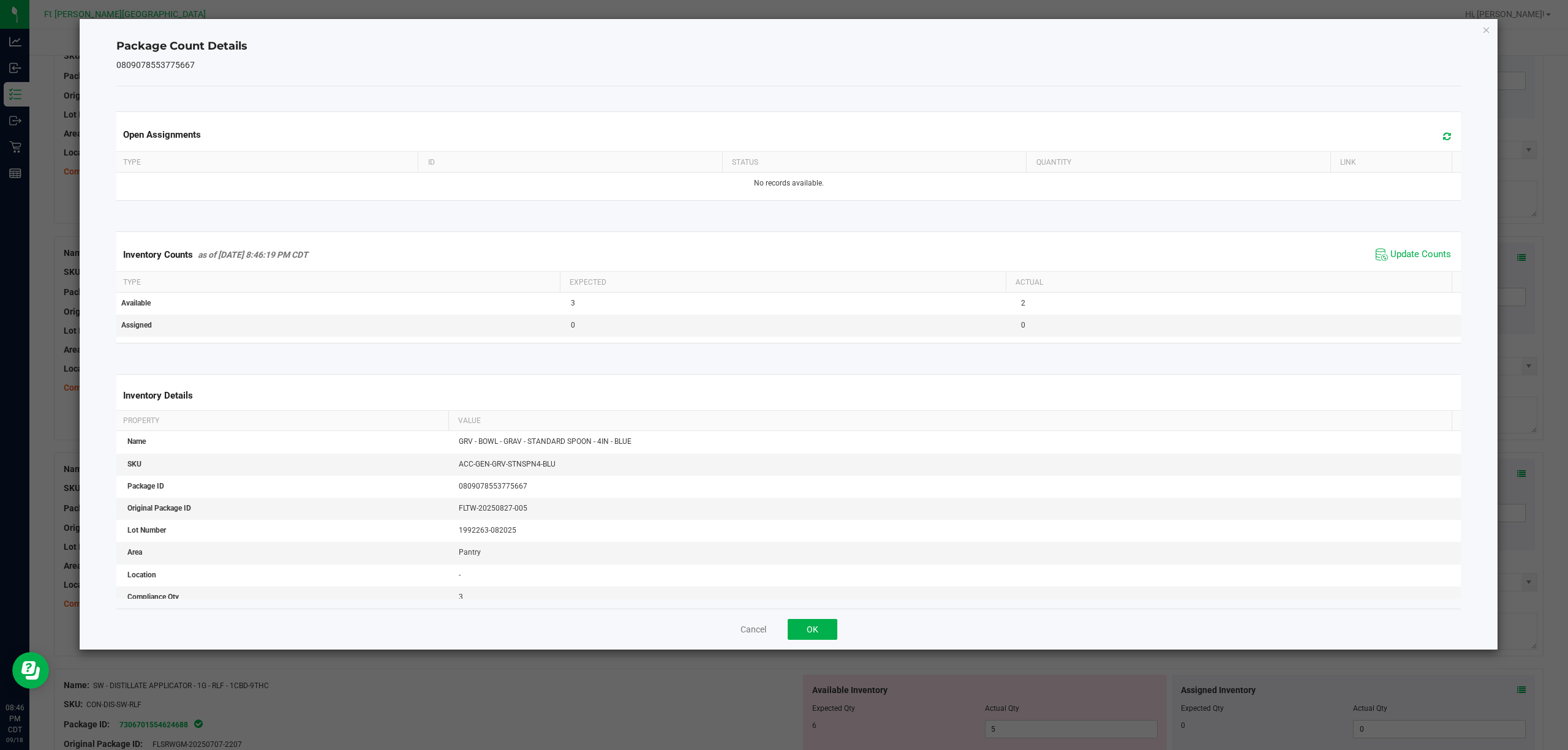
click at [781, 627] on div "Cancel OK" at bounding box center [788, 628] width 1344 height 41
click at [806, 622] on button "OK" at bounding box center [812, 629] width 49 height 21
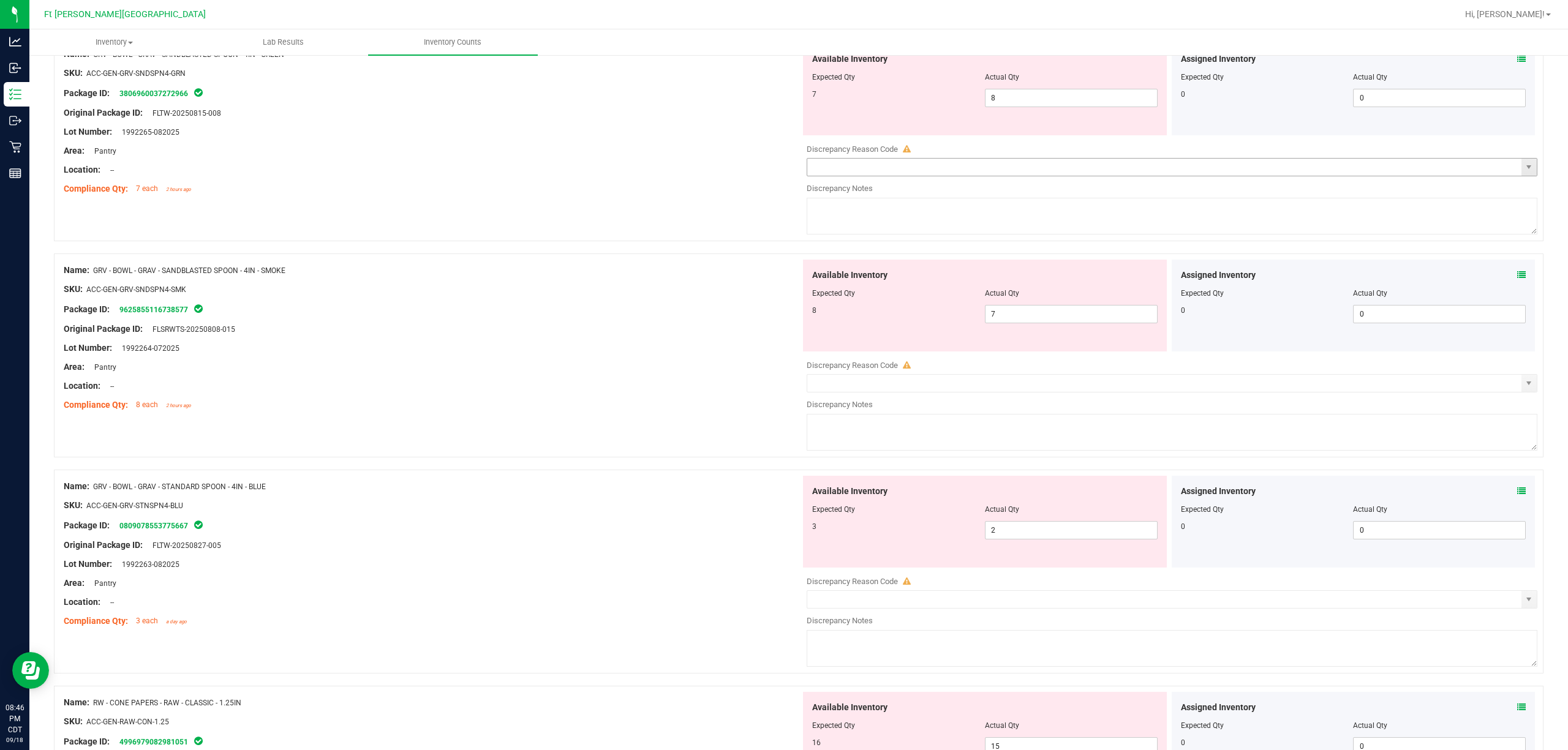
scroll to position [0, 0]
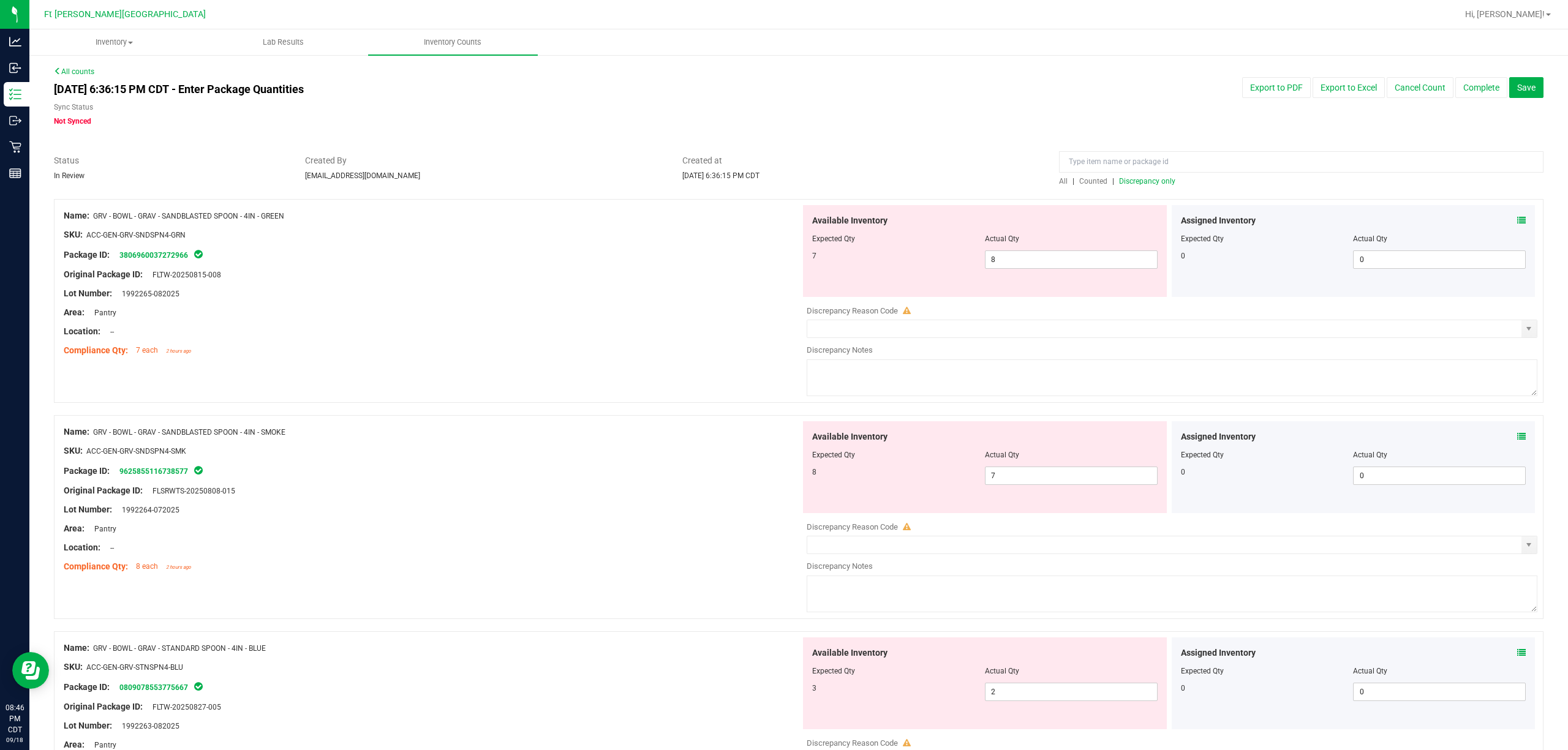
click at [1514, 434] on div "Assigned Inventory Expected Qty Actual Qty 0 0 0" at bounding box center [1354, 467] width 364 height 92
click at [1517, 437] on icon at bounding box center [1521, 436] width 8 height 8
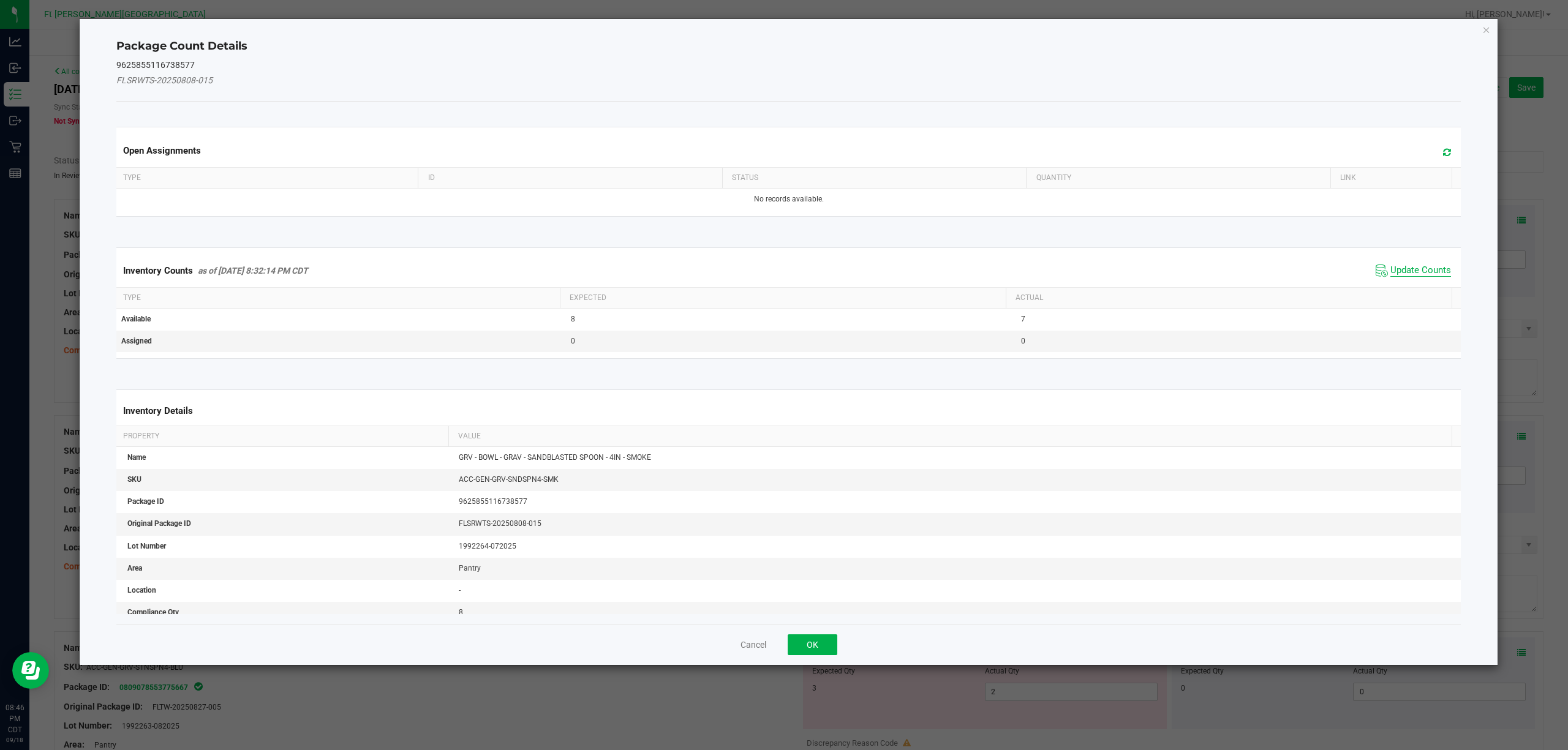
click at [1404, 277] on span "Update Counts" at bounding box center [1420, 270] width 61 height 13
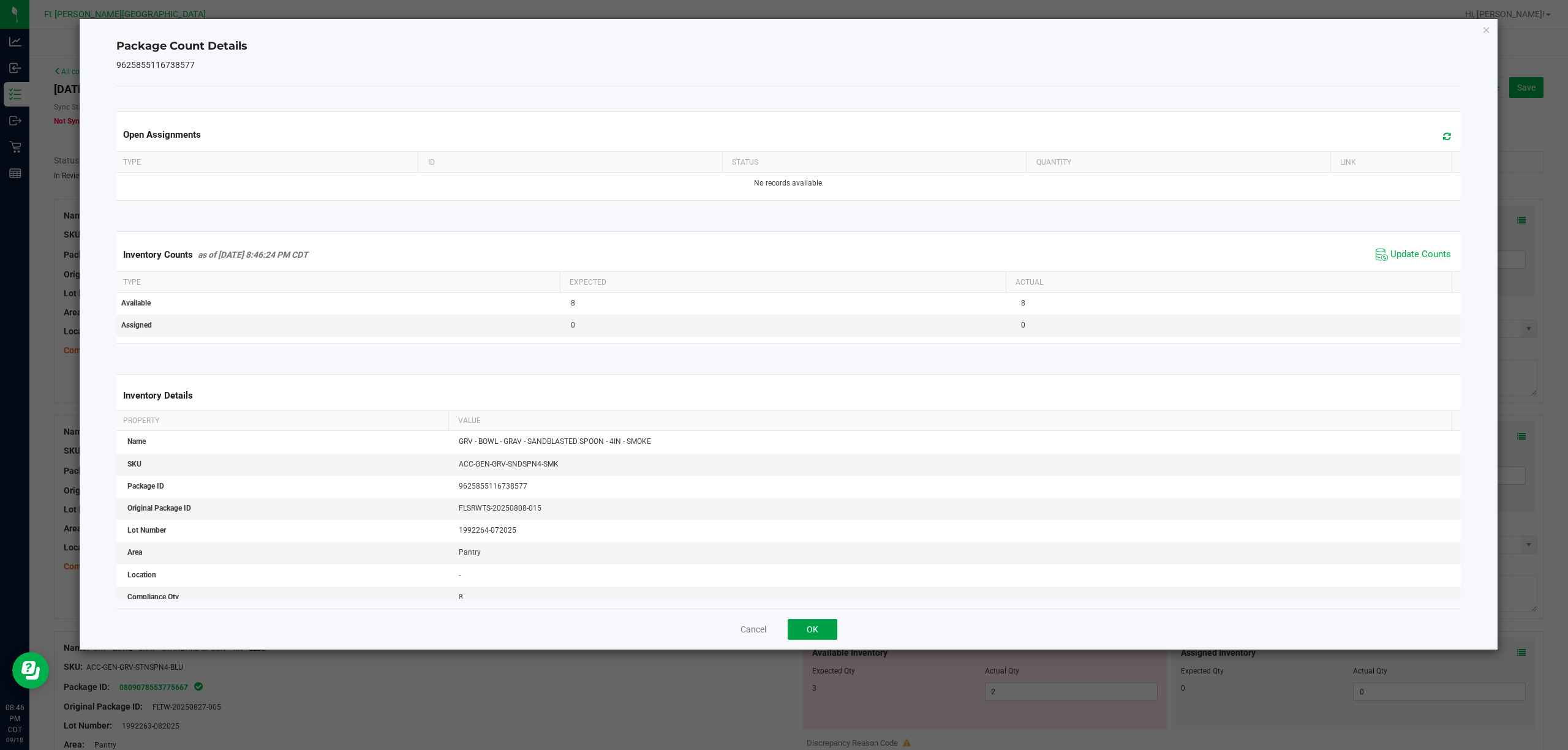
click at [797, 626] on button "OK" at bounding box center [812, 629] width 49 height 21
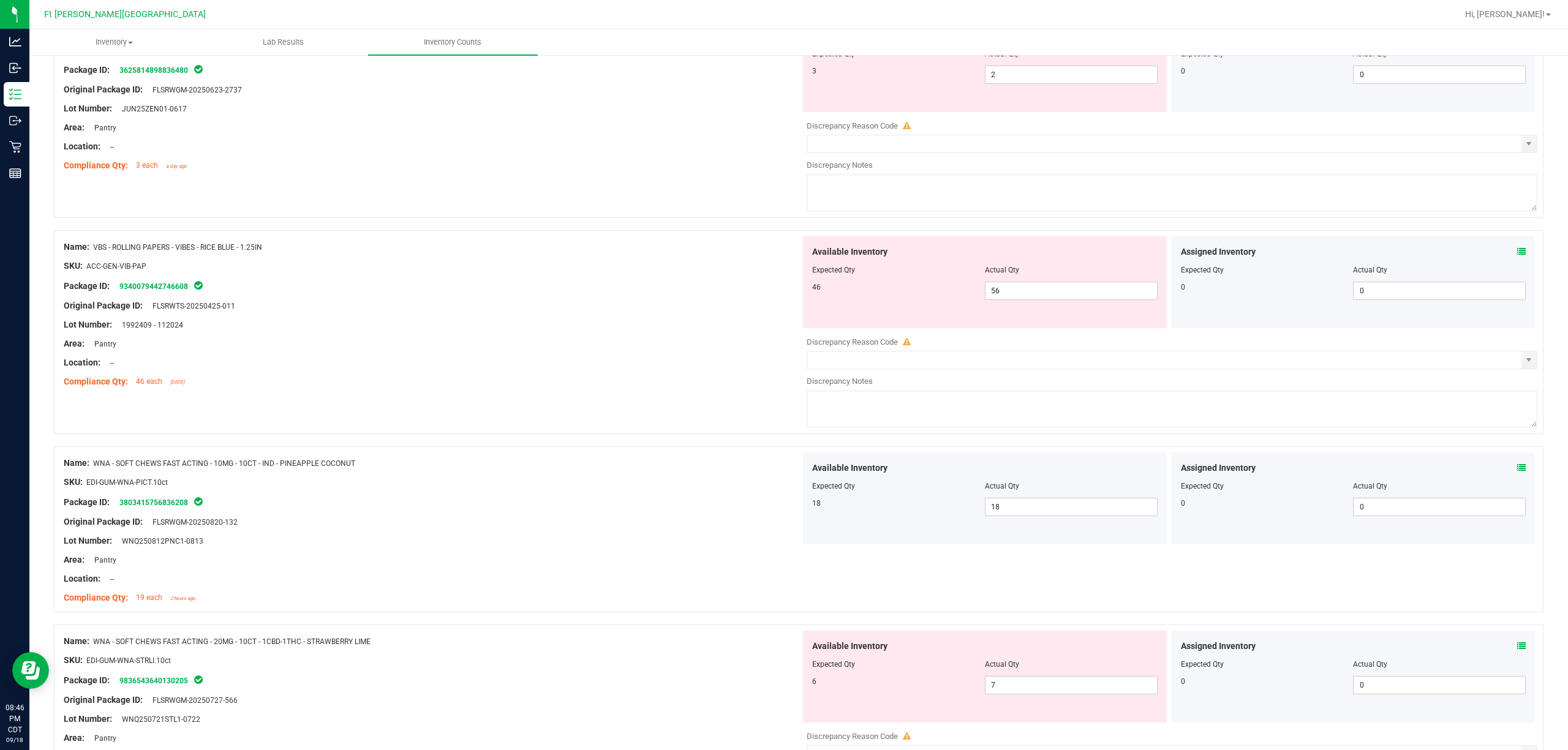
scroll to position [1619, 0]
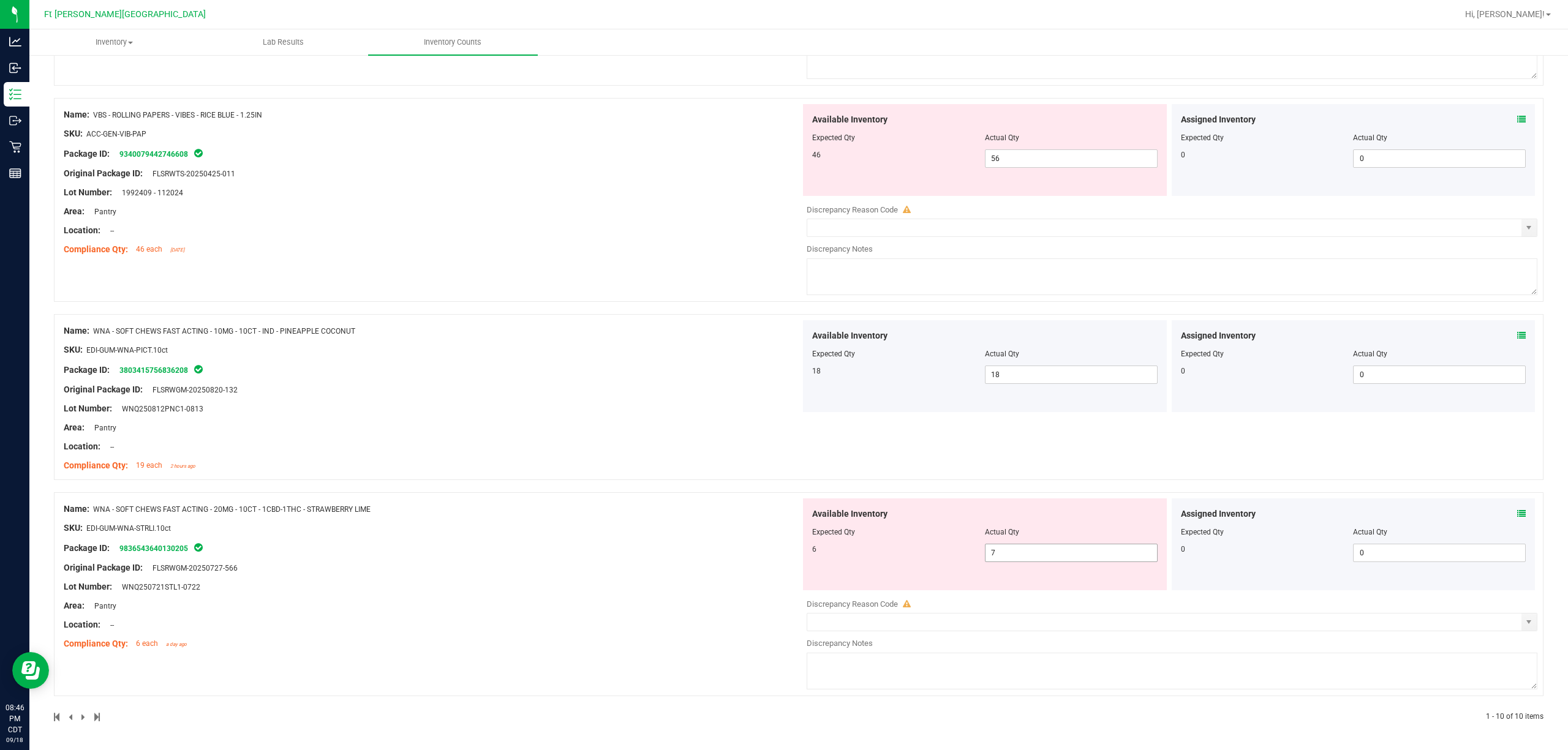
click at [1045, 559] on span "7 7" at bounding box center [1071, 553] width 173 height 18
type input "76"
drag, startPoint x: 602, startPoint y: 411, endPoint x: 608, endPoint y: 405, distance: 8.5
click at [606, 406] on div "Lot Number: WNQ250812PNC1-0813" at bounding box center [431, 408] width 737 height 13
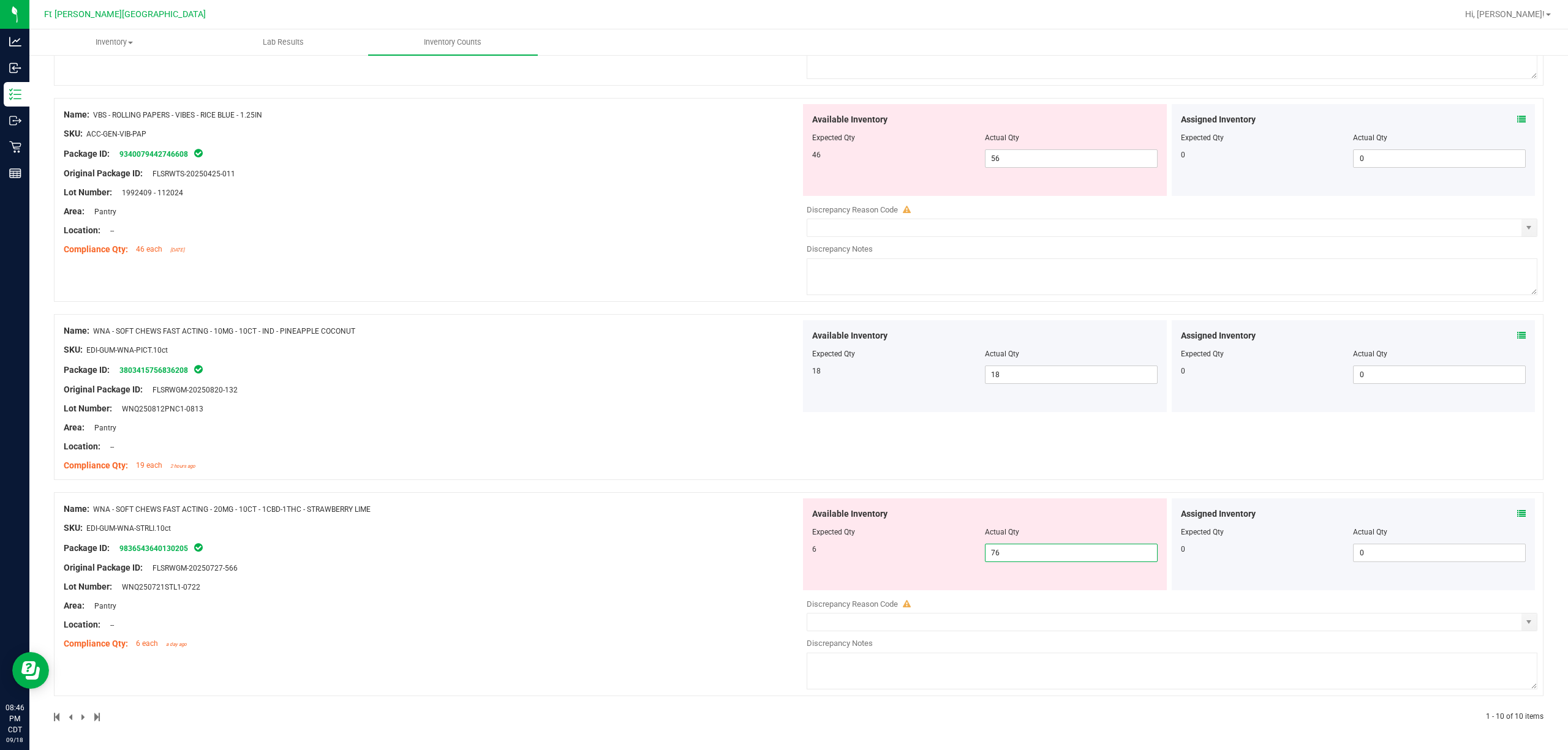
click at [1073, 546] on span "76 76" at bounding box center [1071, 553] width 173 height 18
click at [1073, 546] on input "76" at bounding box center [1071, 552] width 171 height 18
type input "6"
click at [584, 531] on div "Name: WNA - SOFT CHEWS FAST ACTING - 20MG - 10CT - 1CBD-1THC - STRAWBERRY LIME …" at bounding box center [799, 594] width 1490 height 204
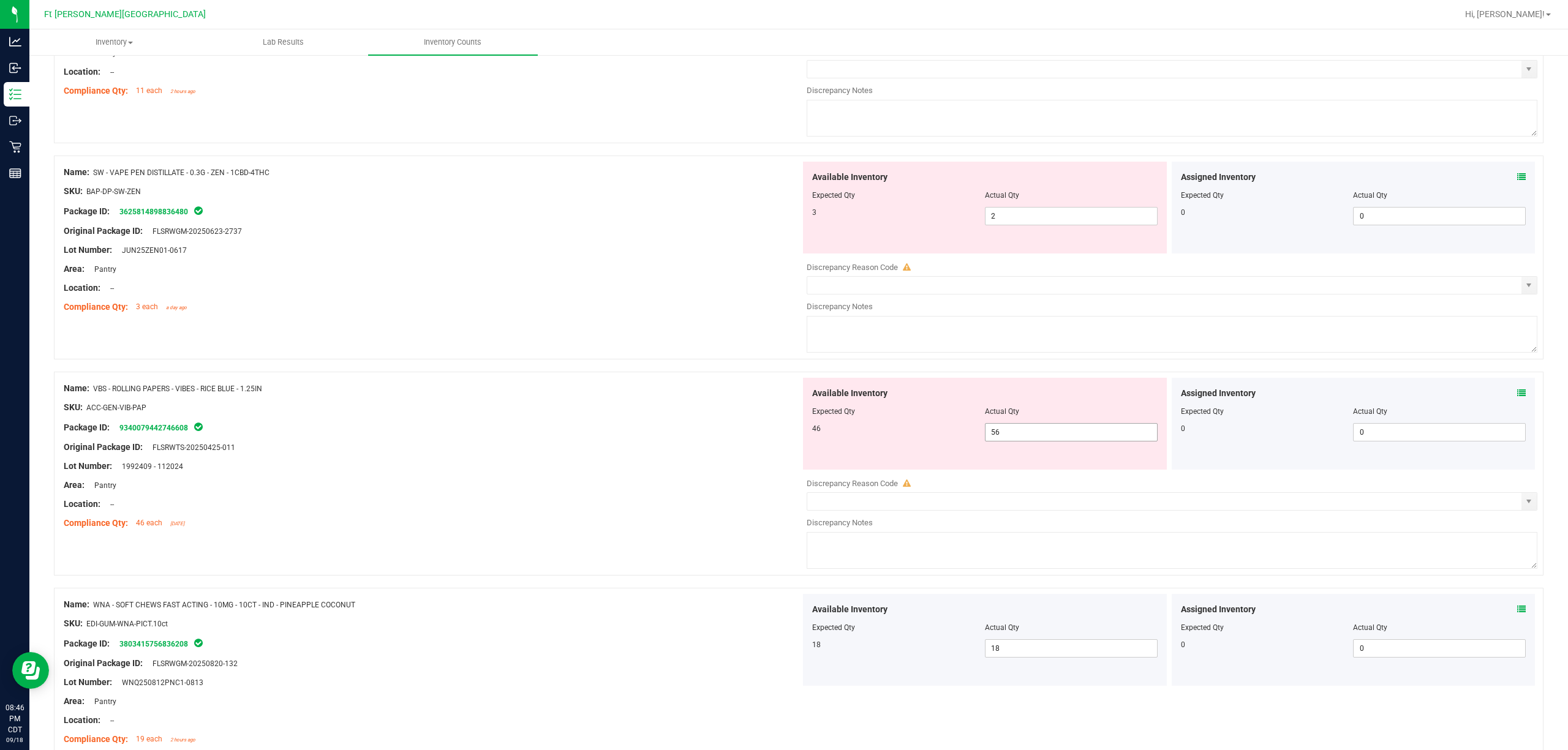
scroll to position [1336, 0]
click at [1022, 435] on span "56 56" at bounding box center [1071, 436] width 173 height 18
click at [1022, 435] on input "56" at bounding box center [1071, 436] width 171 height 18
type input "46"
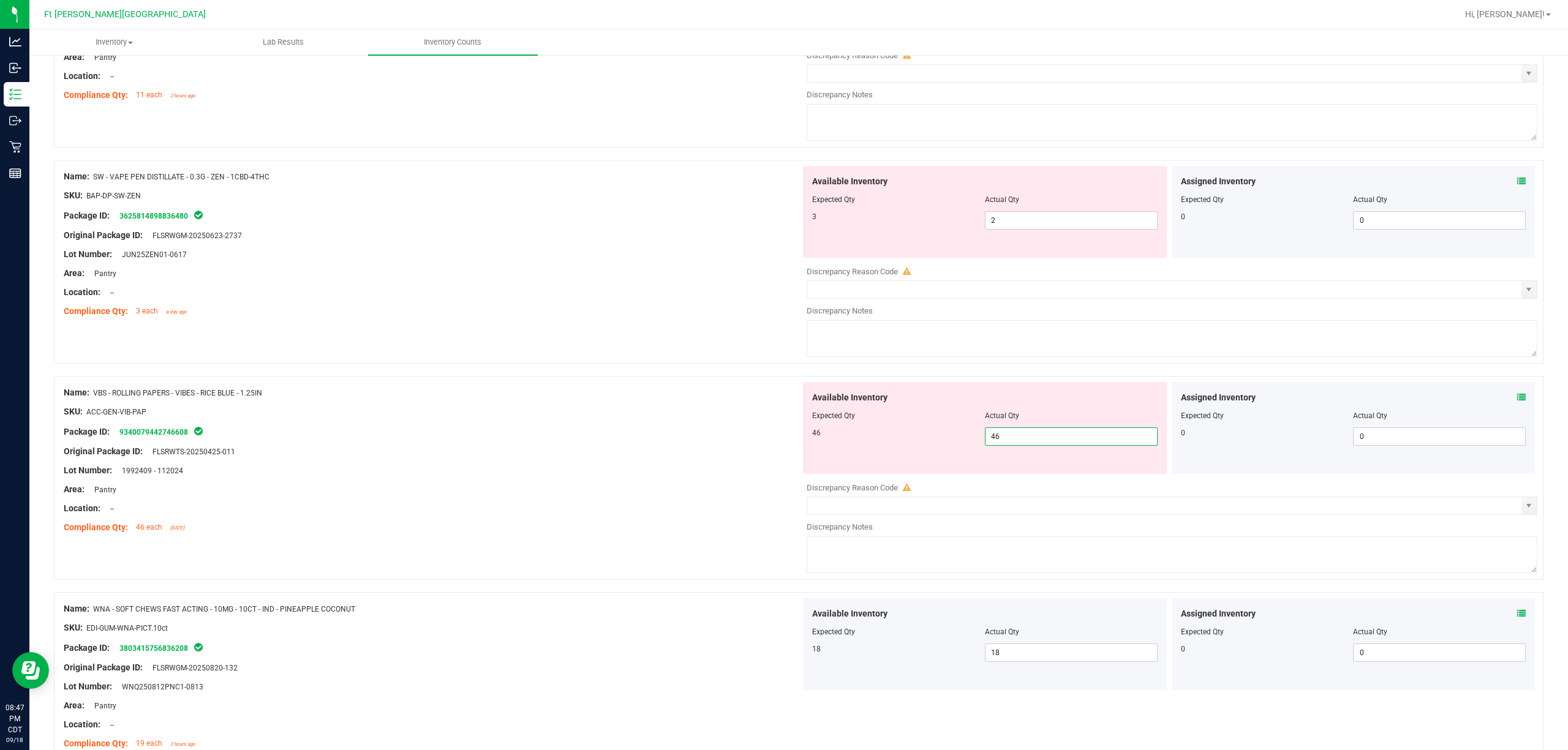
type input "46"
drag, startPoint x: 577, startPoint y: 375, endPoint x: 582, endPoint y: 370, distance: 7.1
click at [578, 374] on div at bounding box center [799, 370] width 1490 height 13
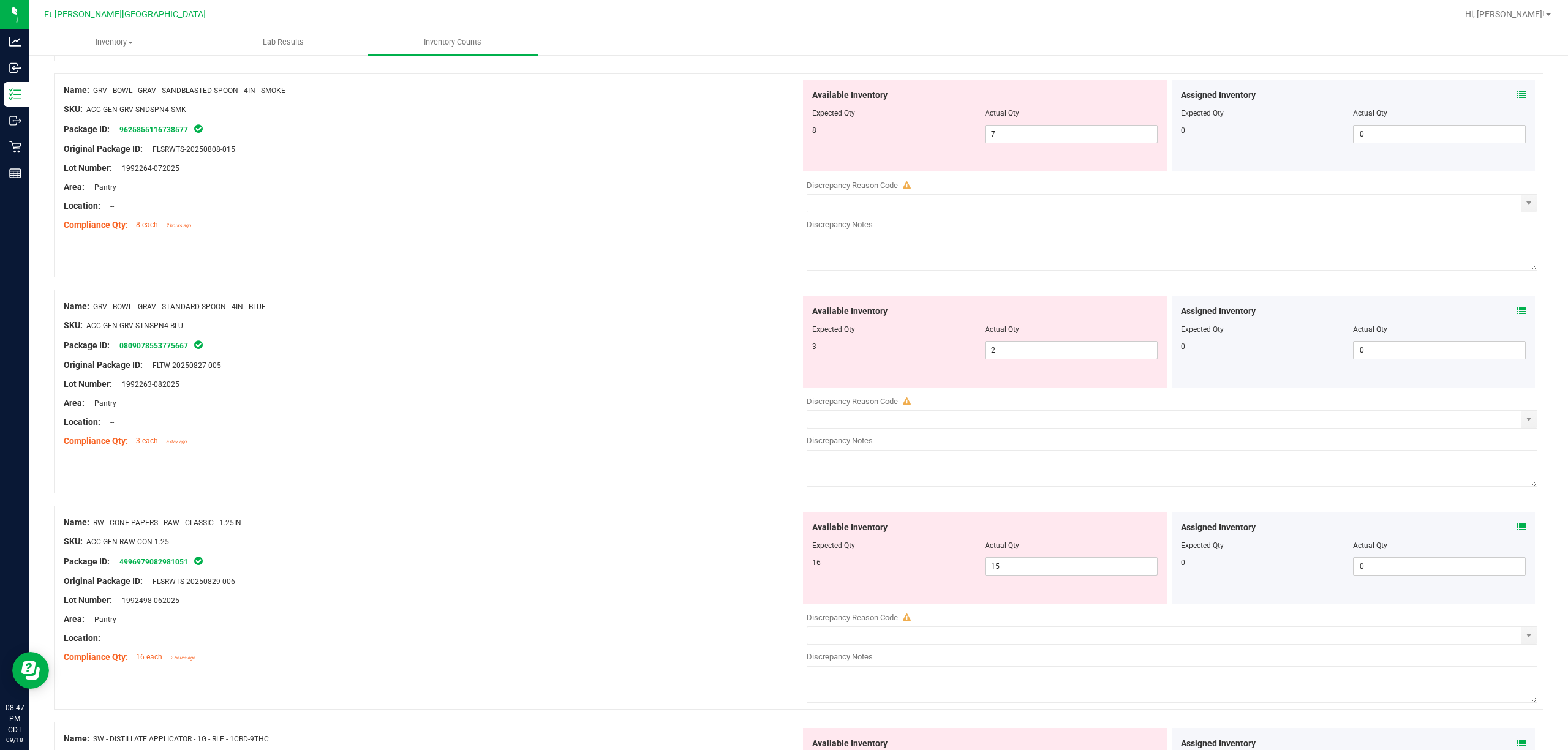
scroll to position [0, 0]
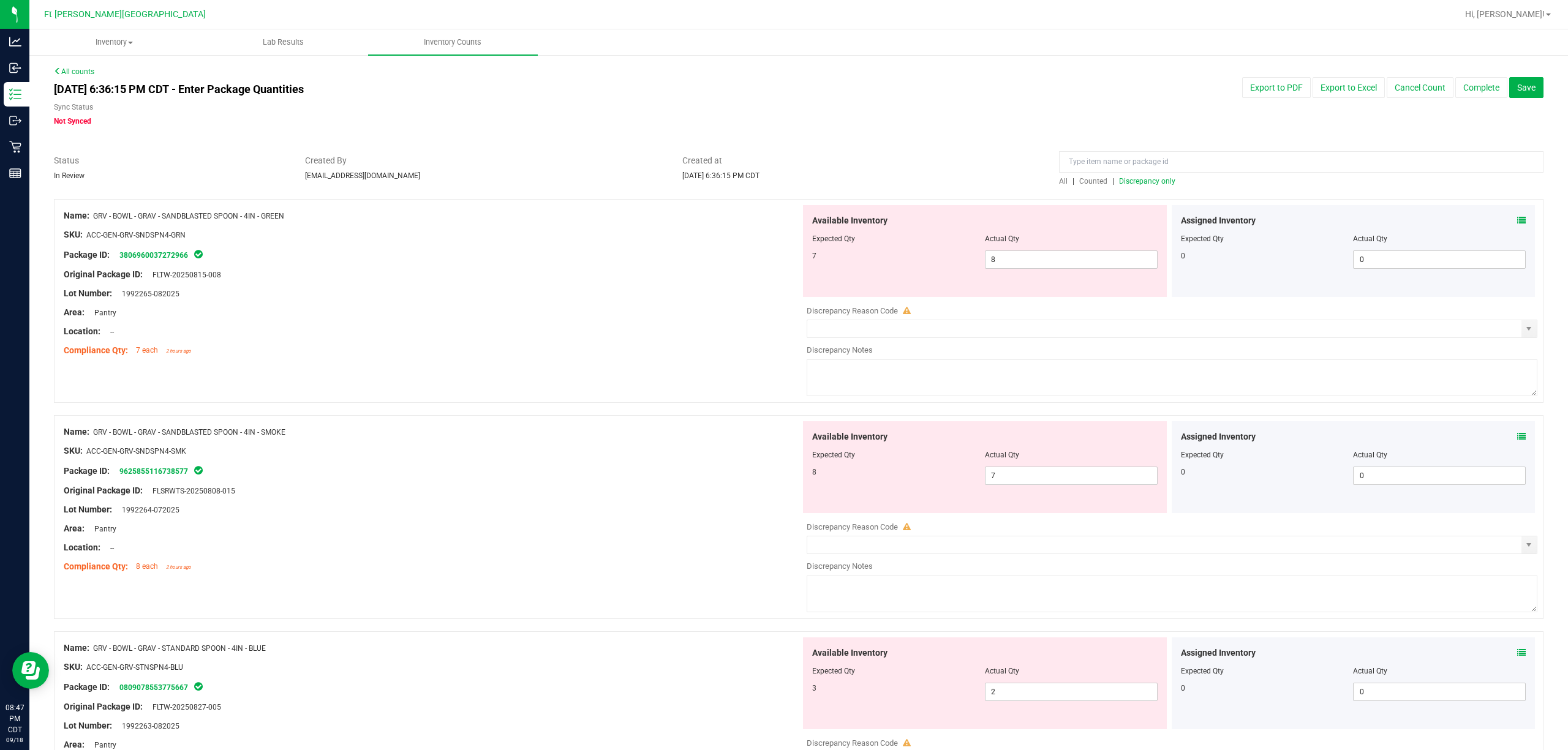
click at [1081, 182] on span "Counted" at bounding box center [1093, 181] width 28 height 8
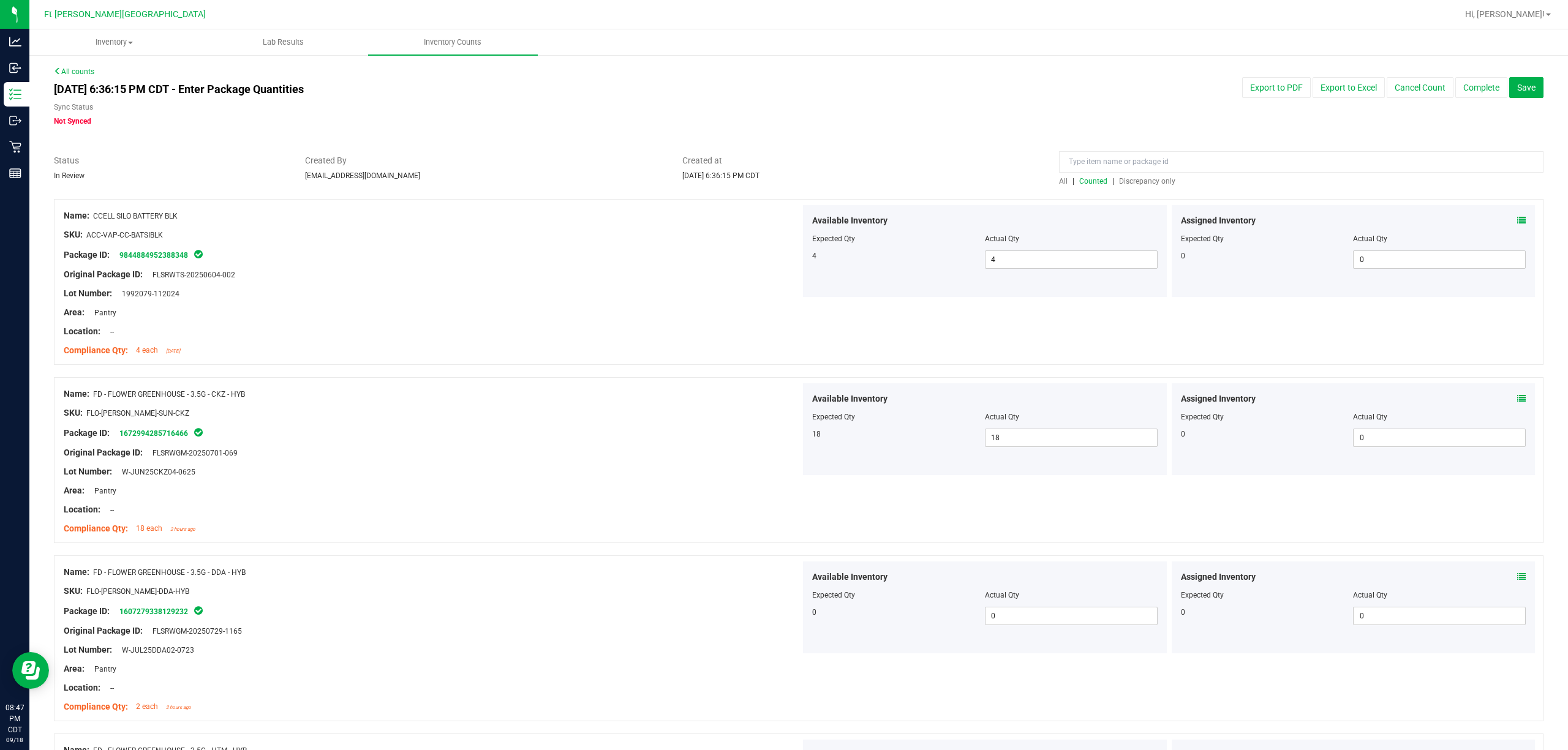
click at [1150, 180] on span "Discrepancy only" at bounding box center [1147, 181] width 57 height 8
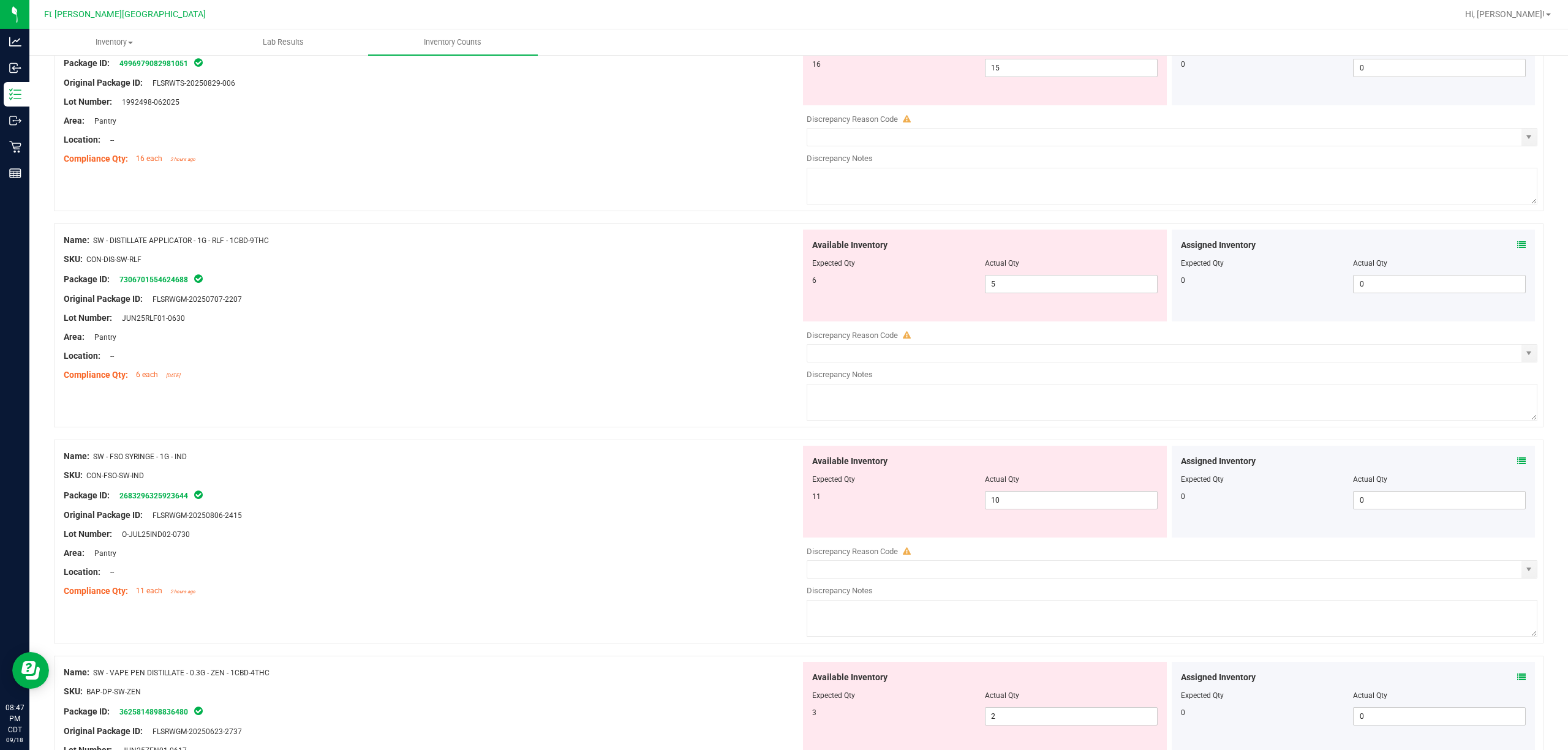
scroll to position [358, 0]
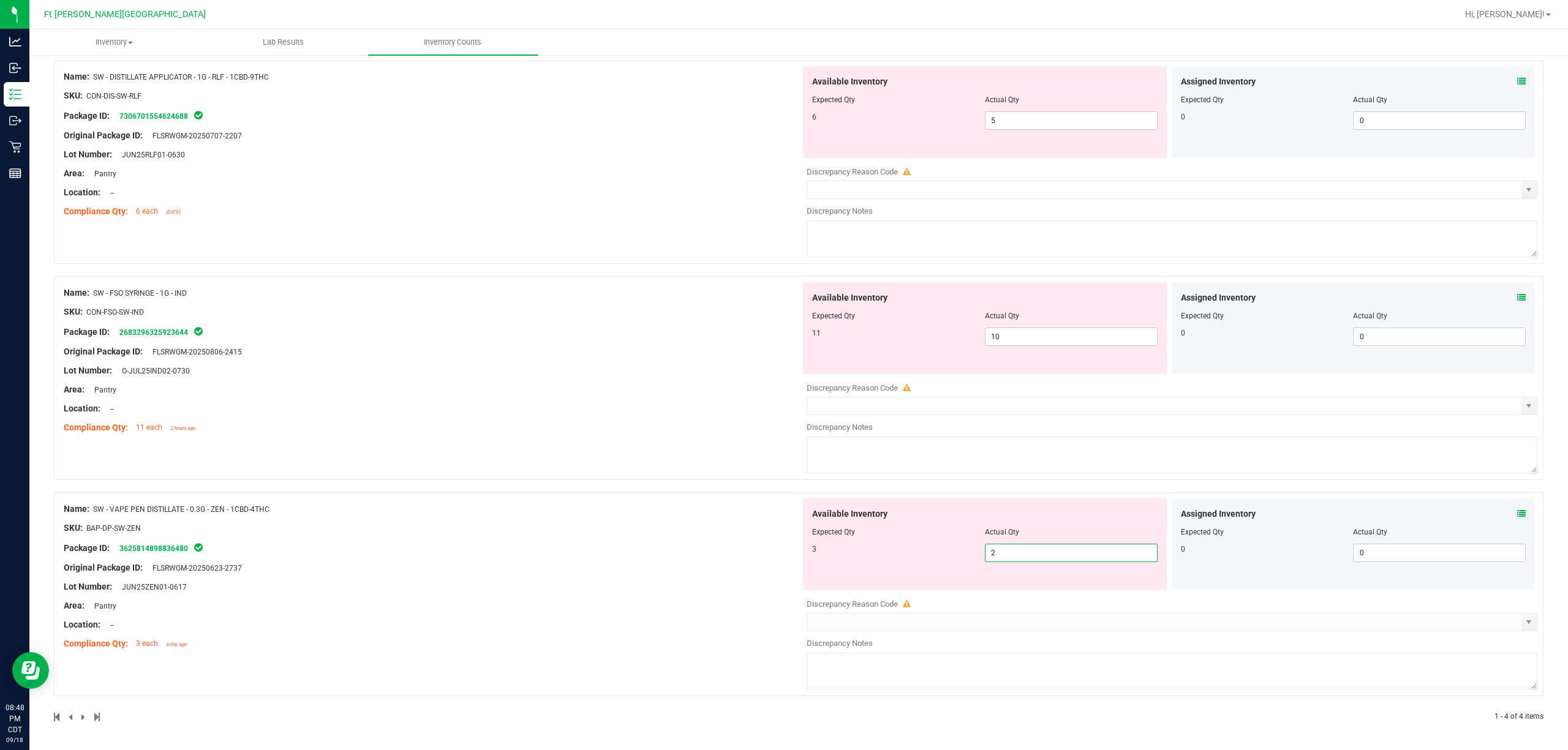
click at [1117, 556] on span "2 2" at bounding box center [1071, 553] width 173 height 18
click at [1117, 556] on input "2" at bounding box center [1071, 552] width 171 height 18
type input "3"
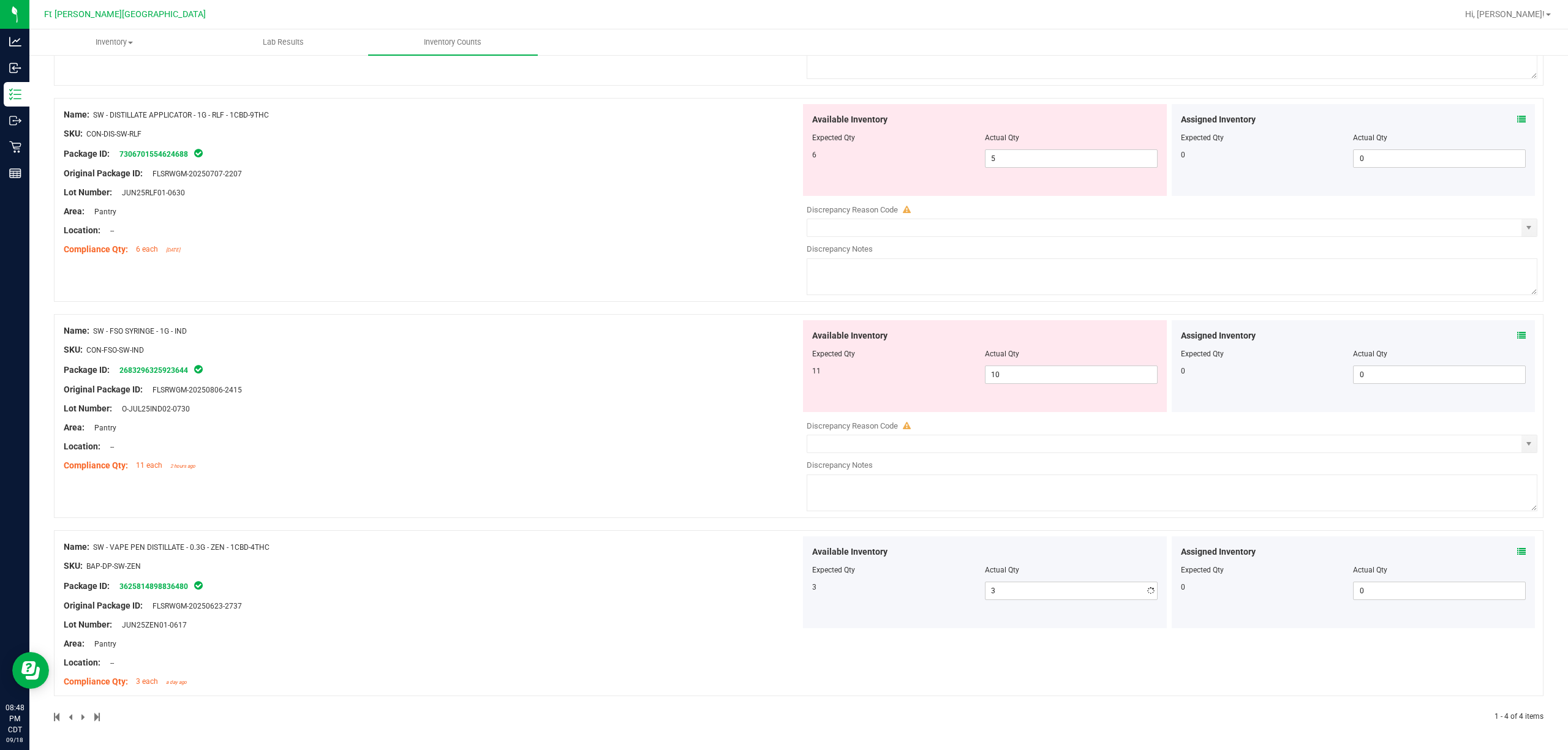
click at [703, 456] on div "Name: SW - FSO SYRINGE - 1G - IND SKU: CON-FSO-SW-IND Package ID: 2683296325923…" at bounding box center [799, 415] width 1490 height 204
click at [1056, 366] on span "10 10" at bounding box center [1071, 375] width 173 height 18
click at [1056, 366] on input "10" at bounding box center [1071, 375] width 171 height 18
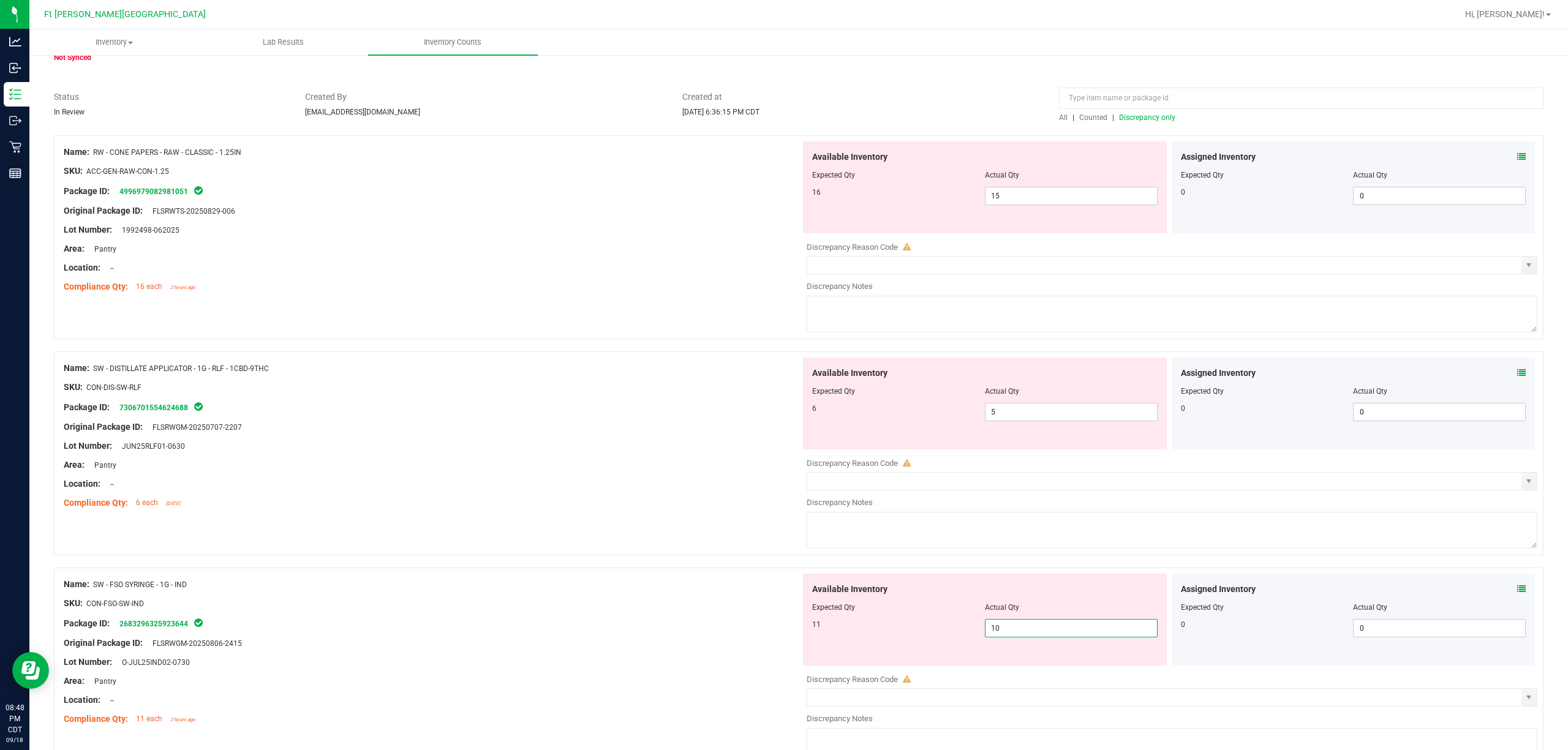
scroll to position [0, 0]
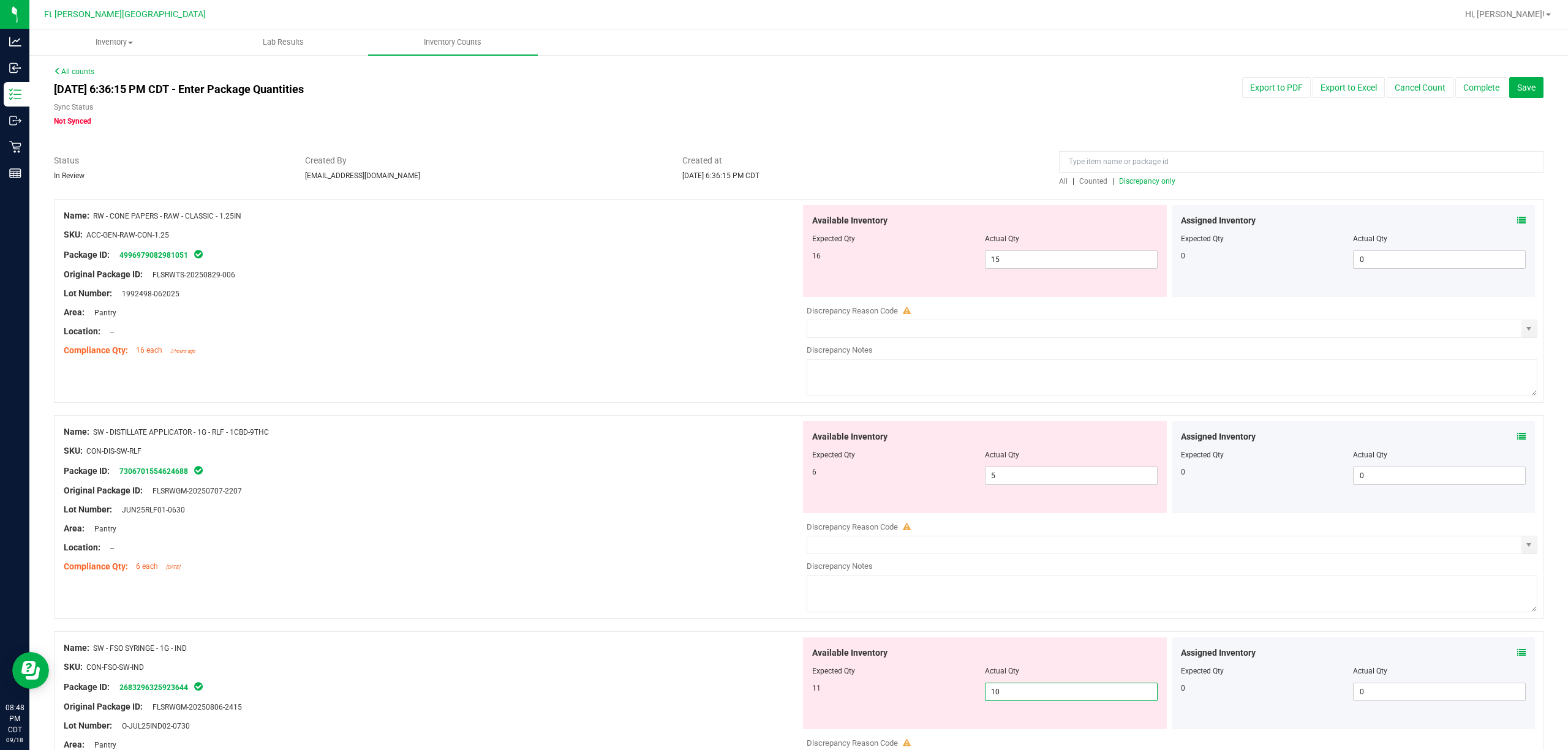
click at [1083, 182] on span "Counted" at bounding box center [1093, 181] width 28 height 8
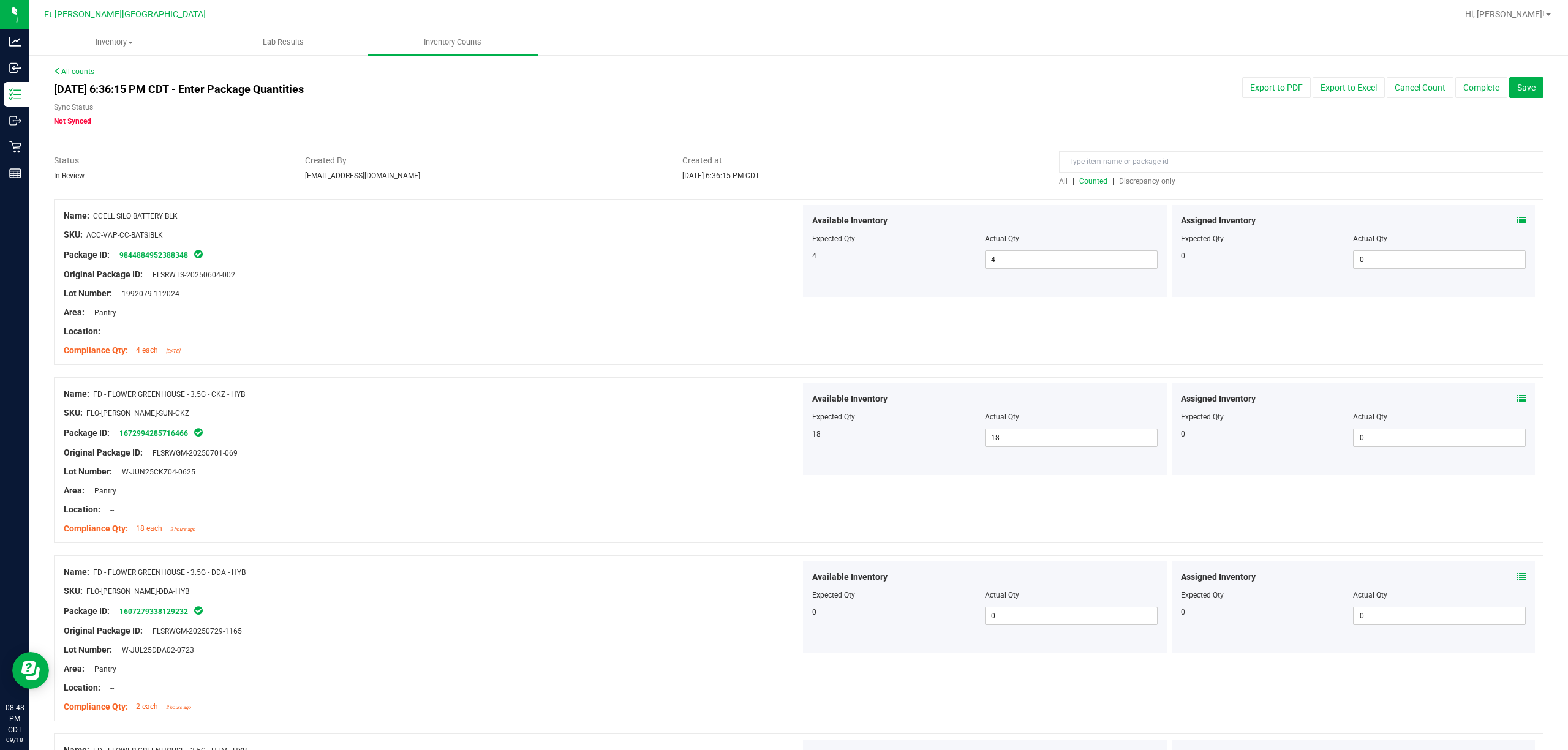
click at [1128, 178] on span "Discrepancy only" at bounding box center [1147, 181] width 57 height 8
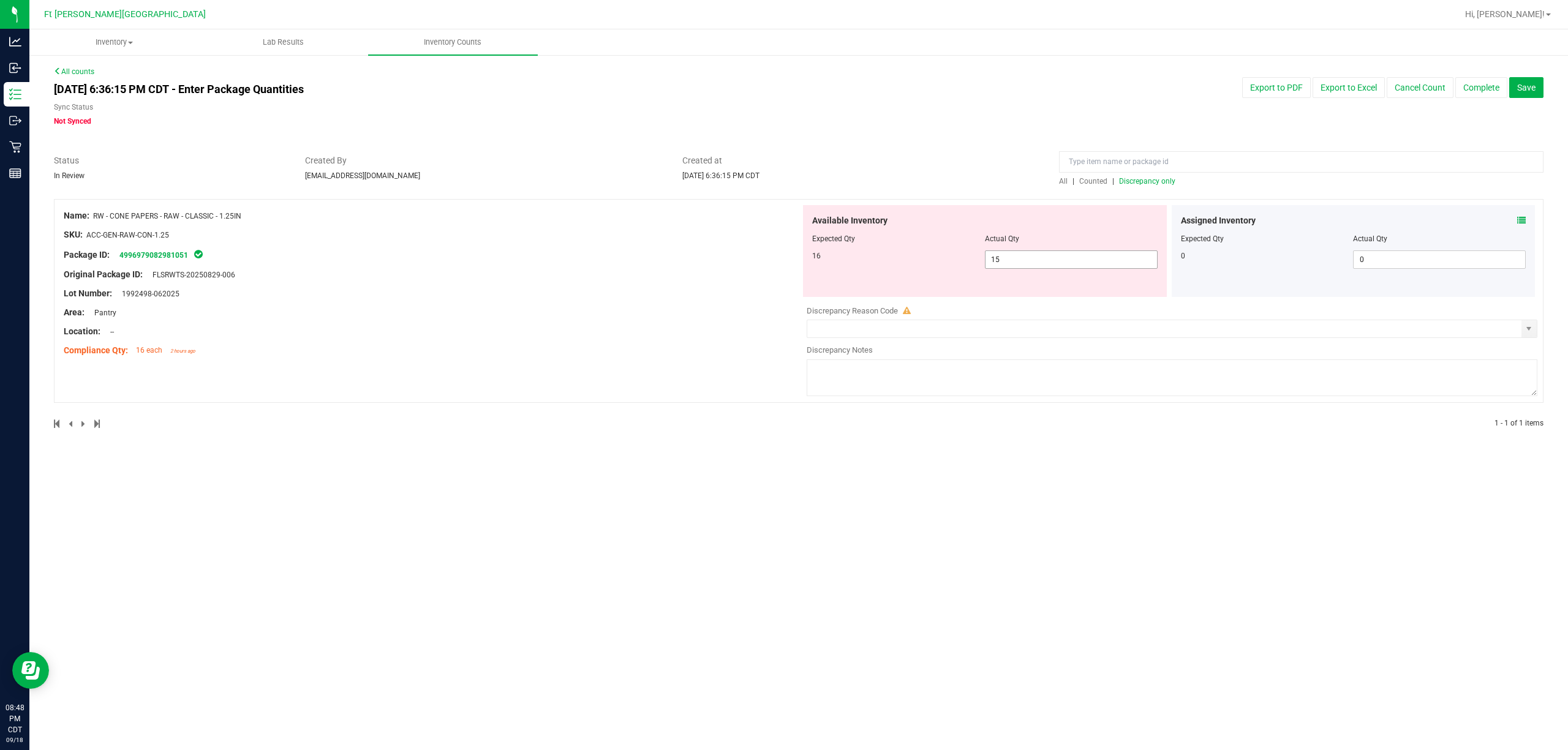
click at [1074, 263] on span "15 15" at bounding box center [1071, 259] width 173 height 18
type input "1516"
type input "1,516"
click at [787, 270] on div "Original Package ID: FLSRWTS-20250829-006" at bounding box center [431, 274] width 737 height 13
click at [1087, 263] on span "1,516 1516" at bounding box center [1071, 259] width 173 height 18
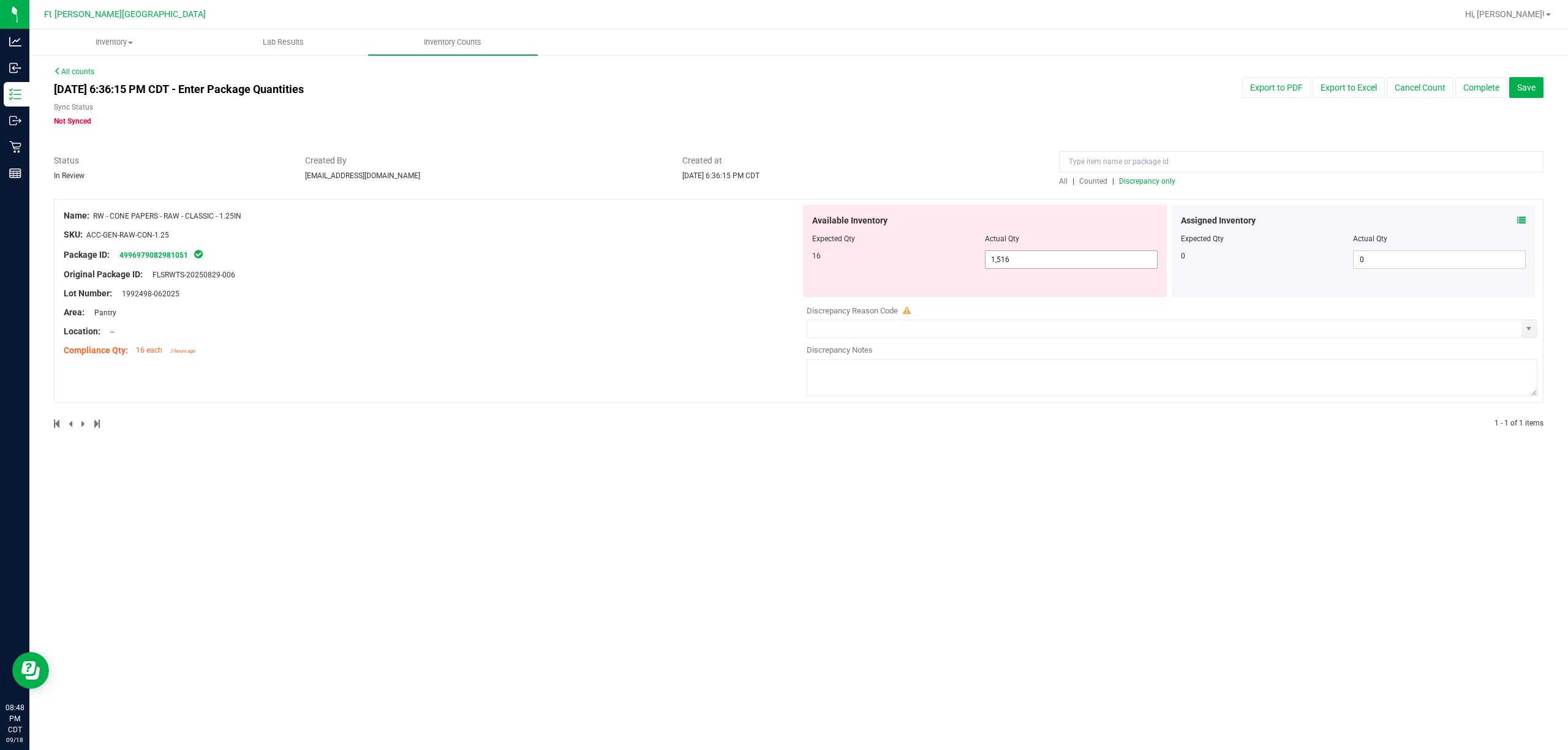
click at [0, 0] on input "1516" at bounding box center [0, 0] width 0 height 0
type input "16"
click at [654, 245] on div at bounding box center [431, 244] width 737 height 6
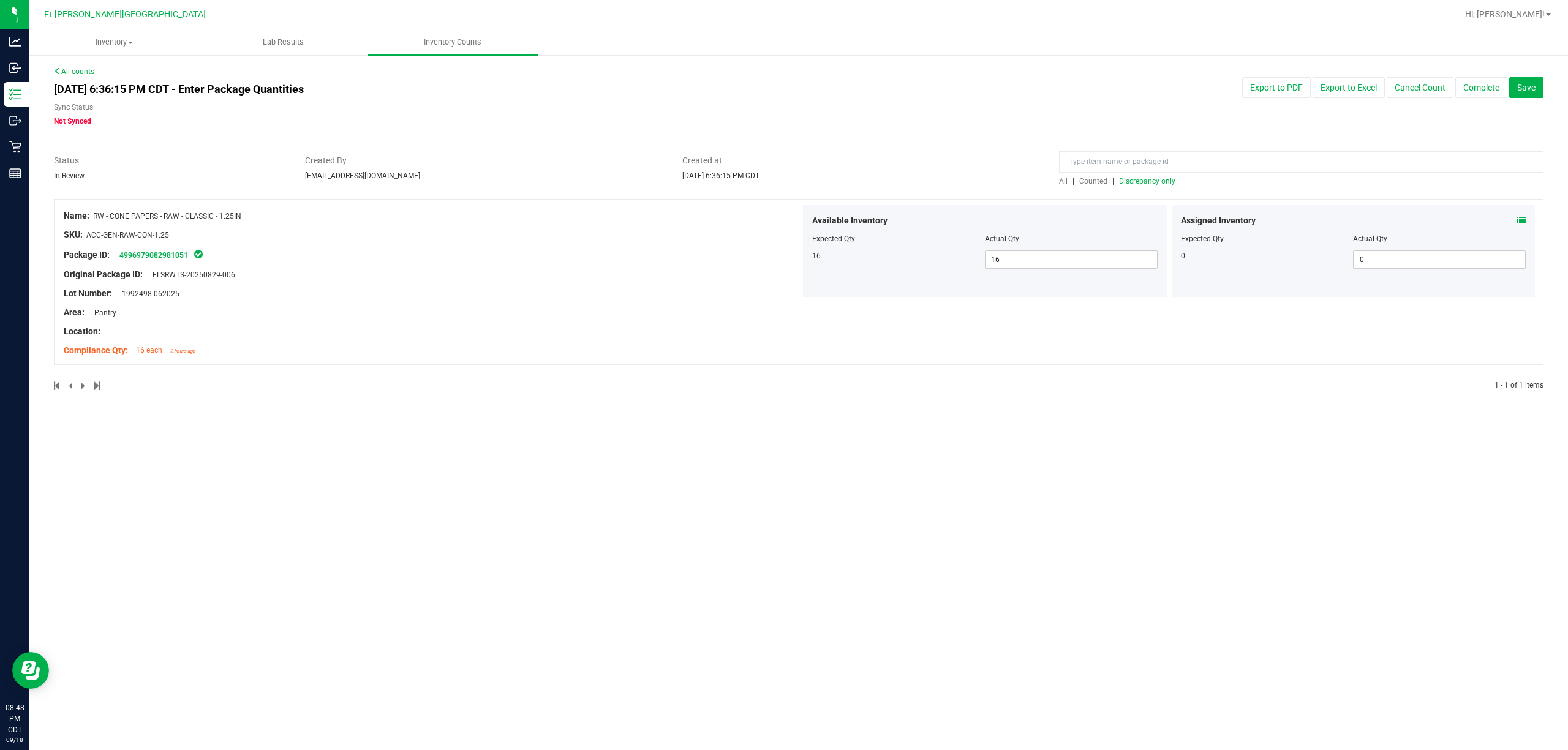
click at [1094, 186] on div "All counts Sep 18, 2025 6:36:15 PM CDT - Enter Package Quantities Sync Status N…" at bounding box center [799, 236] width 1490 height 340
click at [1096, 183] on span "Counted" at bounding box center [1093, 181] width 28 height 8
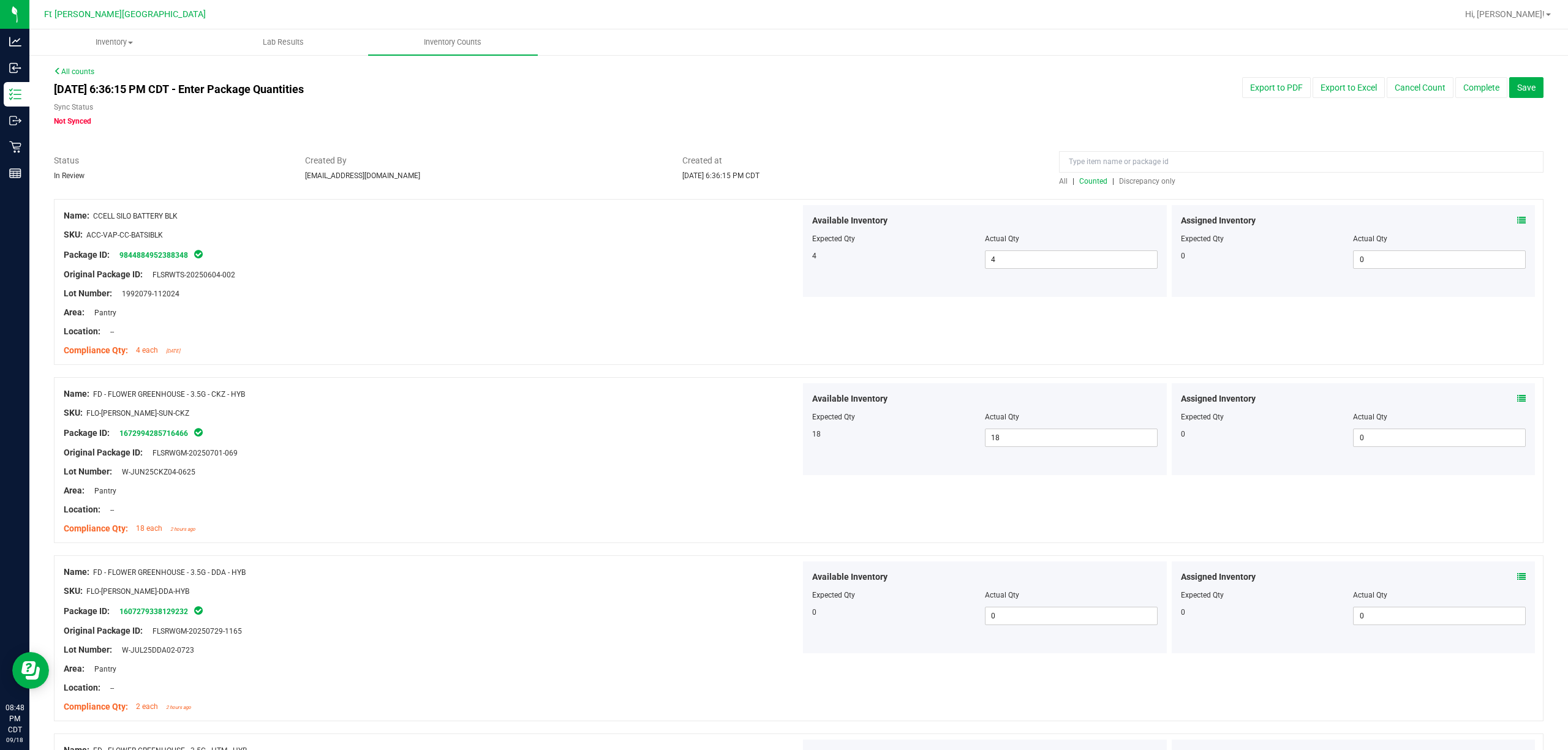
click at [1145, 179] on span "Discrepancy only" at bounding box center [1147, 181] width 57 height 8
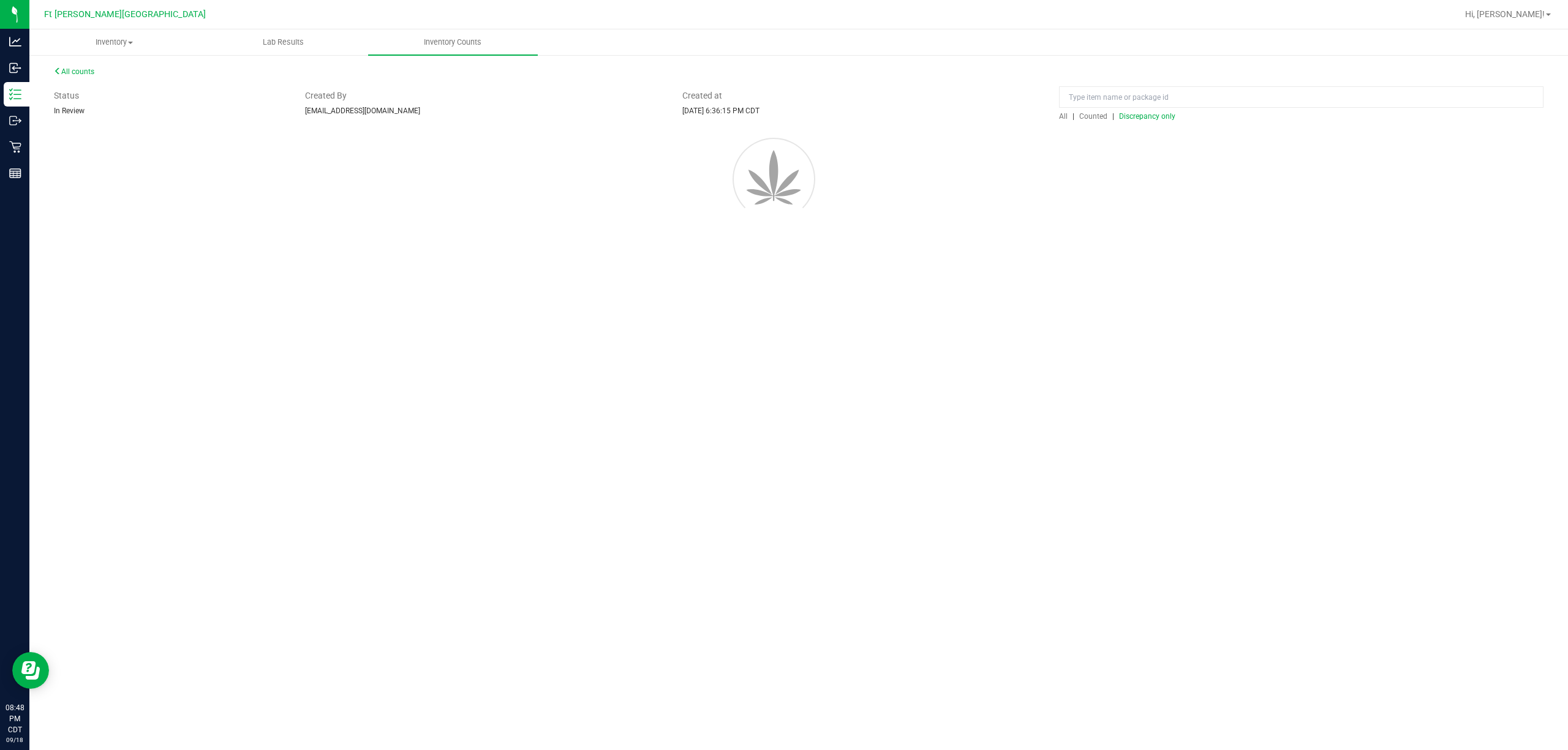
click at [1135, 62] on div "All counts Status In Review Created By jdodd@liveparallel.com Created at Sep 18…" at bounding box center [798, 162] width 1538 height 215
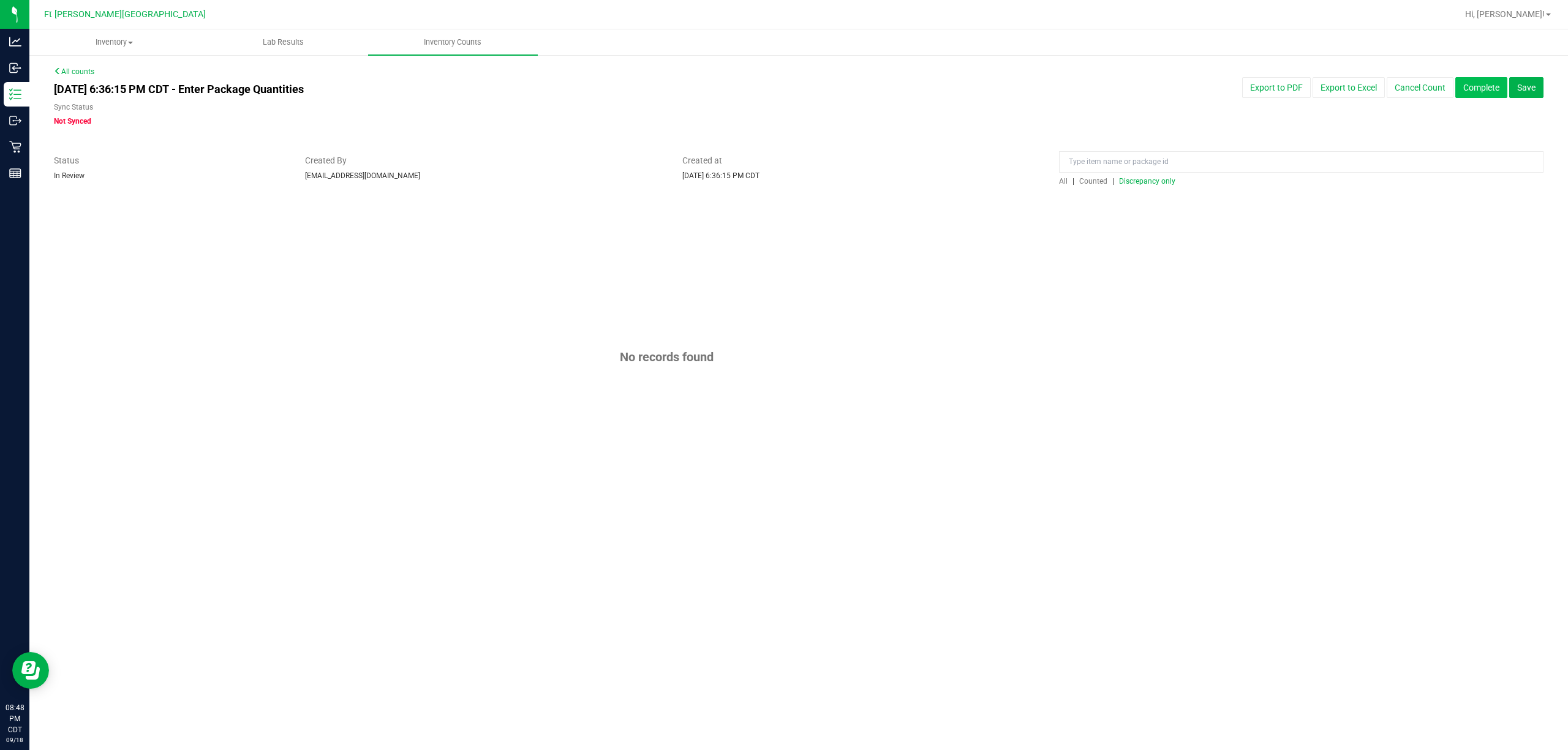
click at [1469, 84] on button "Complete" at bounding box center [1481, 87] width 52 height 21
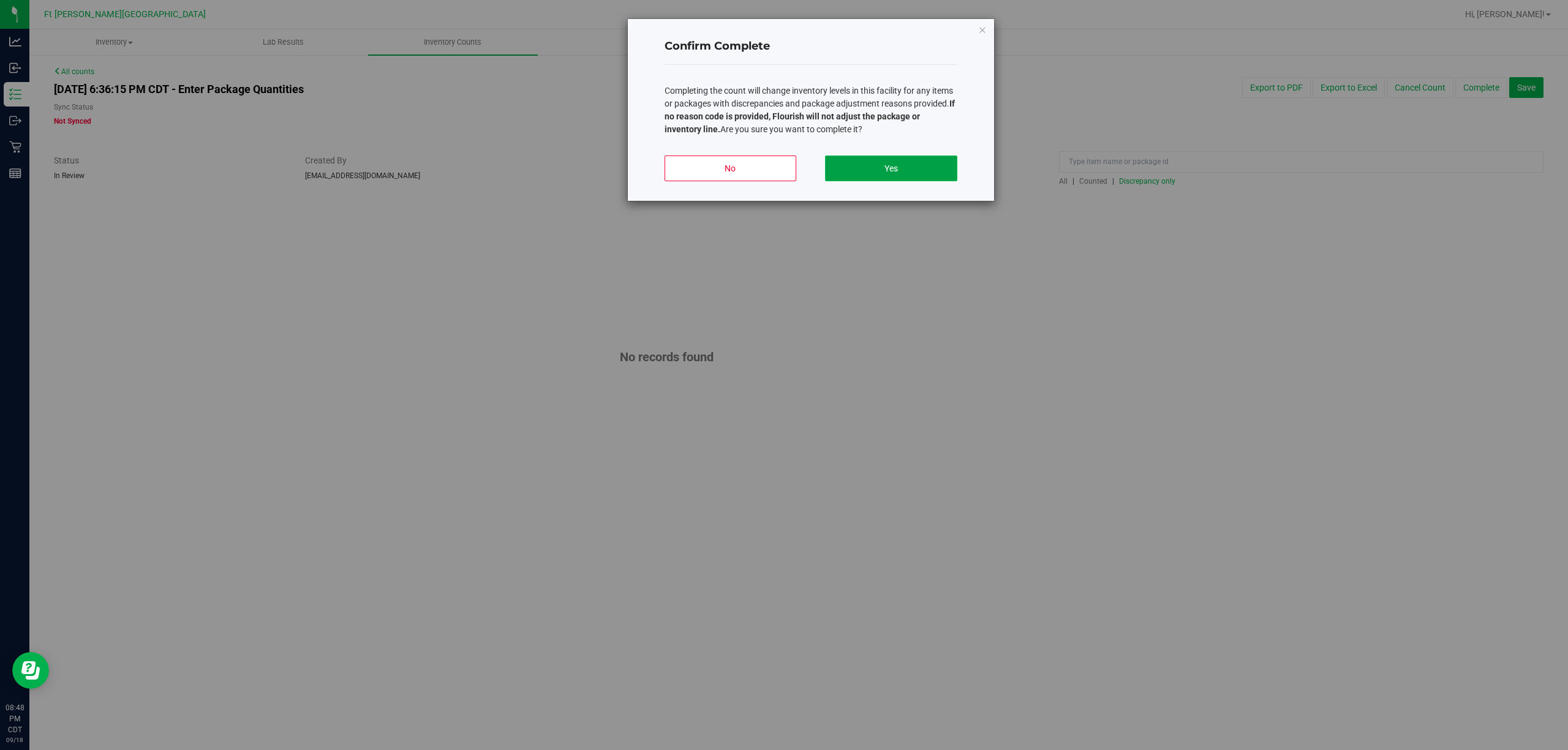
click at [885, 170] on button "Yes" at bounding box center [890, 168] width 132 height 26
